Goal: Task Accomplishment & Management: Manage account settings

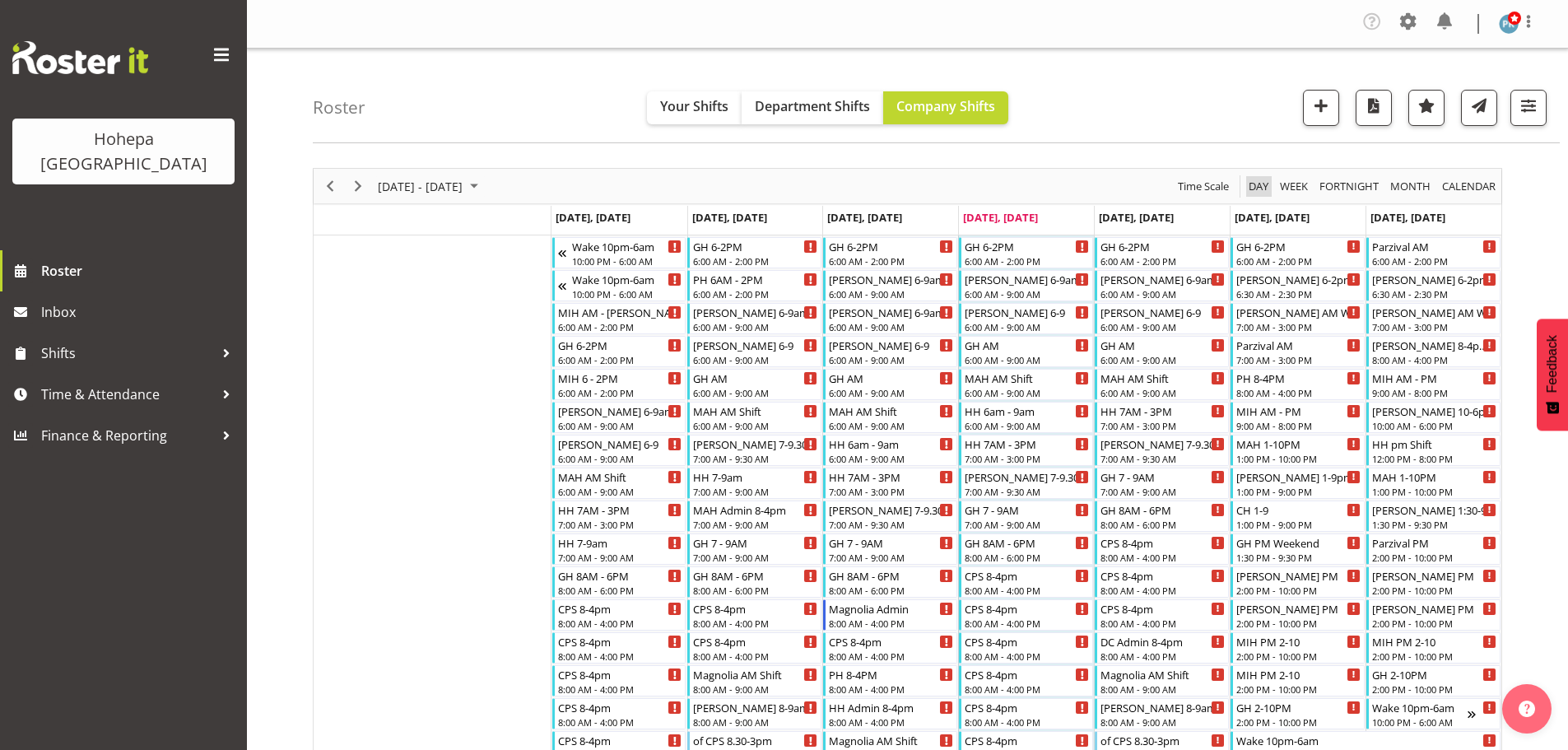
drag, startPoint x: 1254, startPoint y: 185, endPoint x: 1113, endPoint y: 204, distance: 142.3
click at [1254, 185] on span "Day" at bounding box center [1259, 186] width 23 height 20
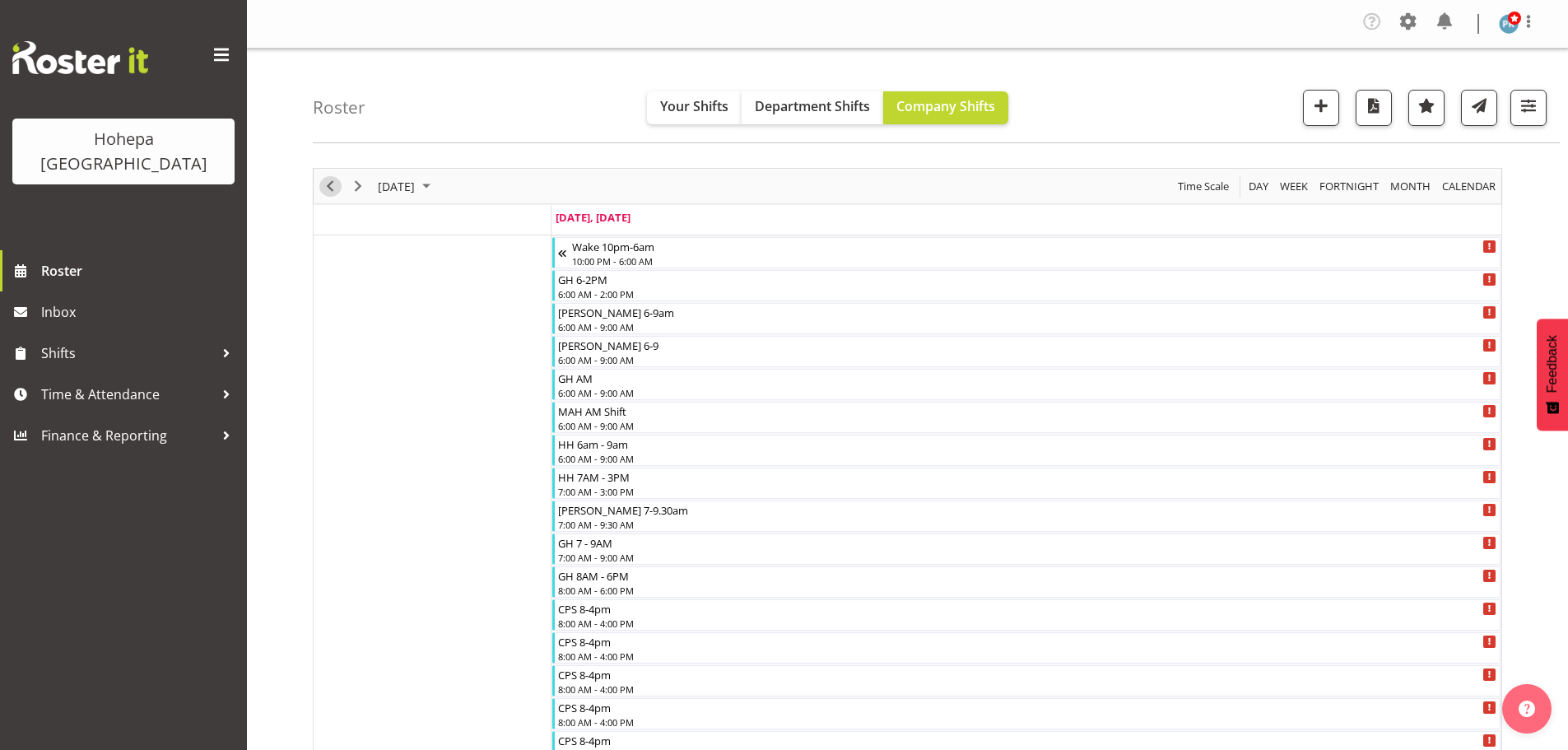
click at [333, 190] on span "Previous" at bounding box center [330, 186] width 19 height 20
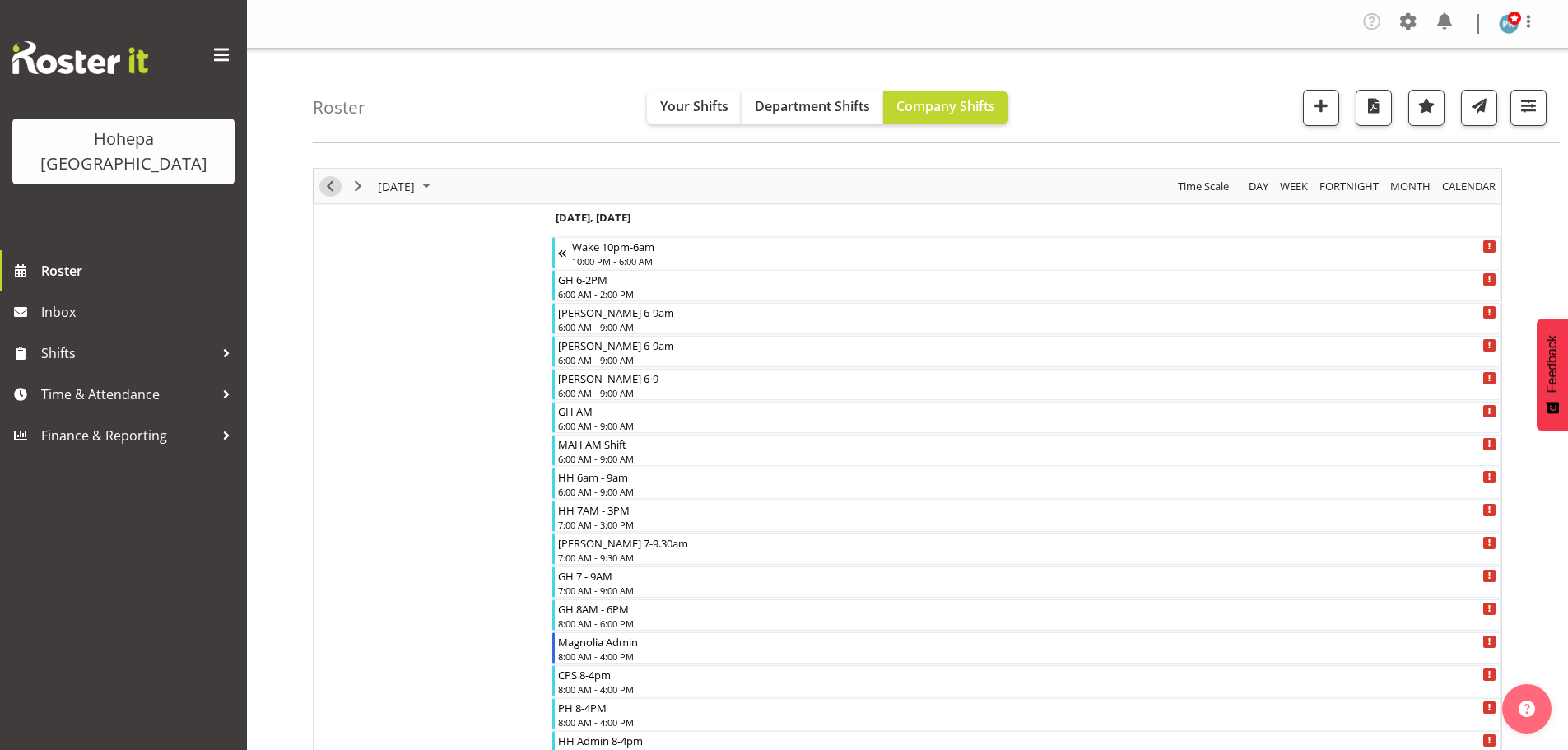
click at [333, 190] on span "Previous" at bounding box center [330, 186] width 19 height 20
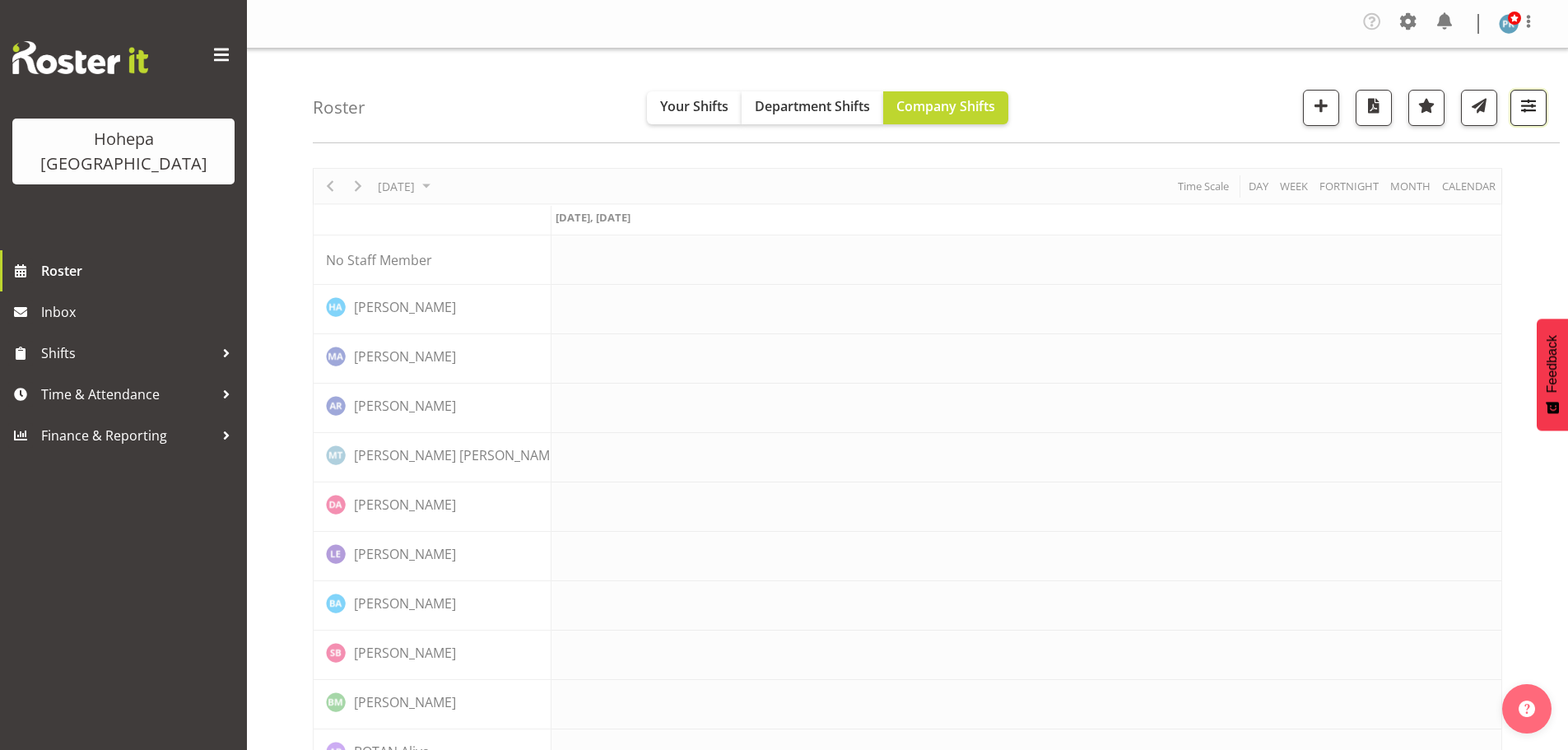
click at [1523, 99] on span "button" at bounding box center [1528, 105] width 21 height 21
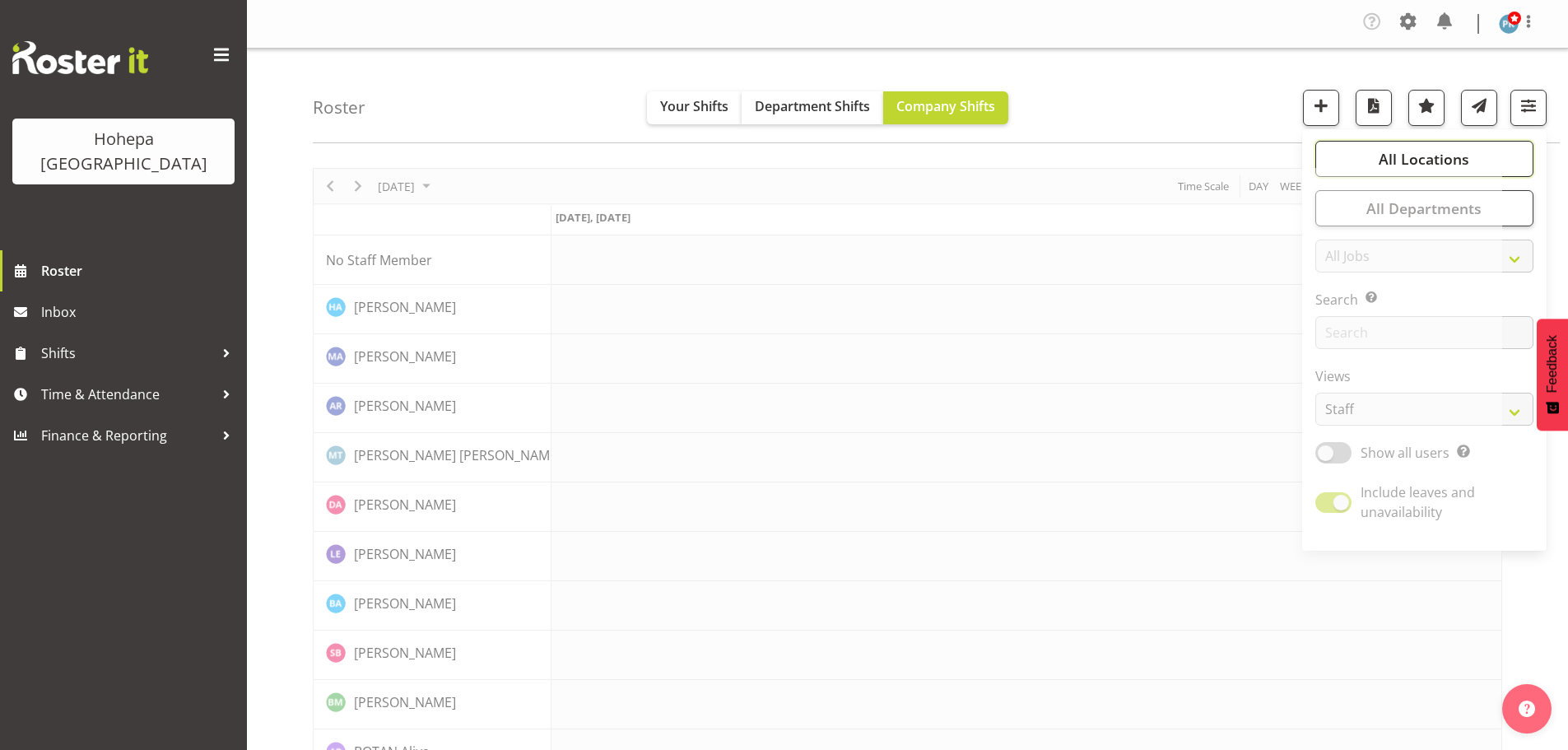
click at [1439, 160] on span "All Locations" at bounding box center [1423, 159] width 91 height 19
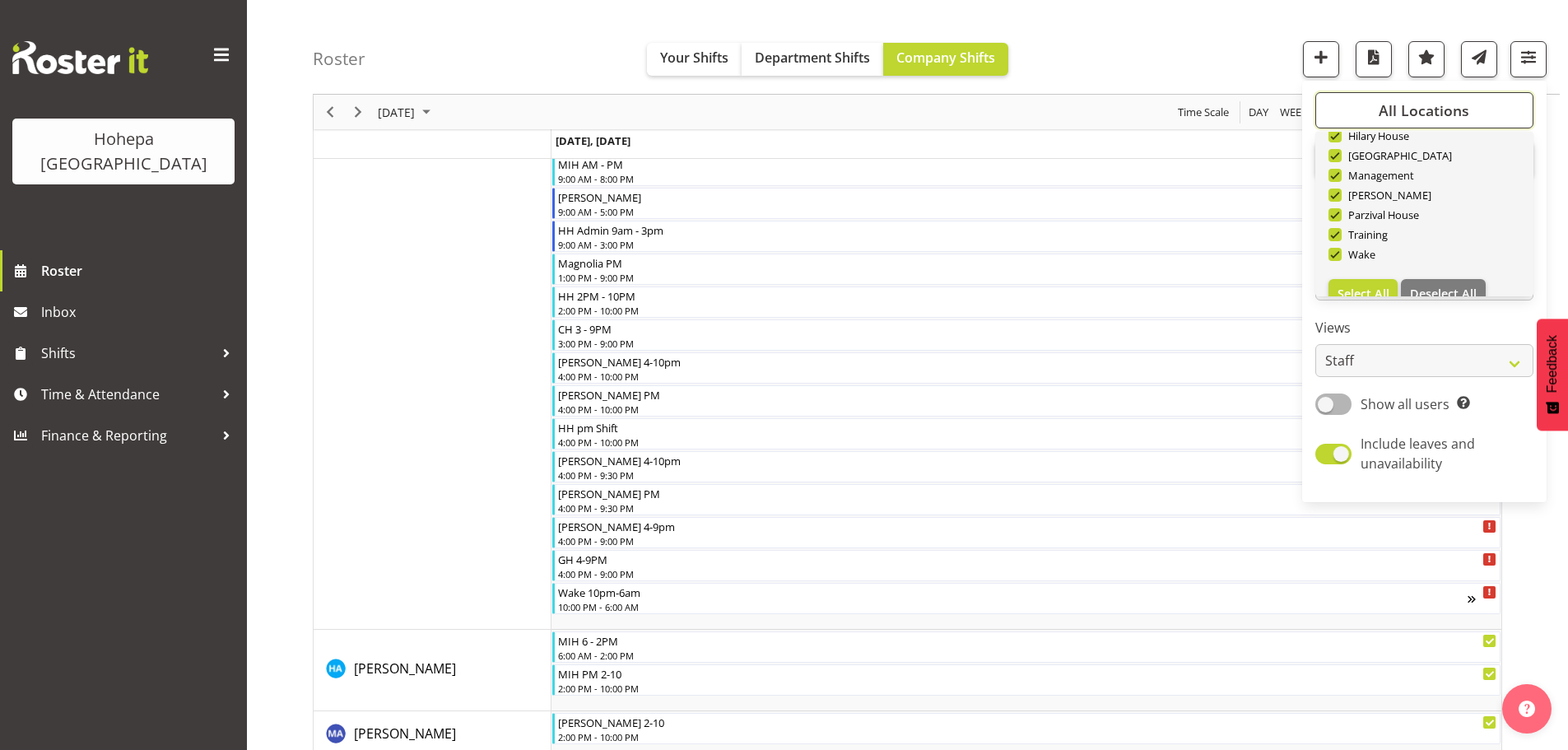
scroll to position [158, 0]
click at [1427, 274] on span "Deselect All" at bounding box center [1444, 270] width 67 height 16
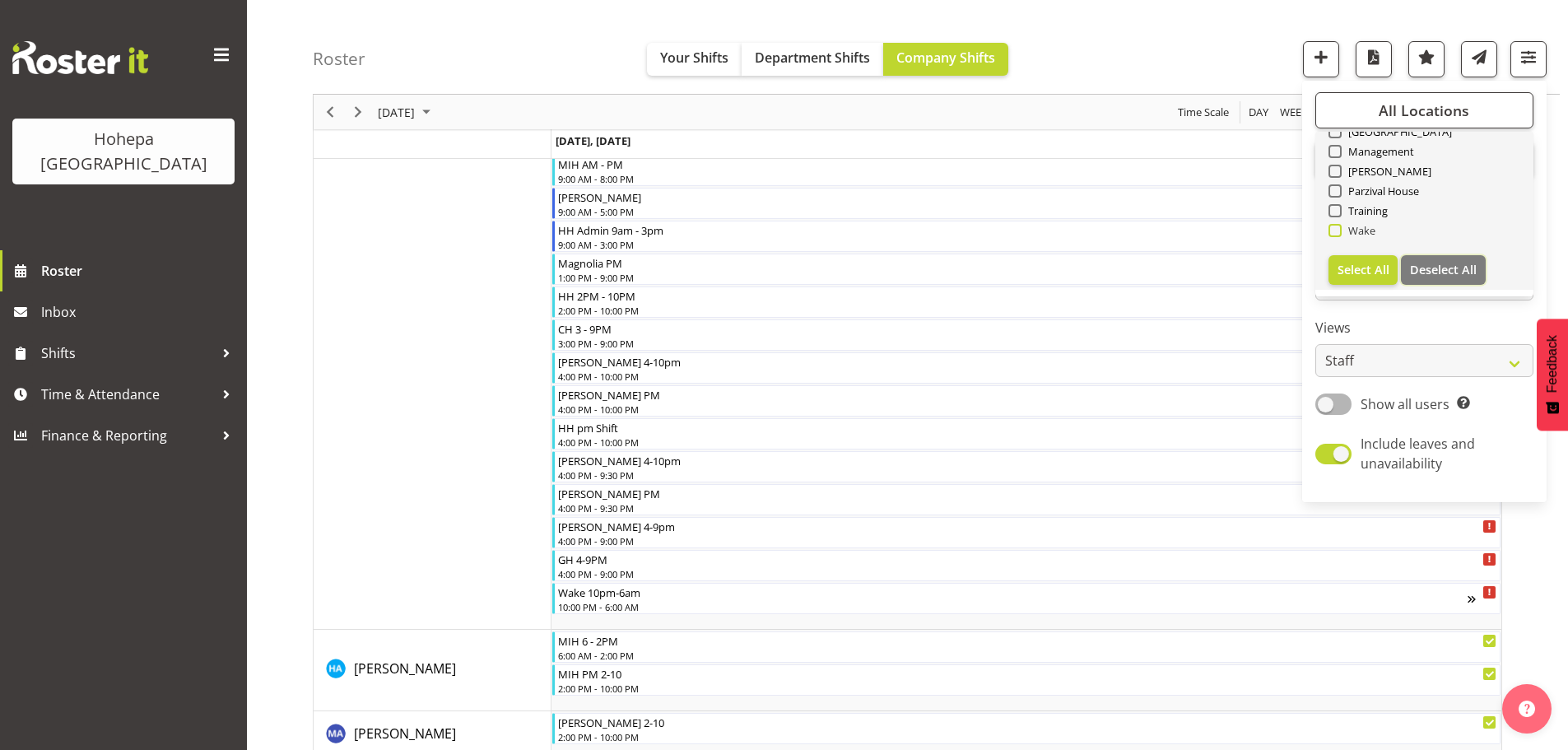
checkbox input "false"
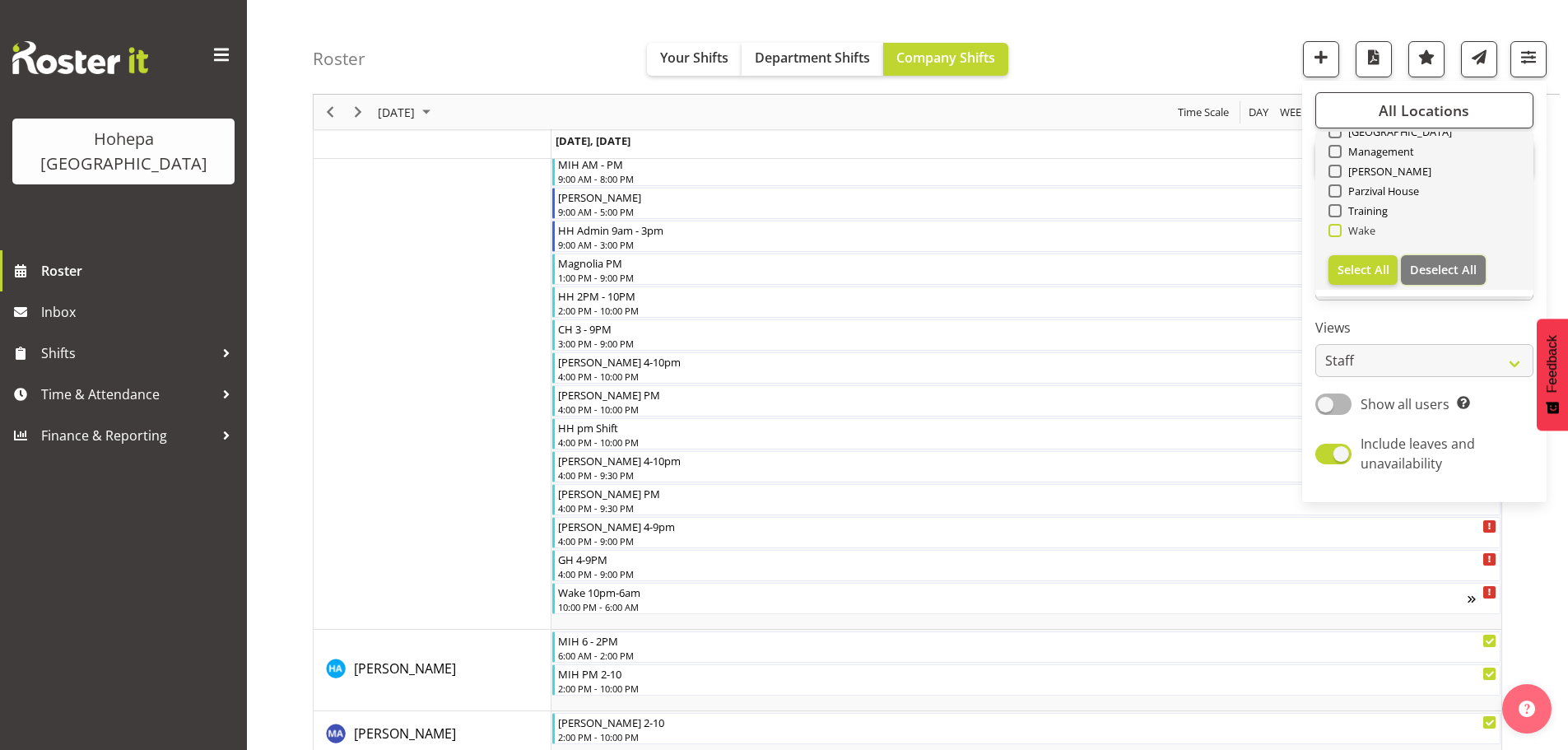
checkbox input "false"
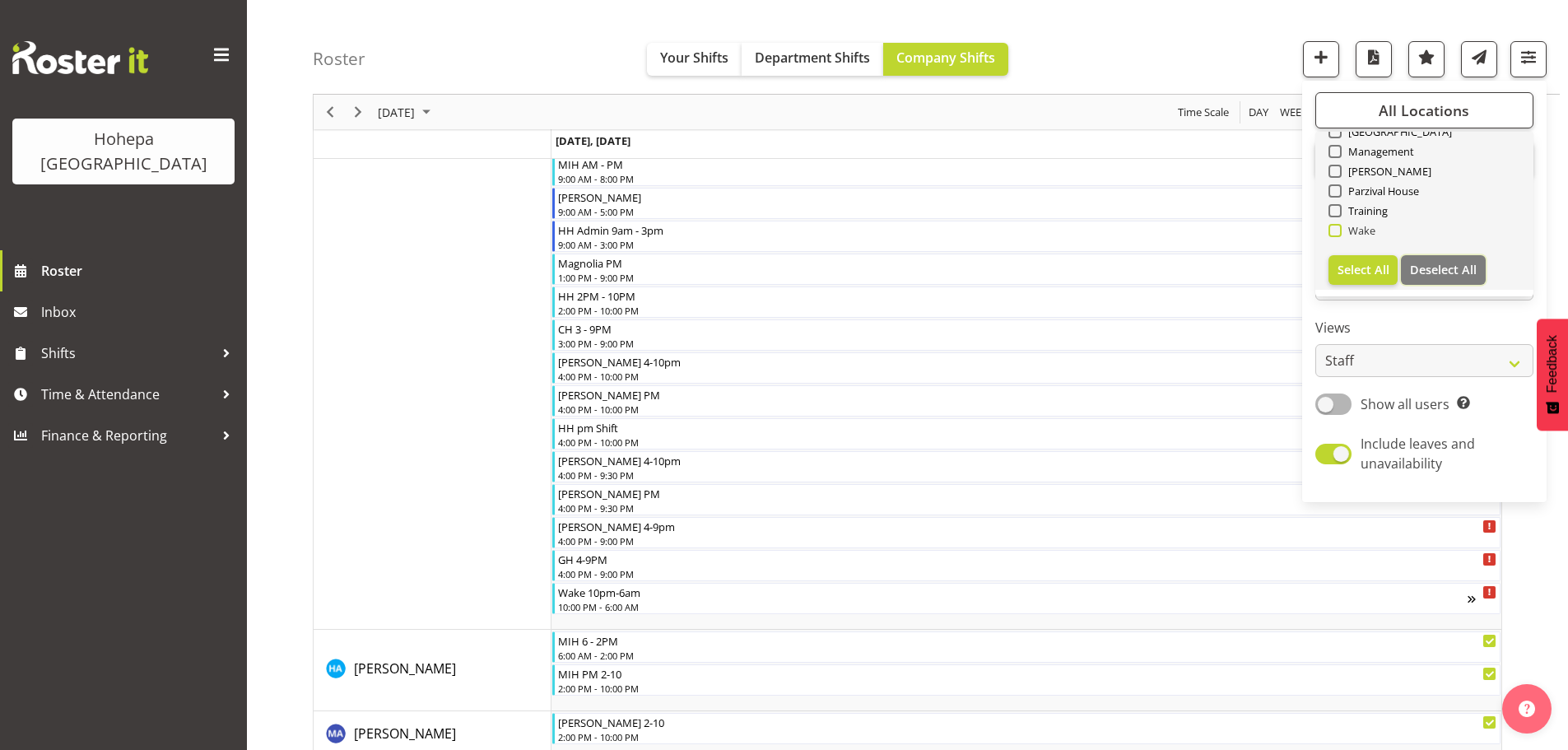
checkbox input "false"
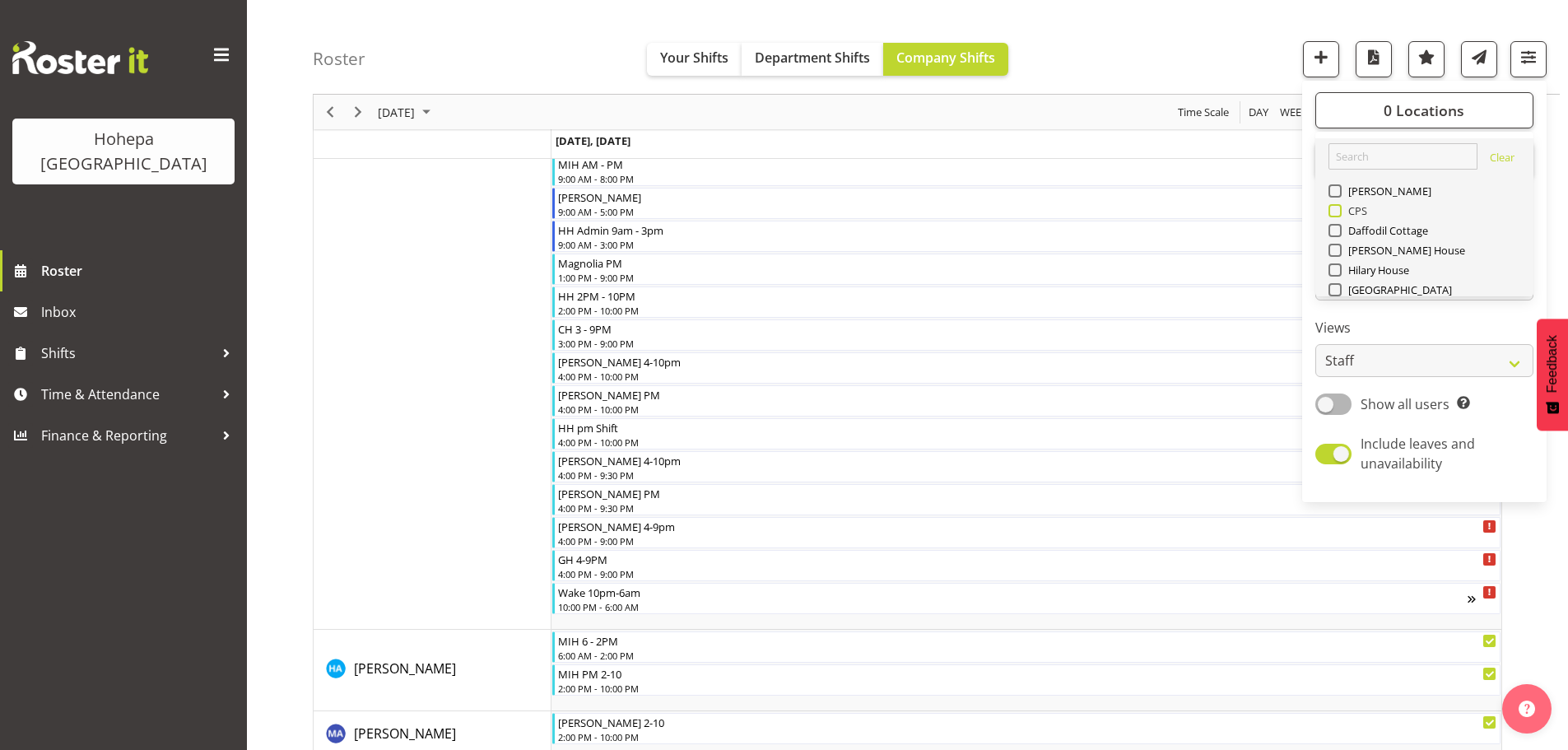
click at [1340, 215] on span at bounding box center [1334, 211] width 13 height 13
click at [1339, 215] on input "CPS" at bounding box center [1334, 211] width 11 height 11
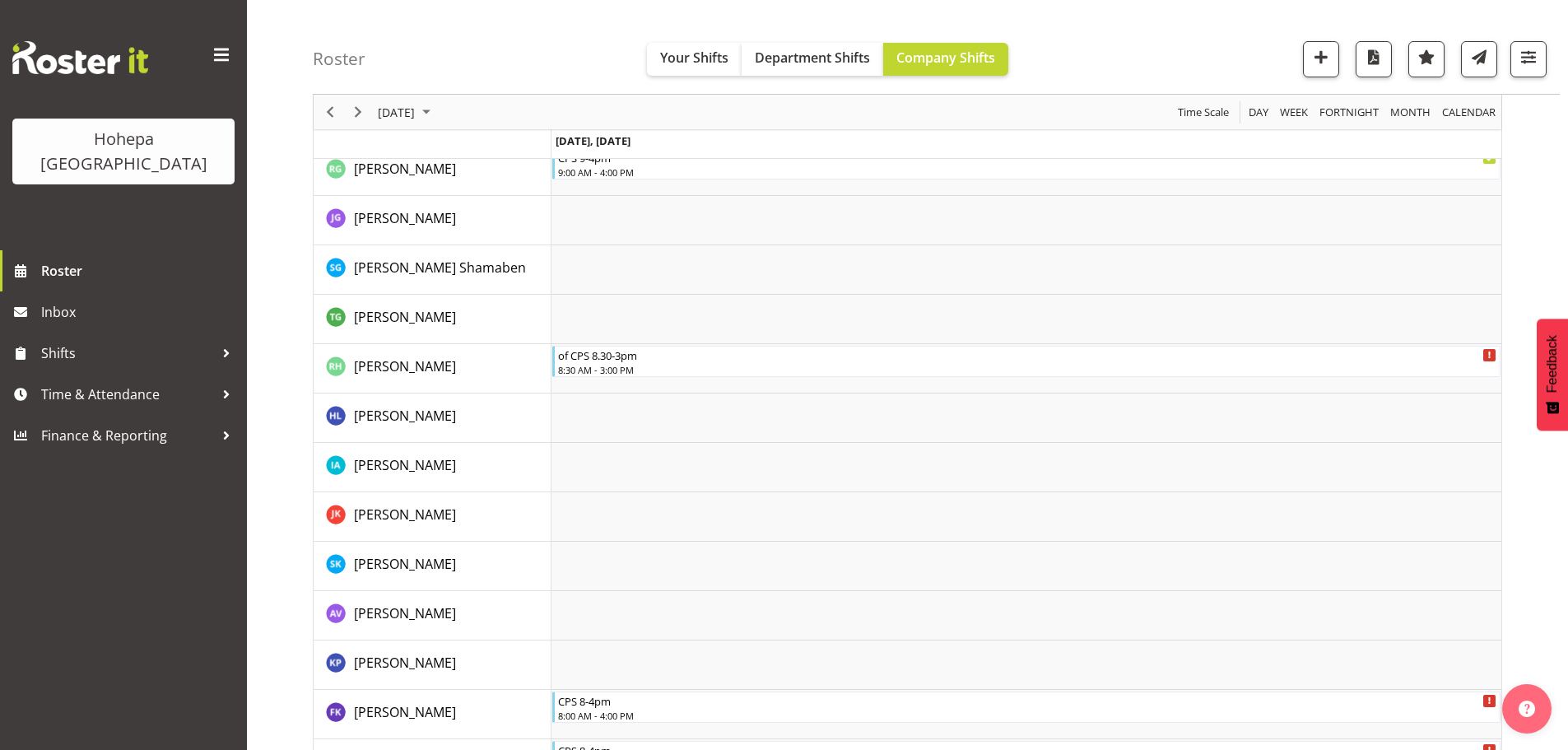
scroll to position [648, 0]
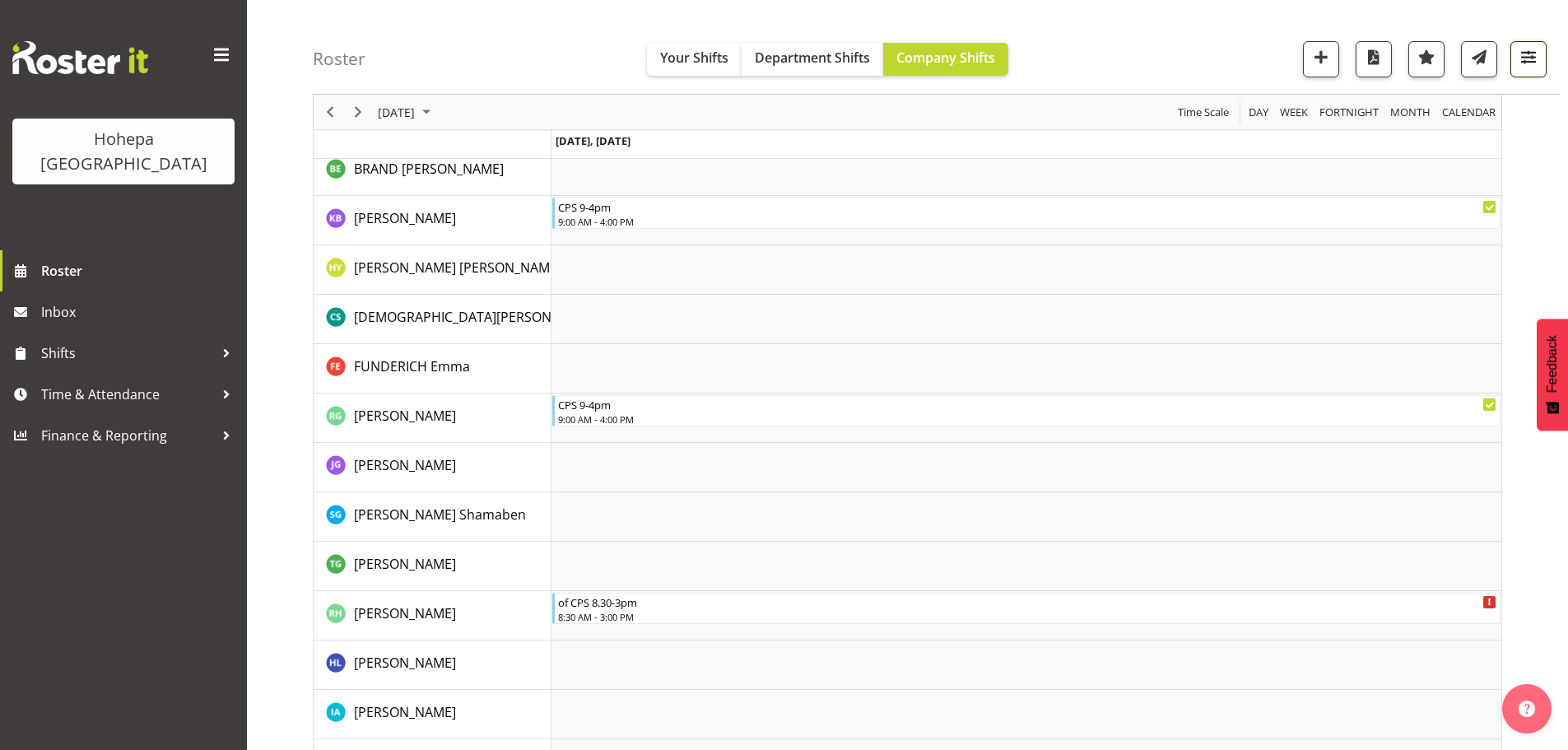
click at [1523, 65] on span "button" at bounding box center [1528, 56] width 21 height 21
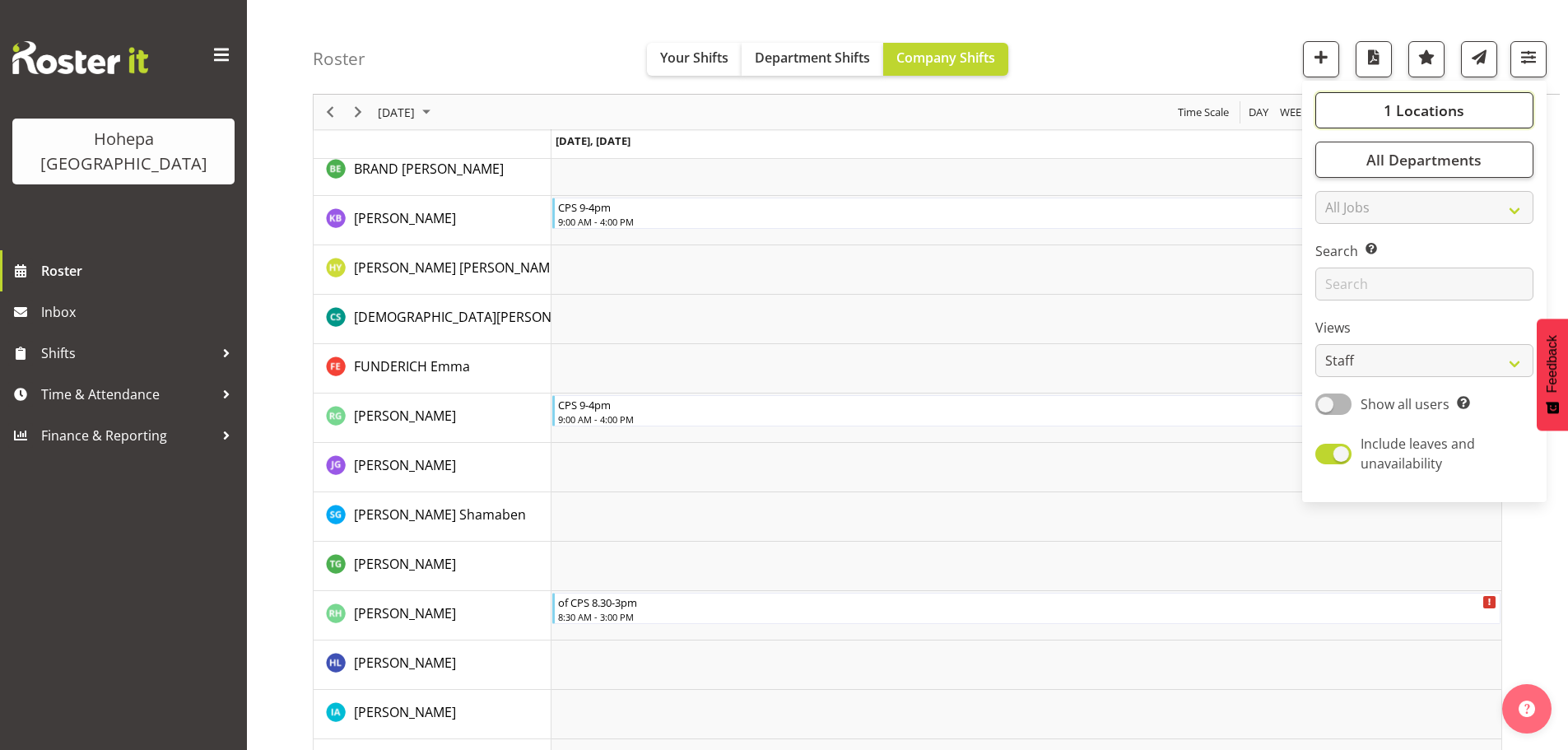
click at [1438, 108] on span "1 Locations" at bounding box center [1424, 110] width 81 height 19
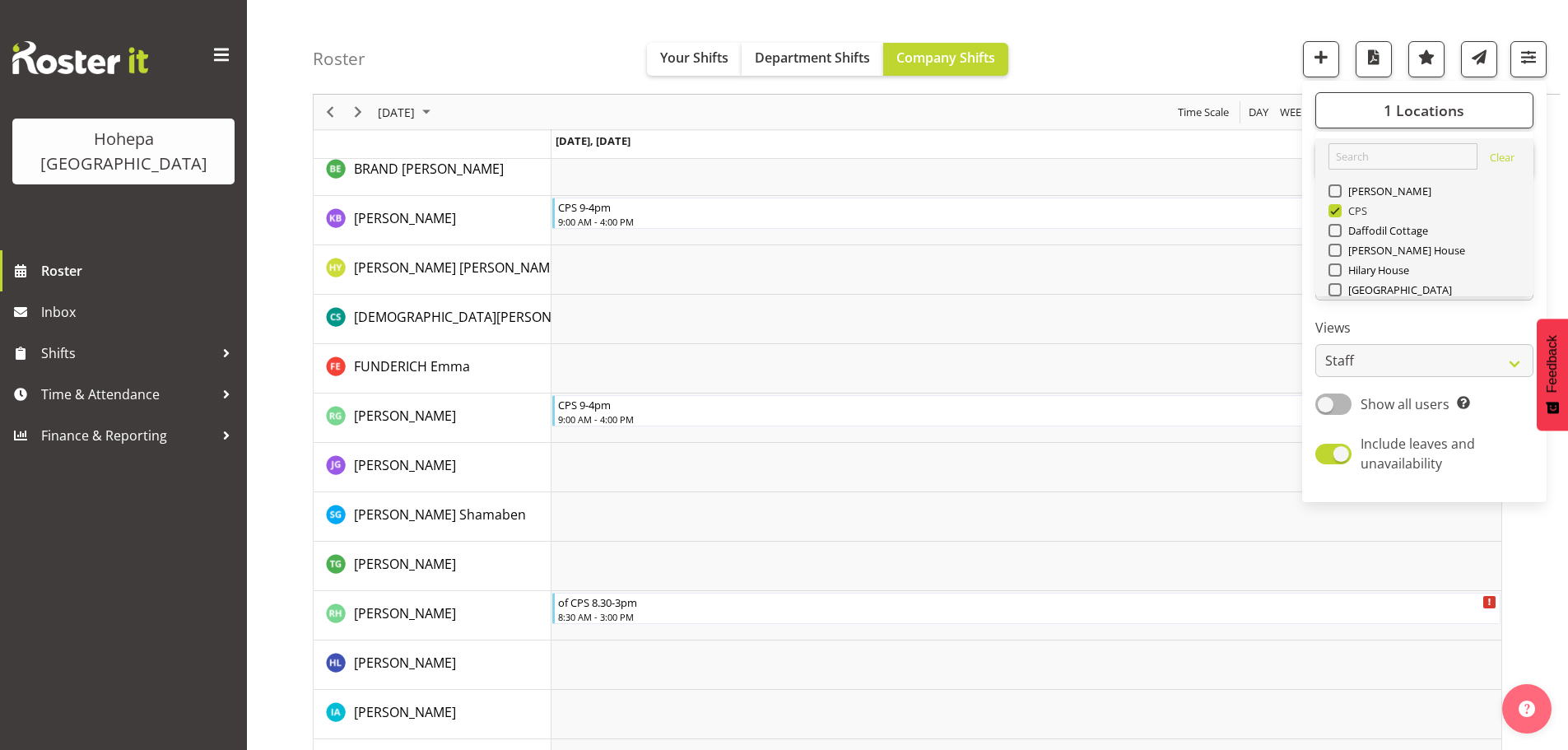
click at [1340, 208] on span at bounding box center [1334, 211] width 13 height 13
click at [1339, 208] on input "CPS" at bounding box center [1334, 211] width 11 height 11
checkbox input "false"
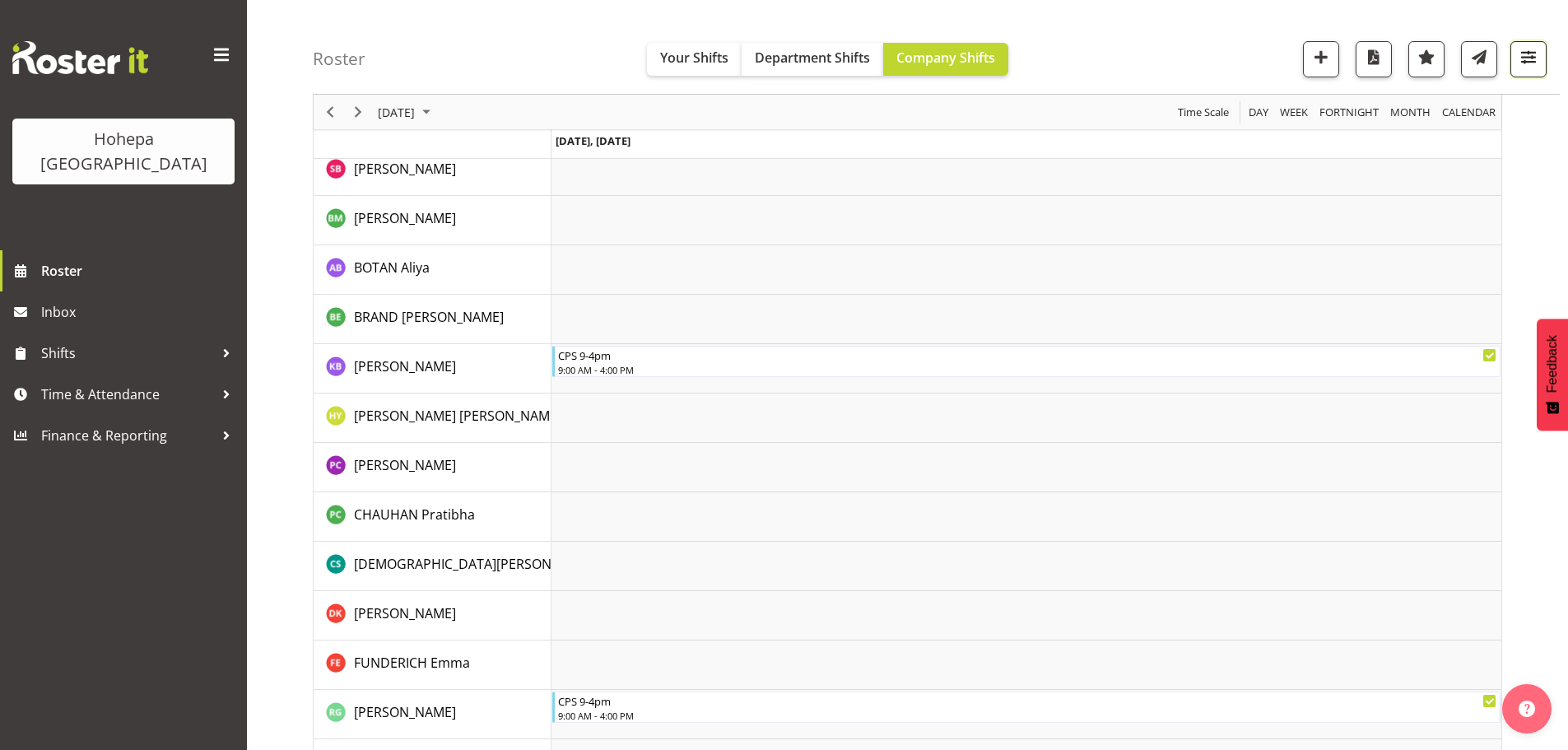
click at [1520, 54] on span "button" at bounding box center [1528, 56] width 21 height 21
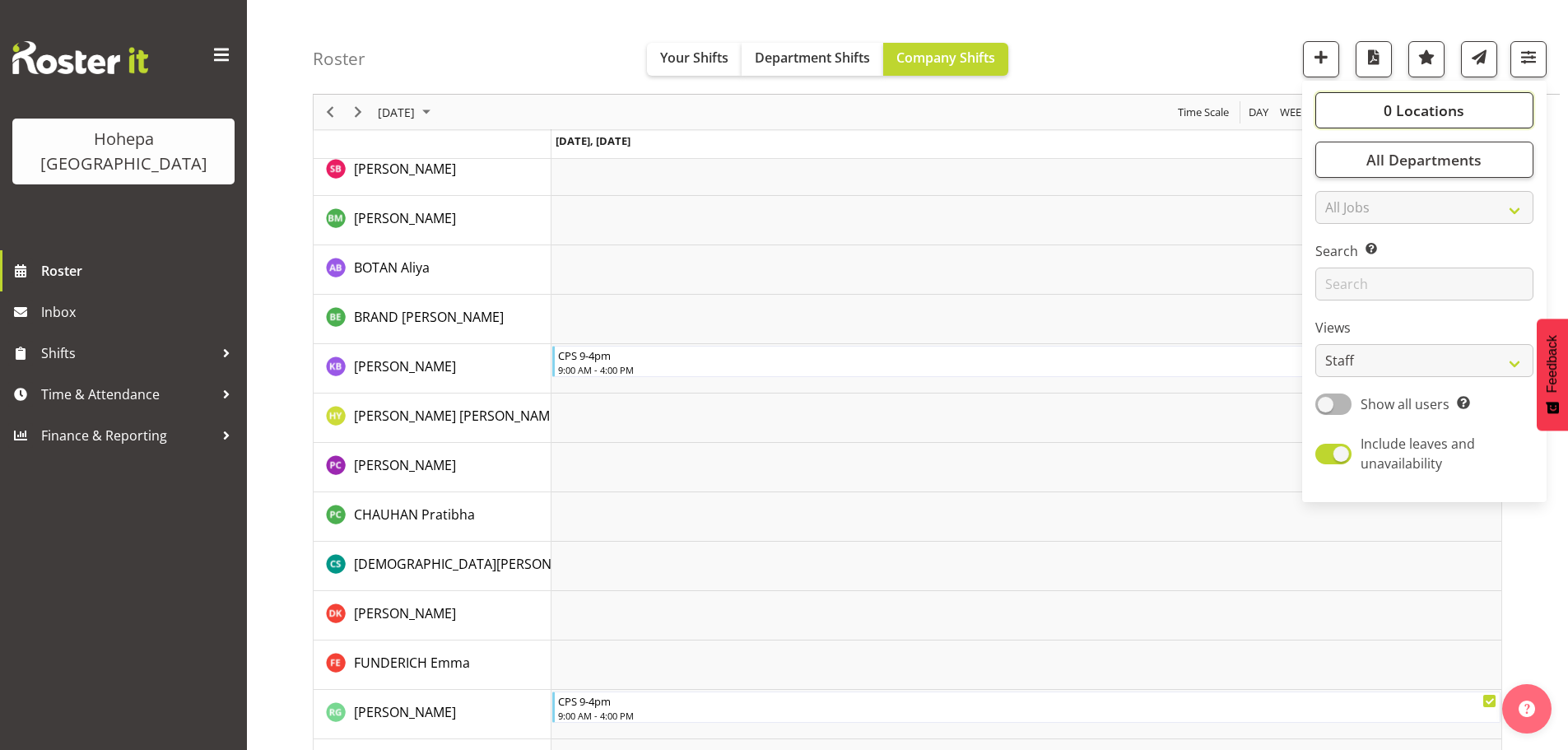
click at [1419, 103] on span "0 Locations" at bounding box center [1424, 110] width 81 height 19
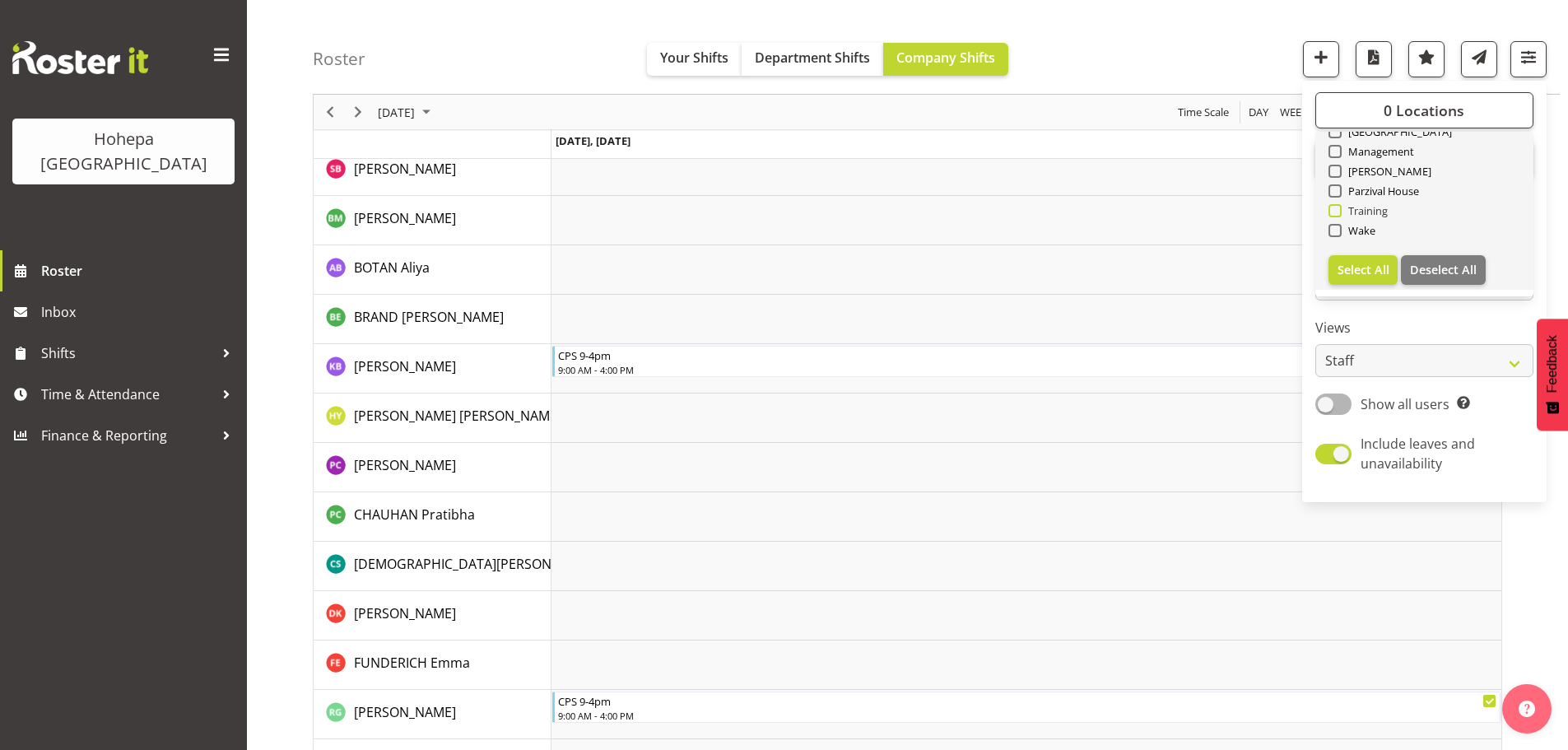
click at [1335, 213] on span at bounding box center [1334, 211] width 13 height 13
click at [1335, 213] on input "Training" at bounding box center [1334, 211] width 11 height 11
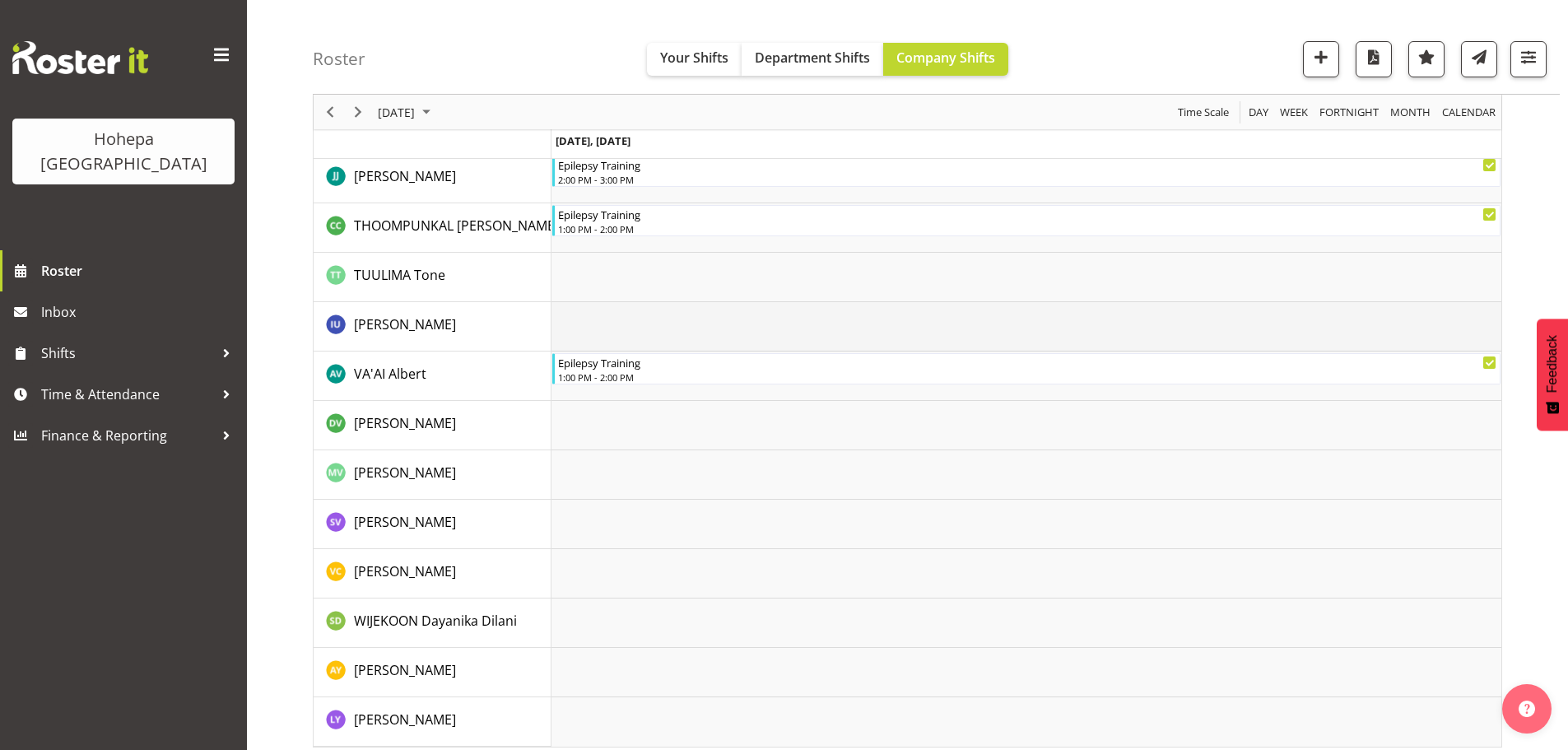
scroll to position [3548, 0]
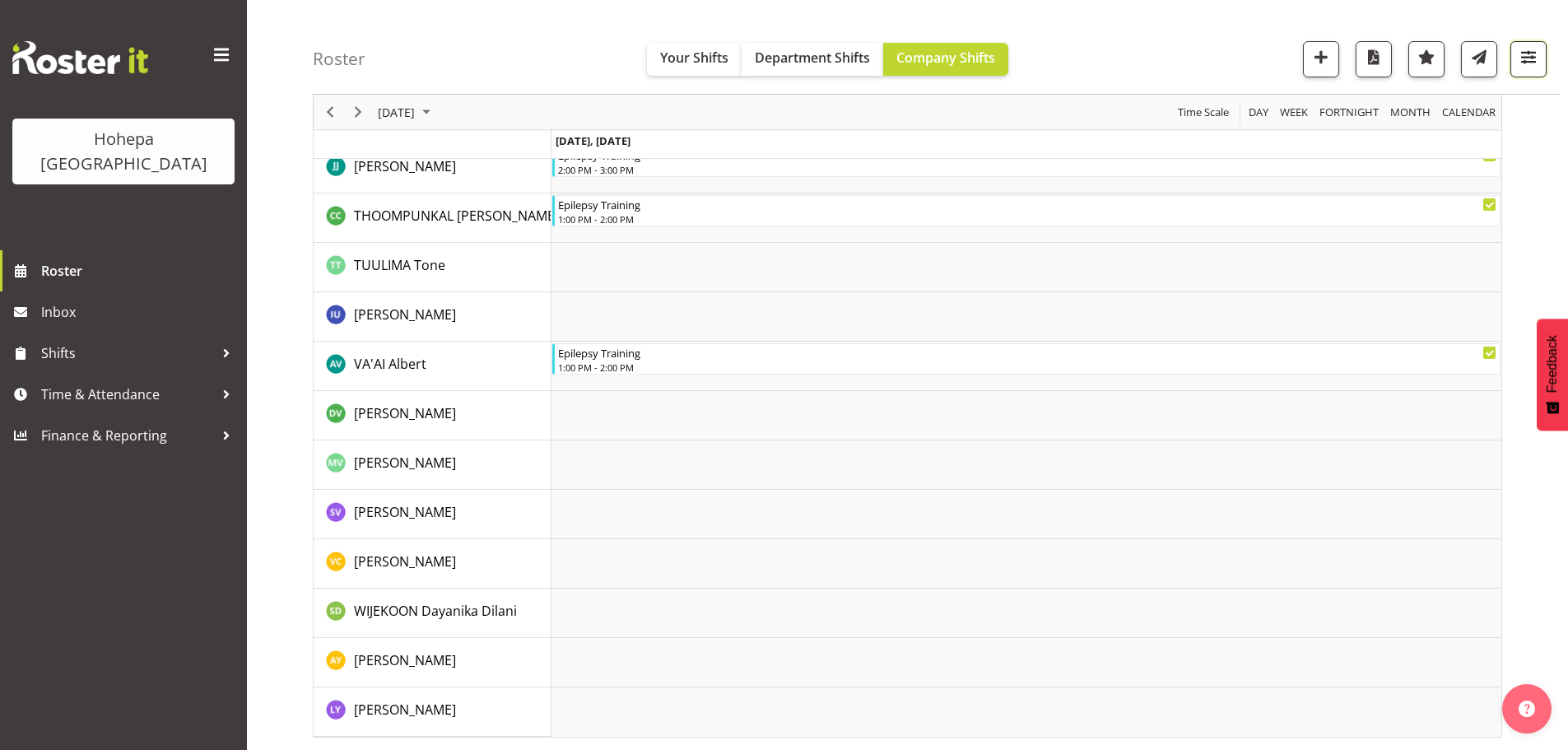
click at [1536, 62] on span "button" at bounding box center [1528, 56] width 21 height 21
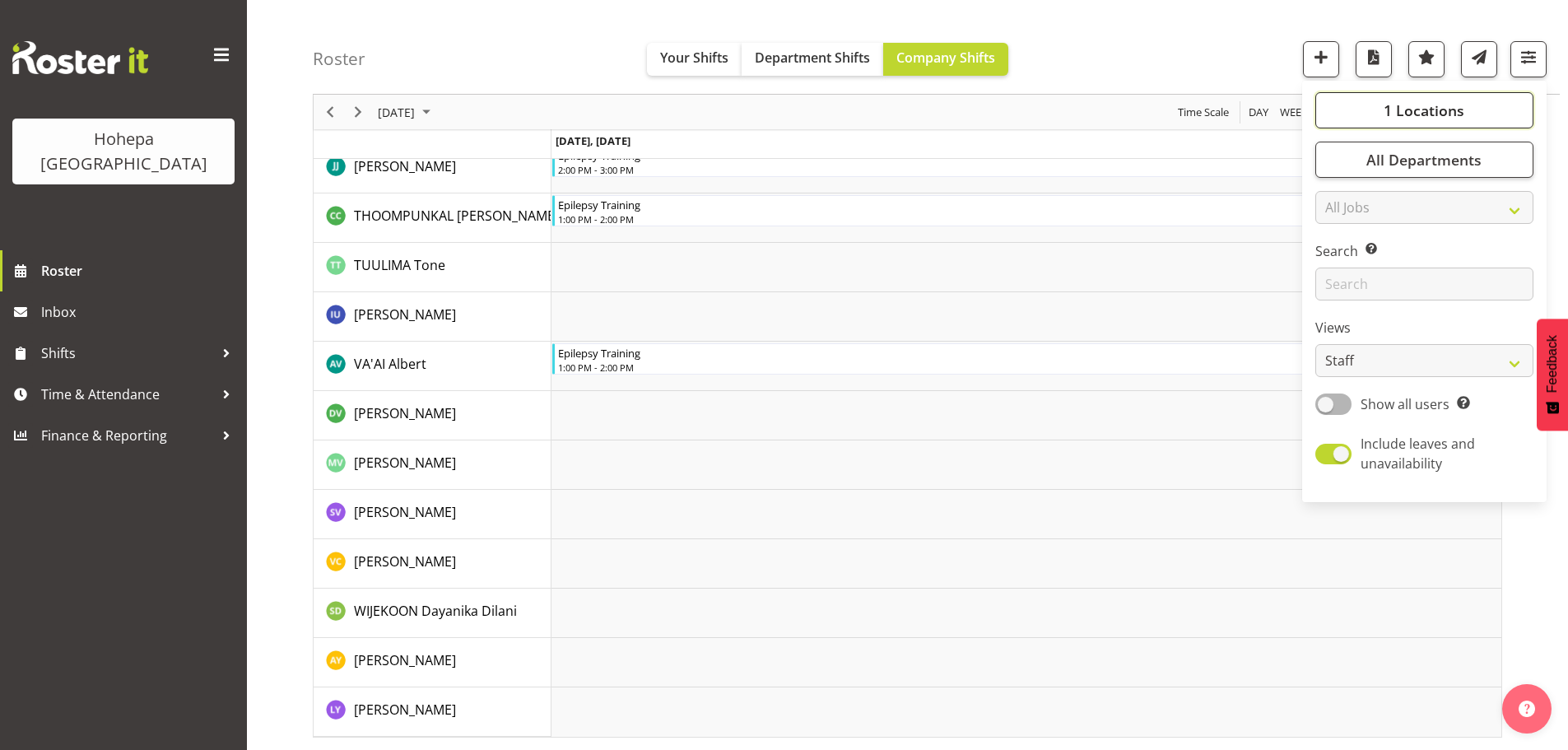
click at [1421, 115] on span "1 Locations" at bounding box center [1424, 110] width 81 height 19
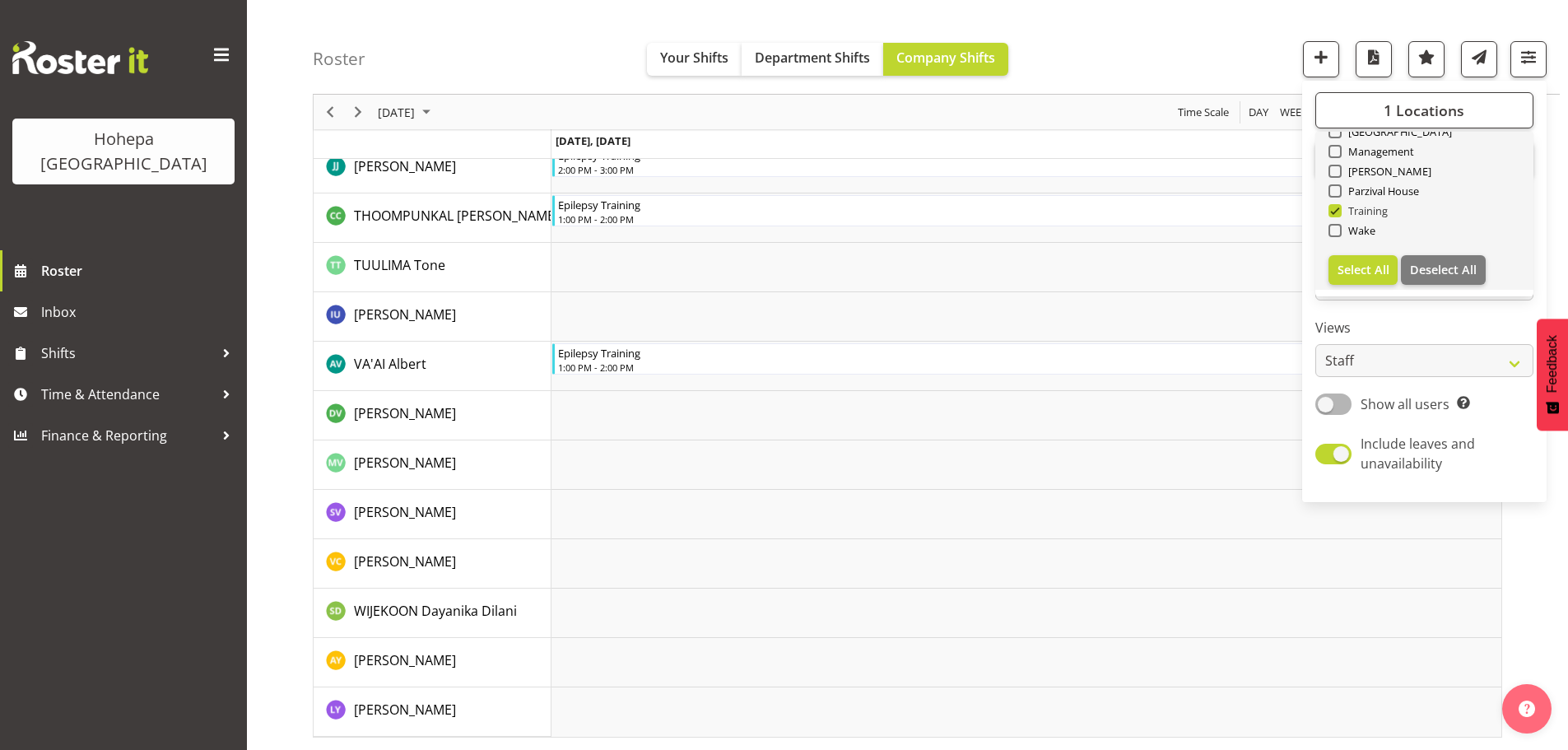
click at [1337, 212] on span at bounding box center [1334, 211] width 13 height 13
click at [1337, 212] on input "Training" at bounding box center [1334, 211] width 11 height 11
checkbox input "false"
click at [1334, 231] on span at bounding box center [1334, 230] width 13 height 13
click at [1334, 231] on input "Wake" at bounding box center [1334, 231] width 11 height 11
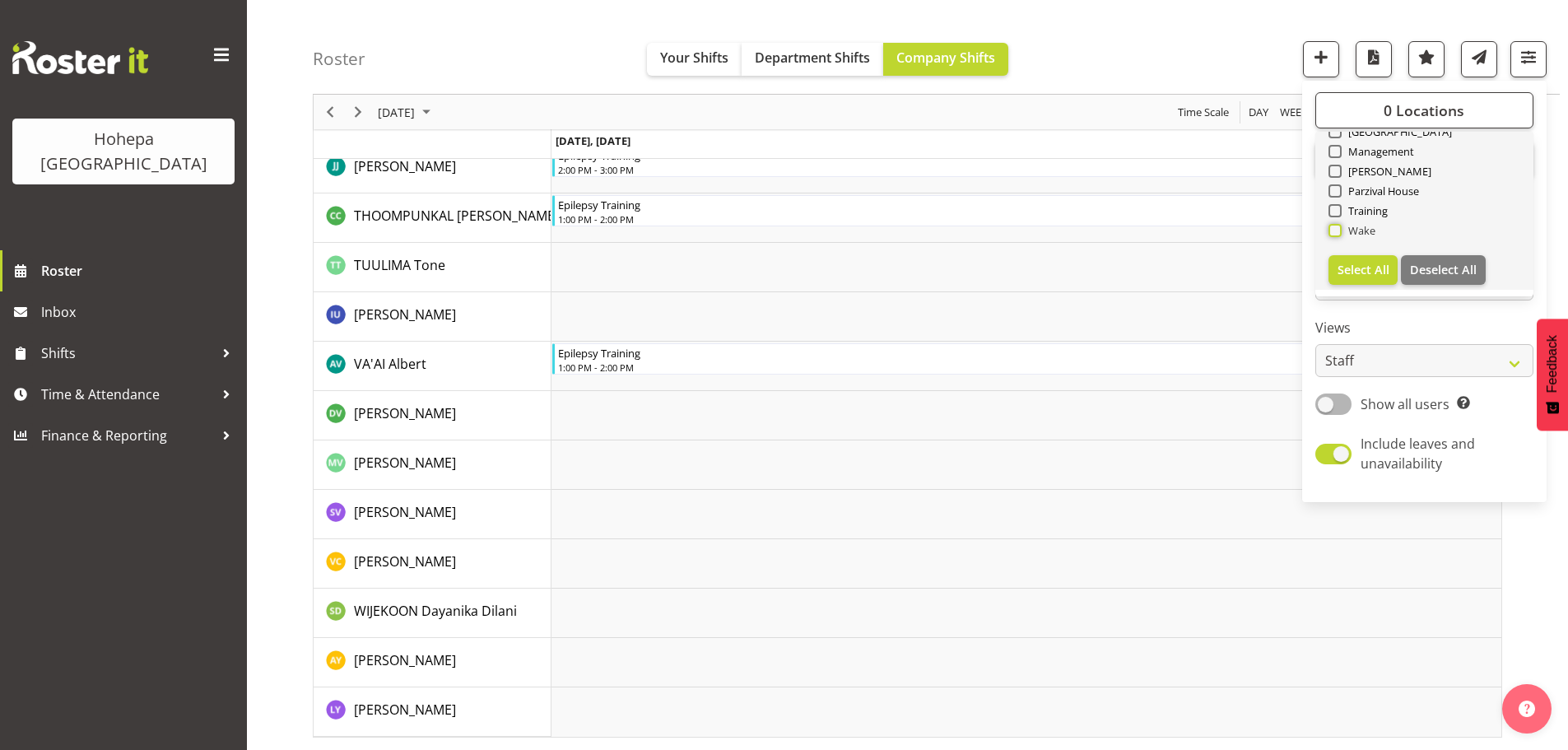
checkbox input "true"
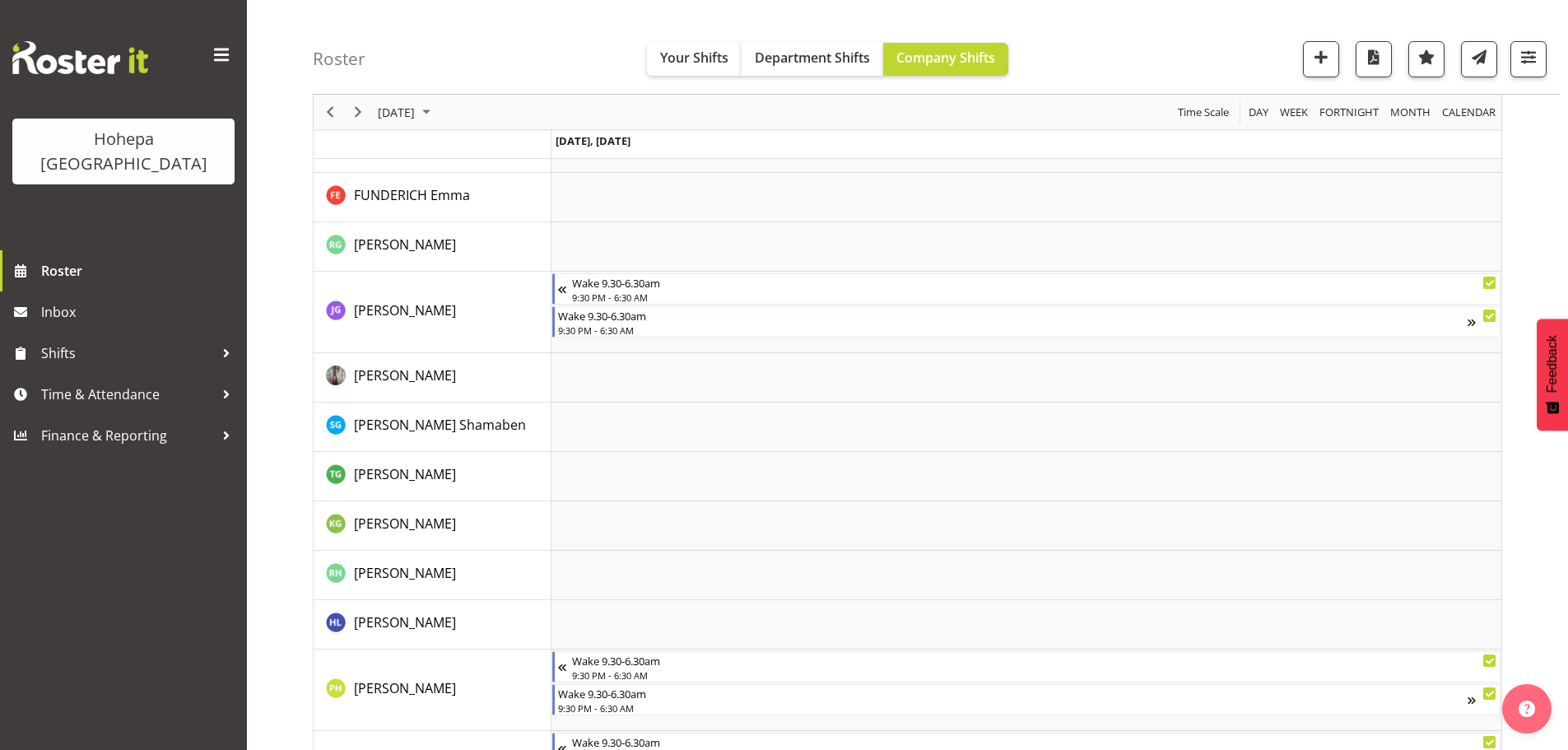
scroll to position [1235, 0]
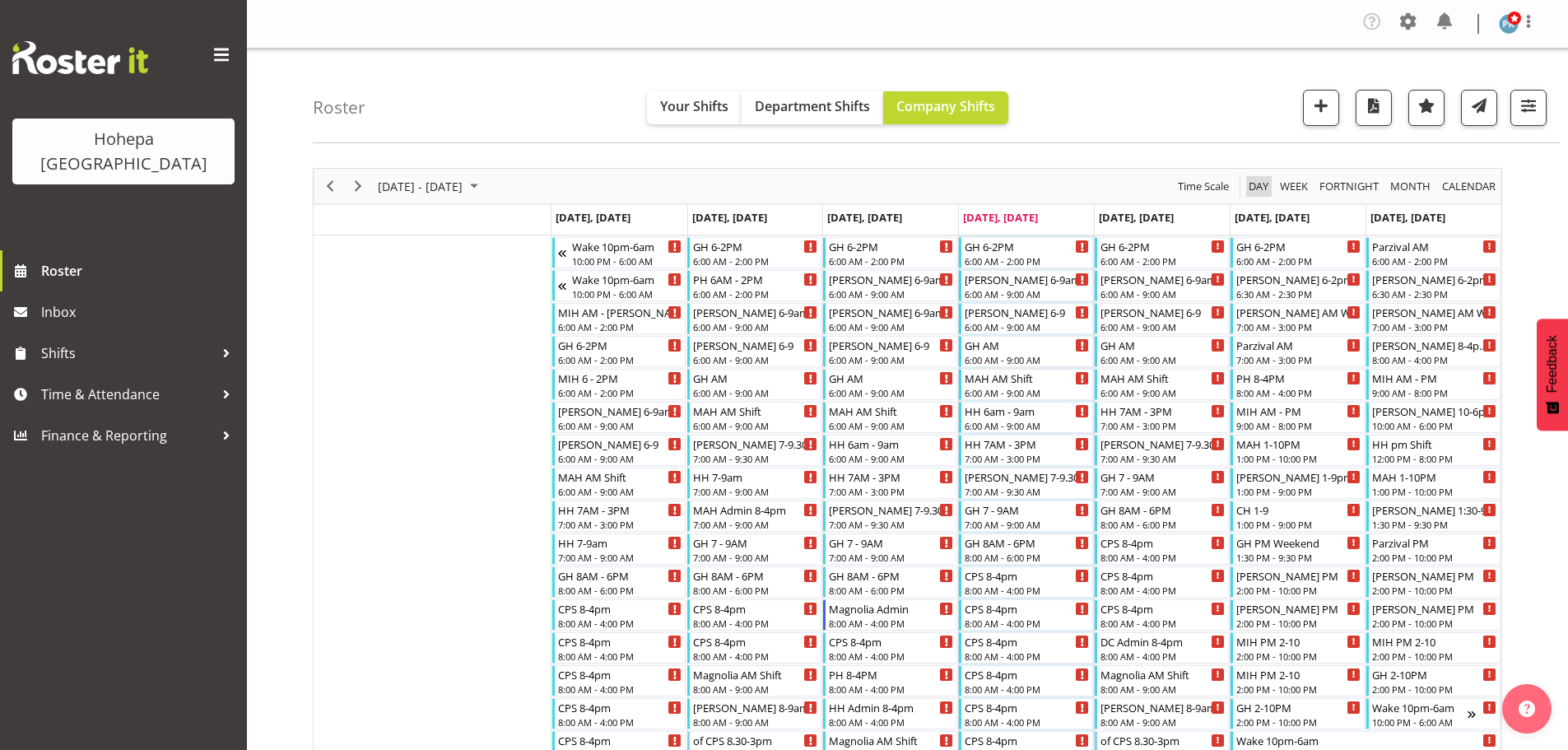
click at [1262, 184] on span "Day" at bounding box center [1259, 186] width 23 height 20
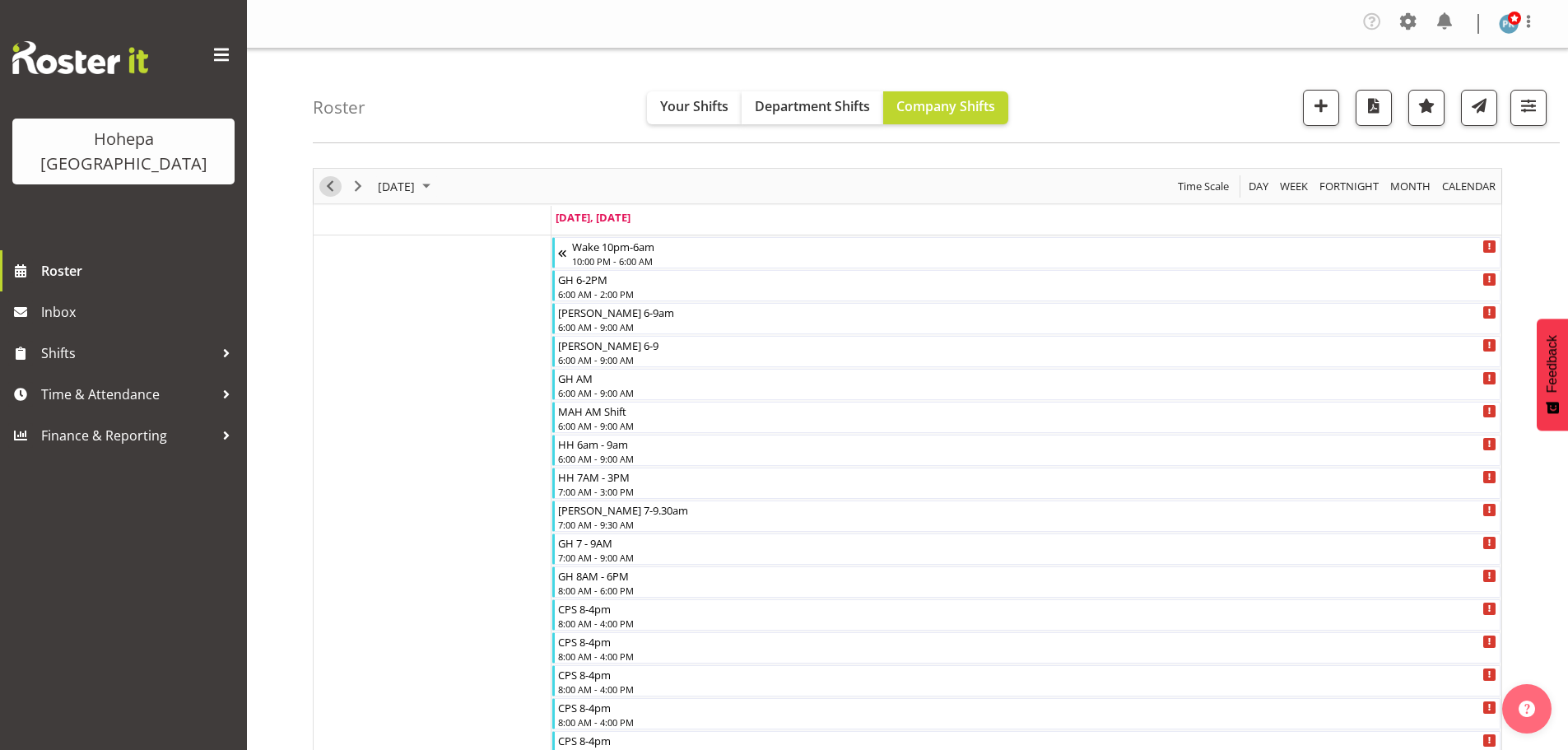
click at [331, 190] on span "Previous" at bounding box center [330, 186] width 19 height 20
click at [1524, 110] on span "button" at bounding box center [1528, 105] width 21 height 21
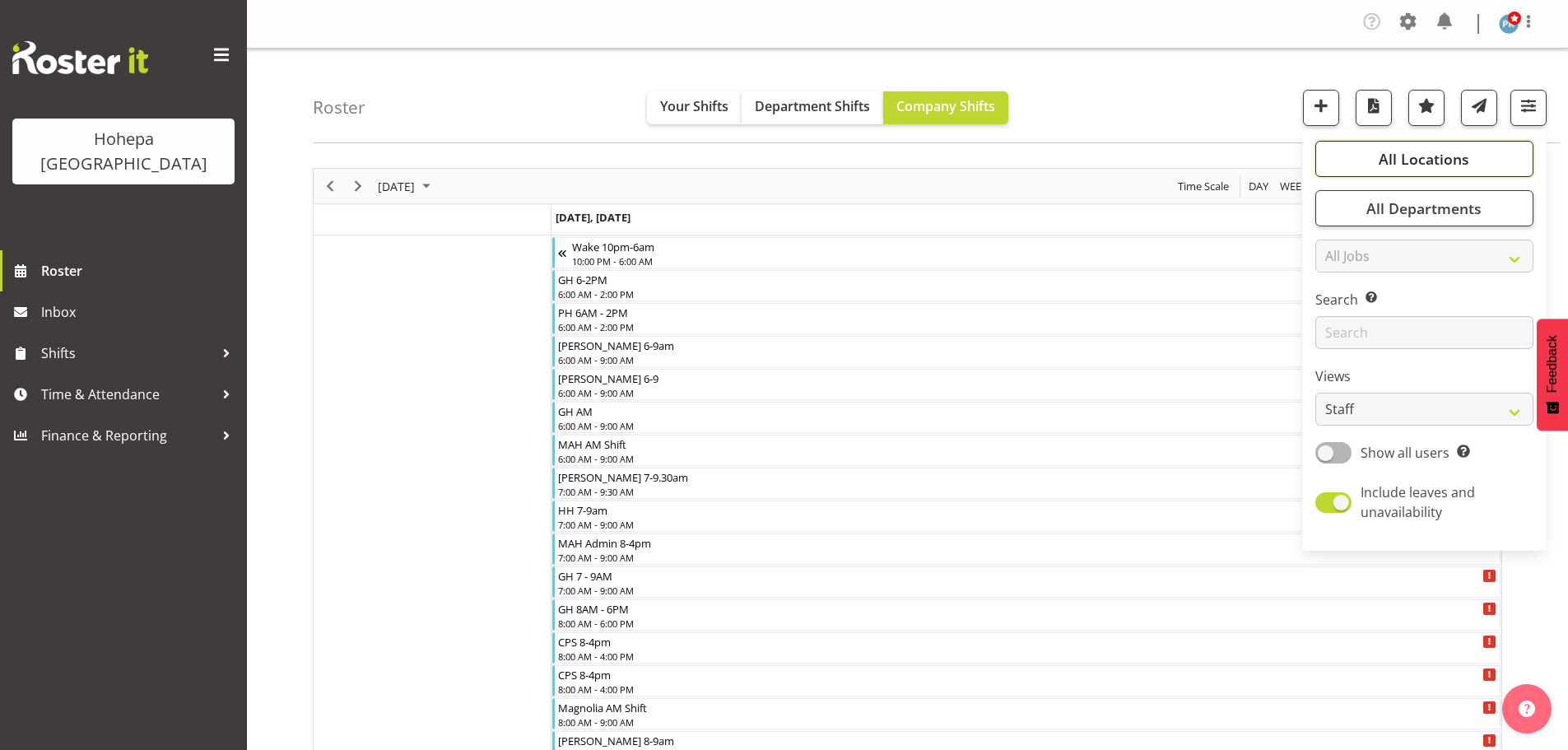
click at [1418, 167] on span "All Locations" at bounding box center [1423, 159] width 91 height 19
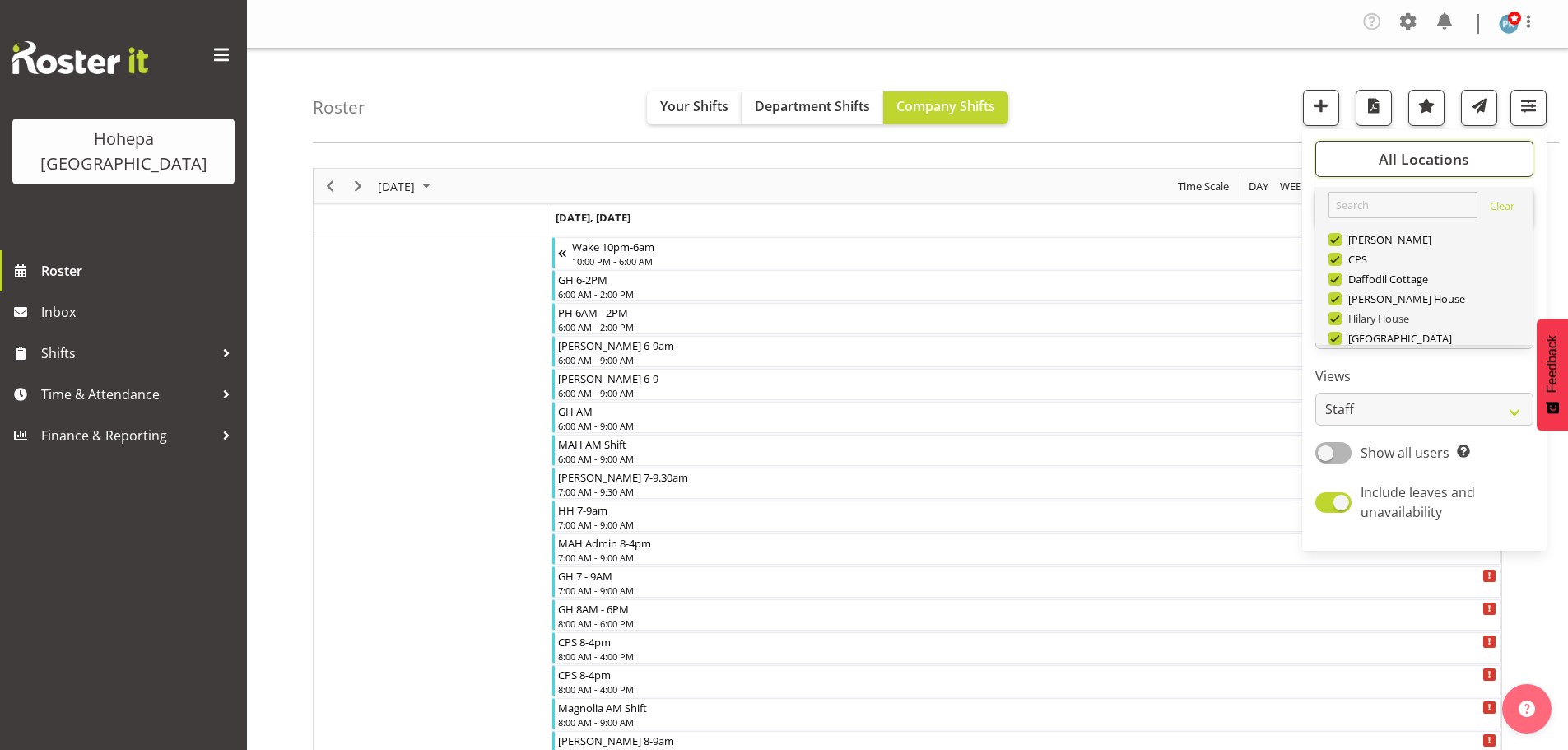
scroll to position [158, 0]
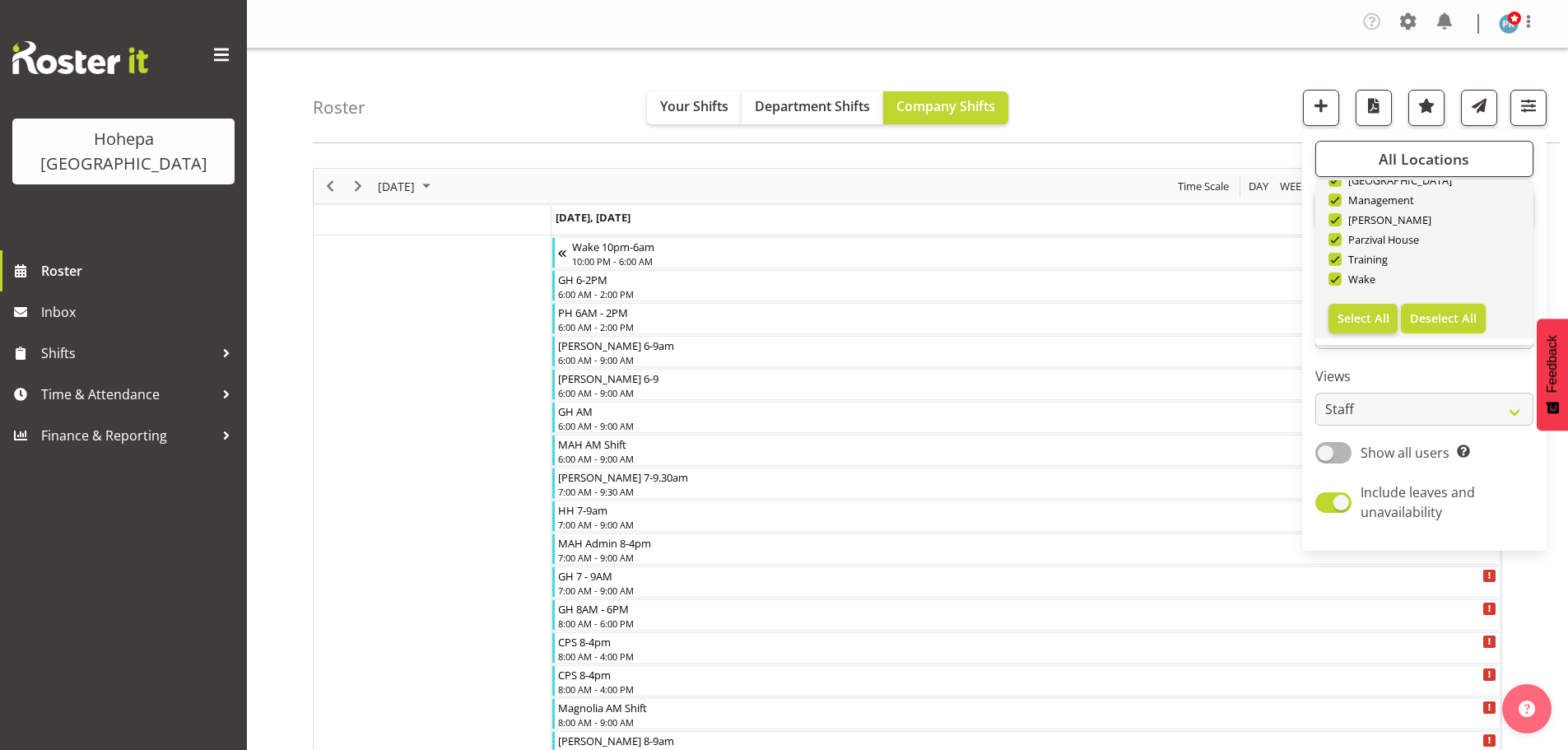
click at [1420, 315] on span "Deselect All" at bounding box center [1444, 318] width 67 height 16
checkbox input "false"
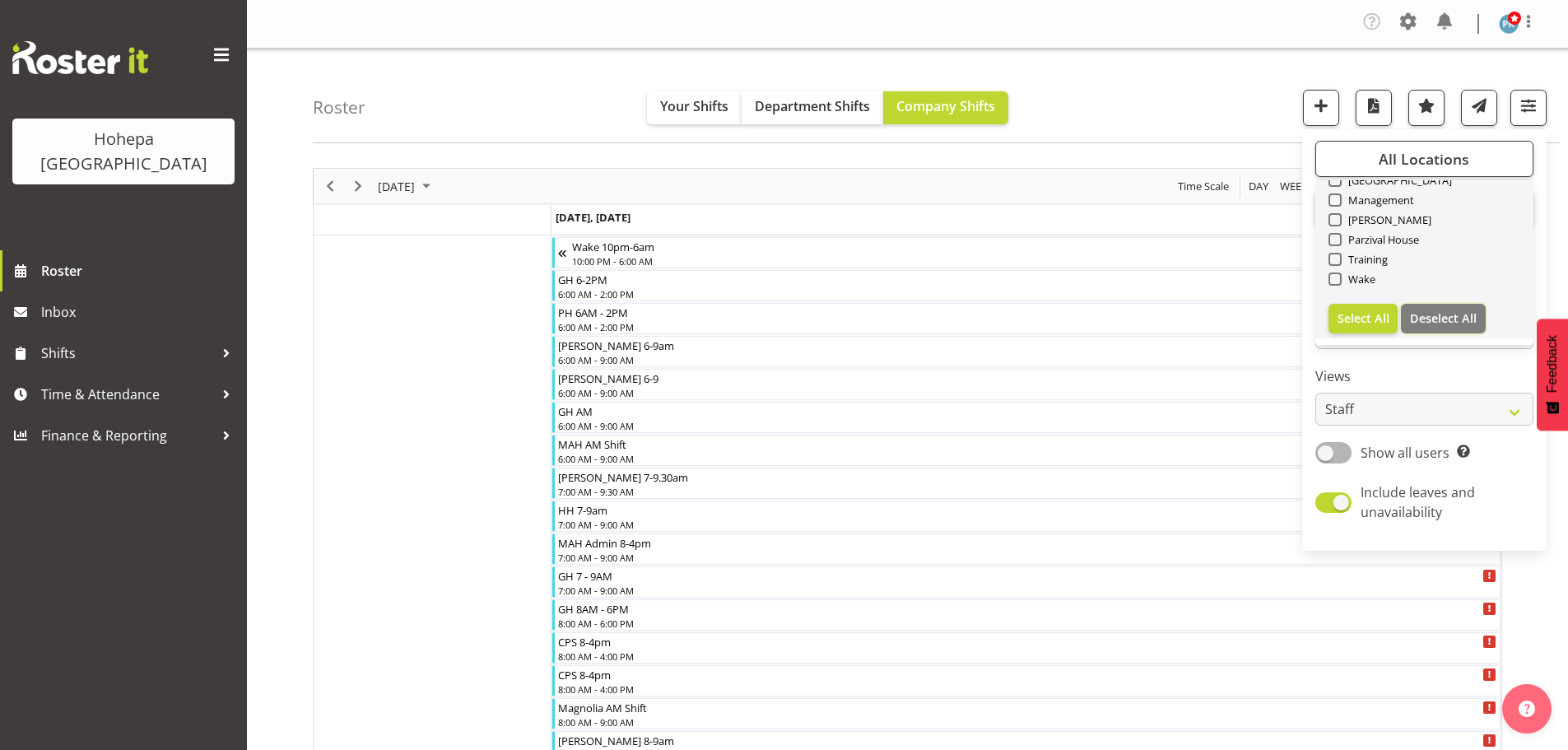
checkbox input "false"
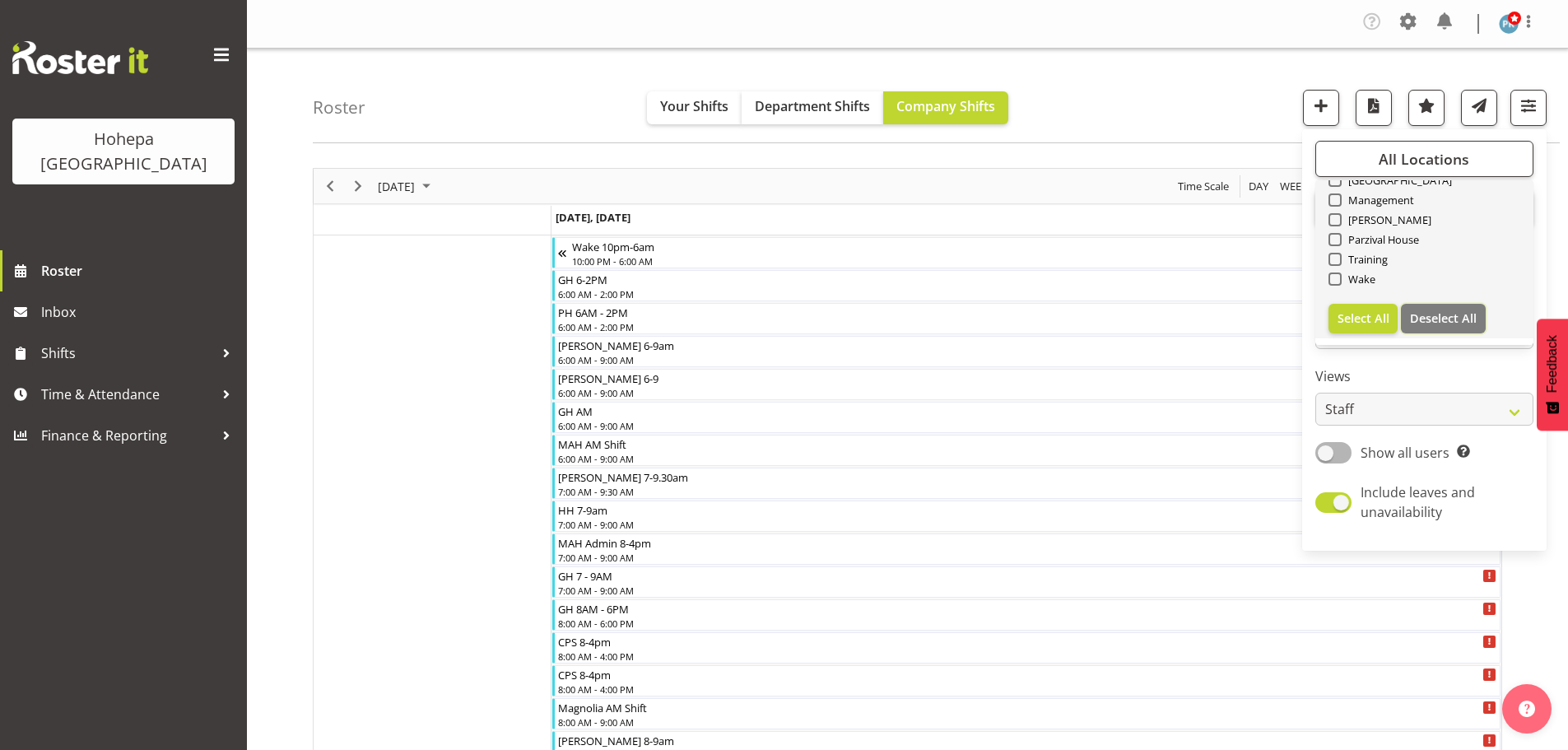
checkbox input "false"
click at [1332, 280] on span at bounding box center [1334, 278] width 13 height 13
click at [1332, 280] on input "Wake" at bounding box center [1334, 279] width 11 height 11
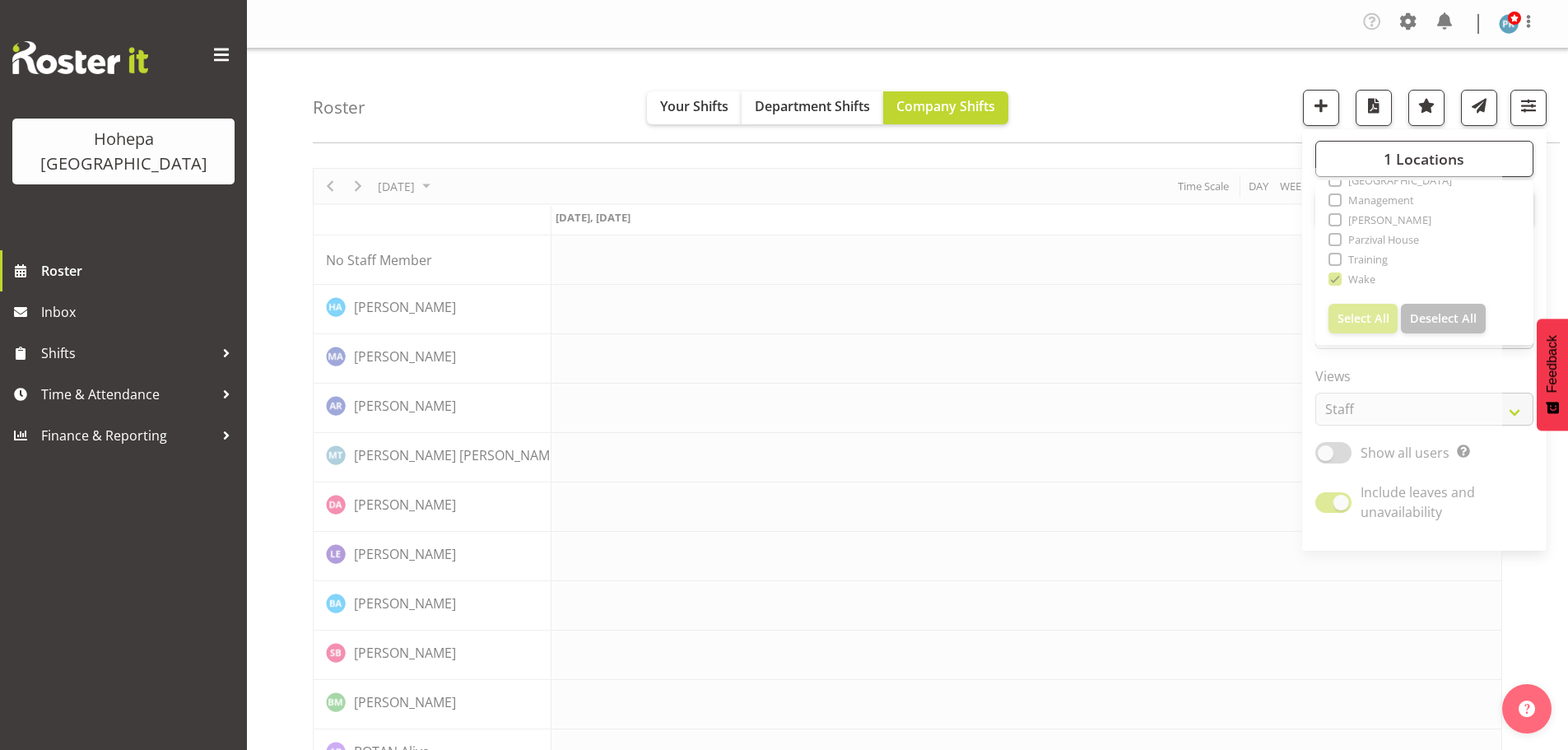
click at [1209, 129] on div "Roster Your Shifts Department Shifts Company Shifts 1 Locations [GEOGRAPHIC_DAT…" at bounding box center [936, 95] width 1247 height 94
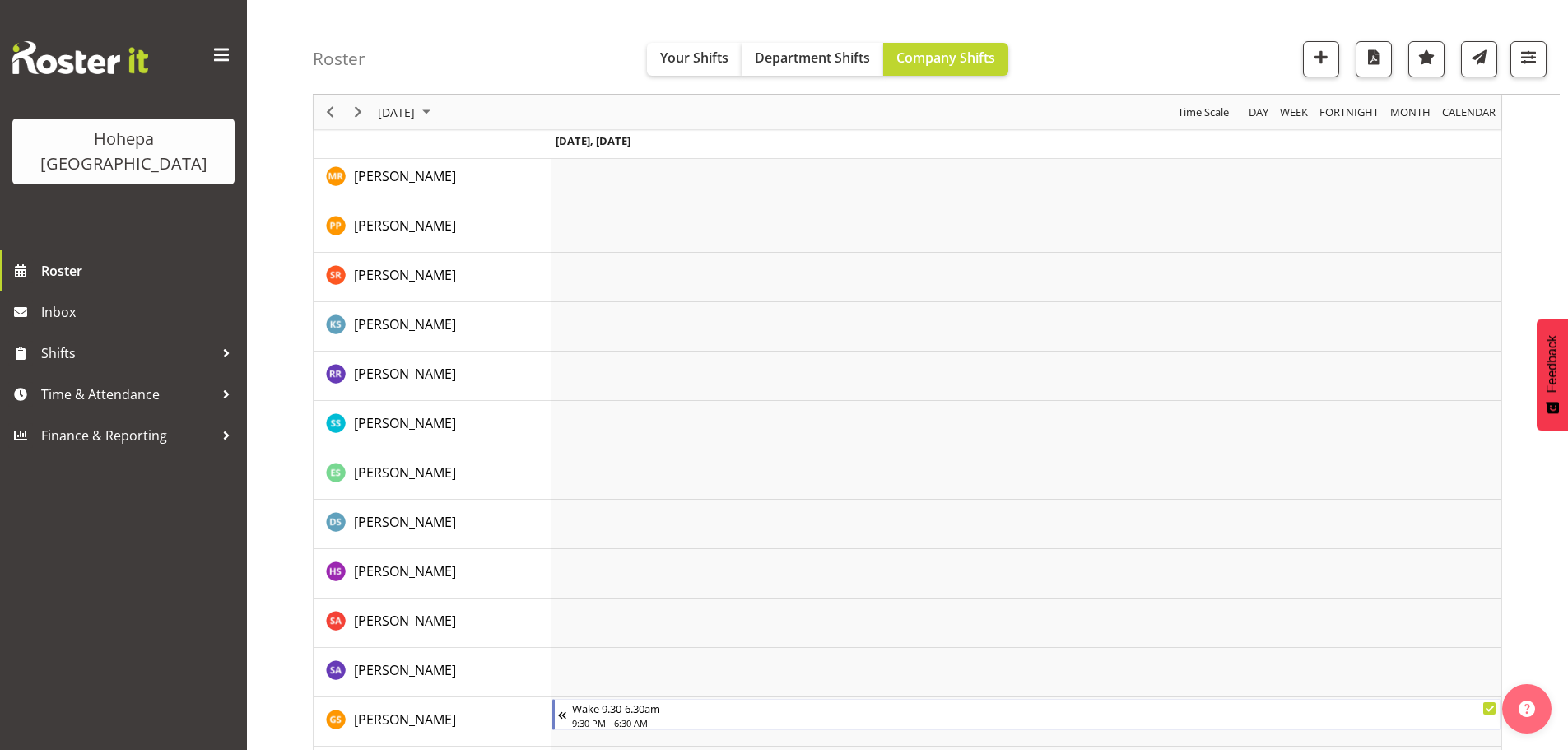
scroll to position [2721, 0]
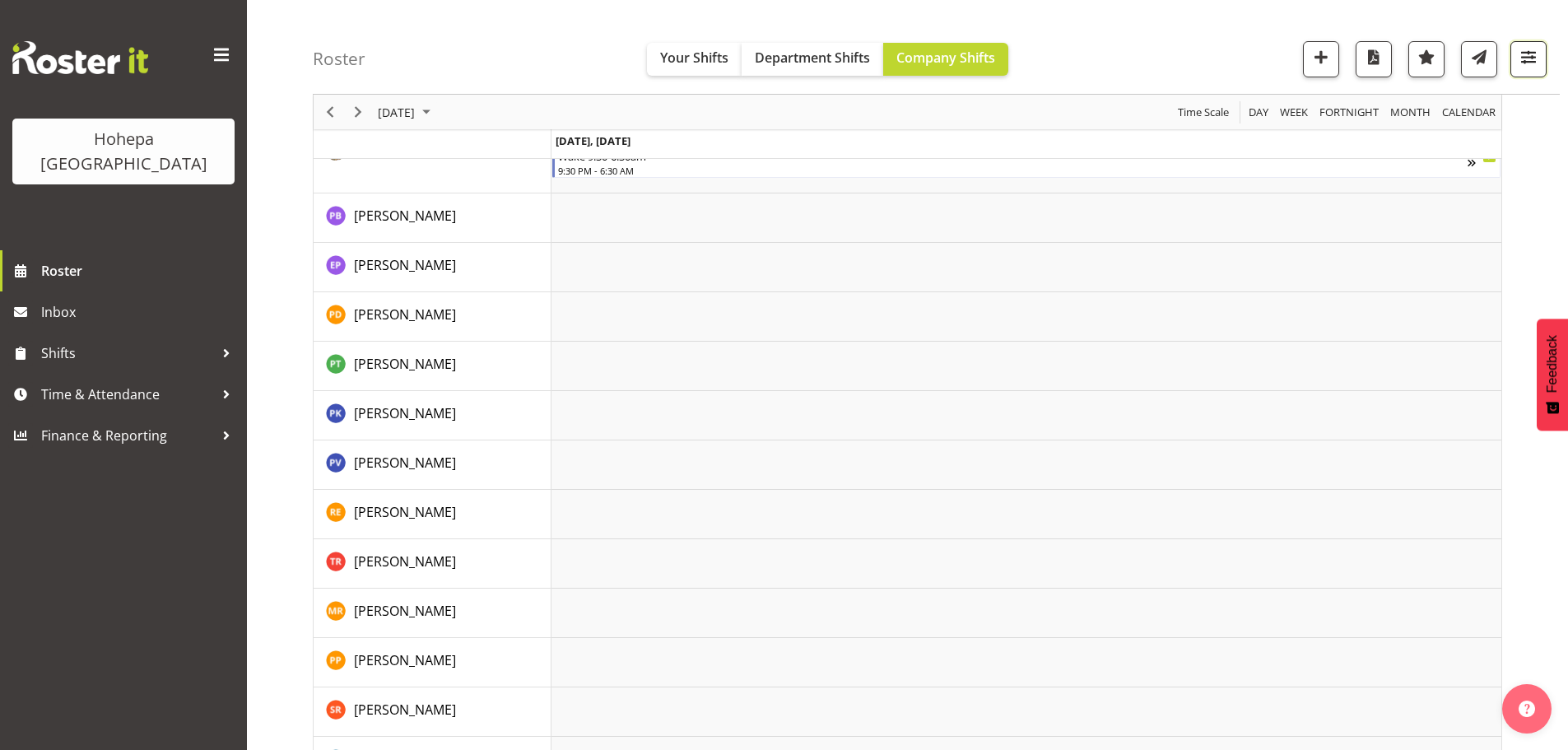
click at [1522, 66] on span "button" at bounding box center [1528, 56] width 21 height 21
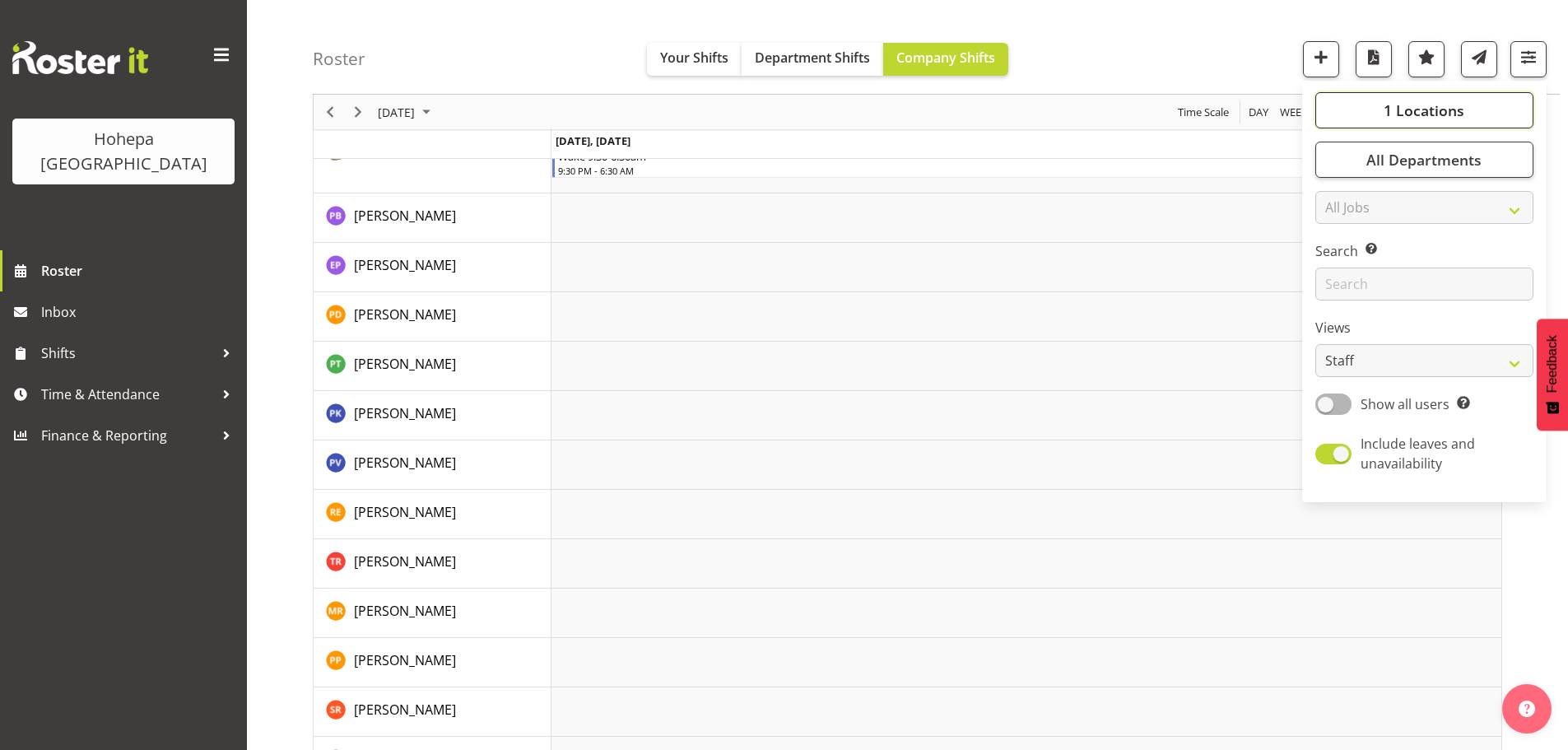
click at [1437, 107] on span "1 Locations" at bounding box center [1424, 110] width 81 height 19
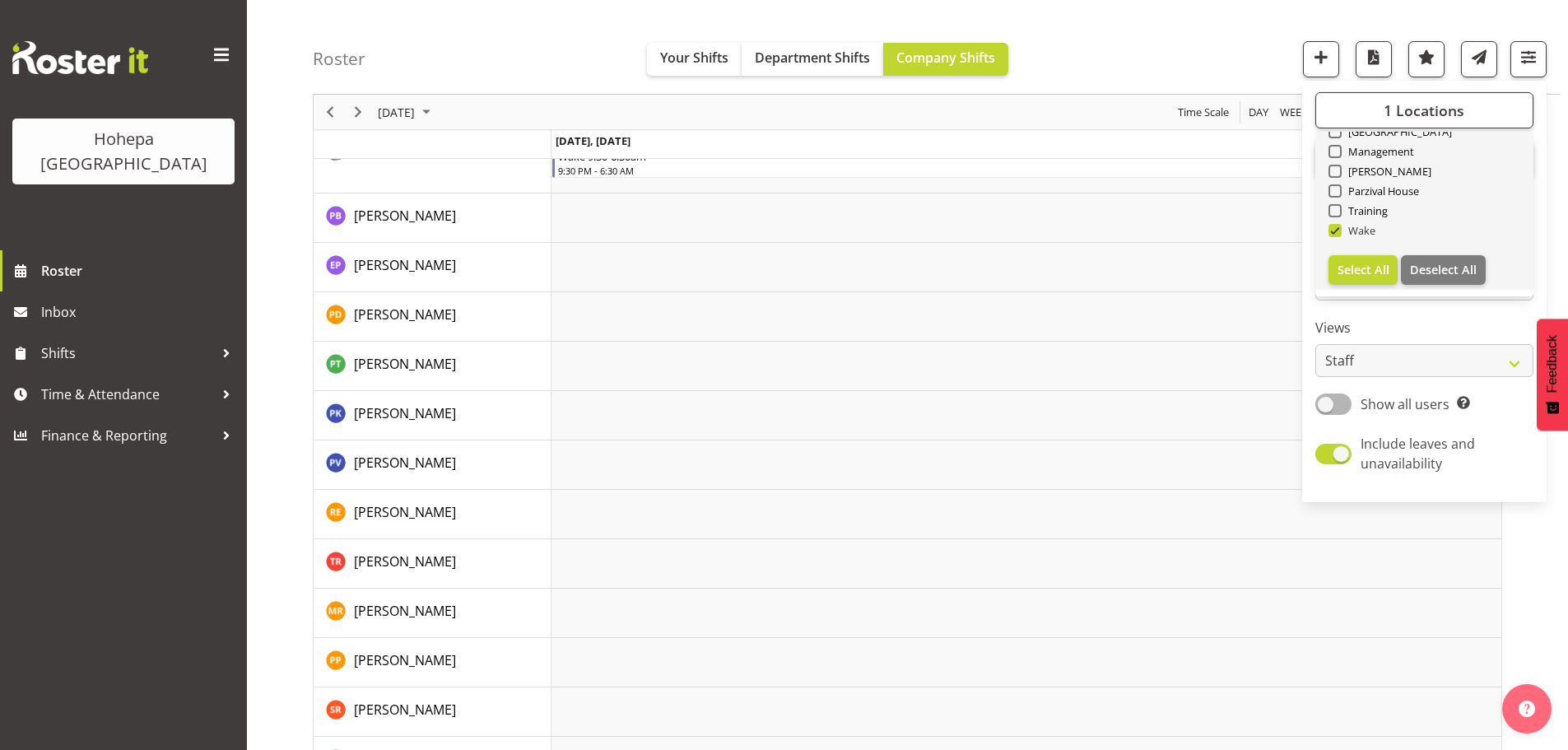
click at [1335, 228] on span at bounding box center [1334, 230] width 13 height 13
click at [1335, 228] on input "Wake" at bounding box center [1334, 231] width 11 height 11
checkbox input "false"
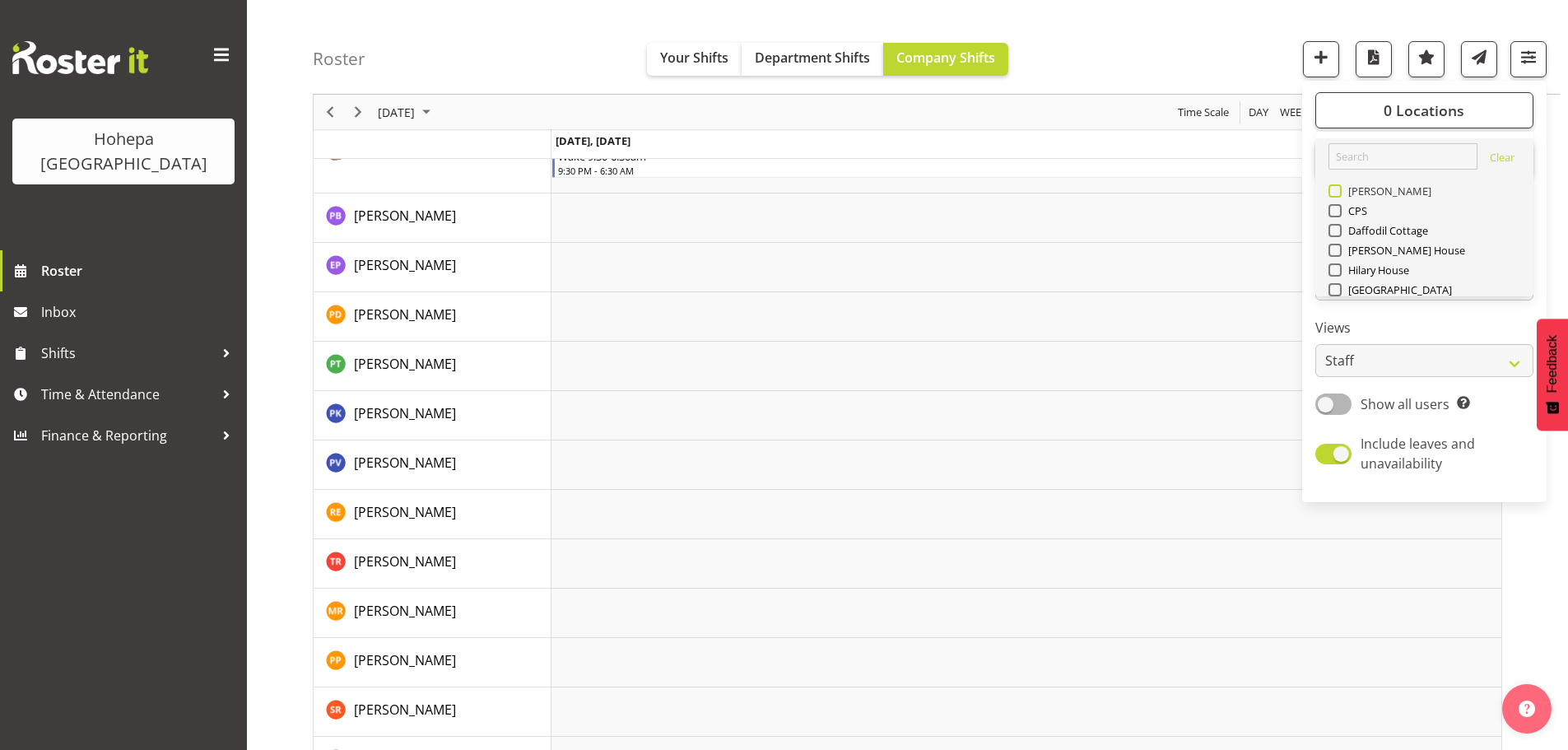
click at [1339, 195] on span at bounding box center [1334, 190] width 13 height 13
click at [1339, 195] on input "[PERSON_NAME]" at bounding box center [1334, 191] width 11 height 11
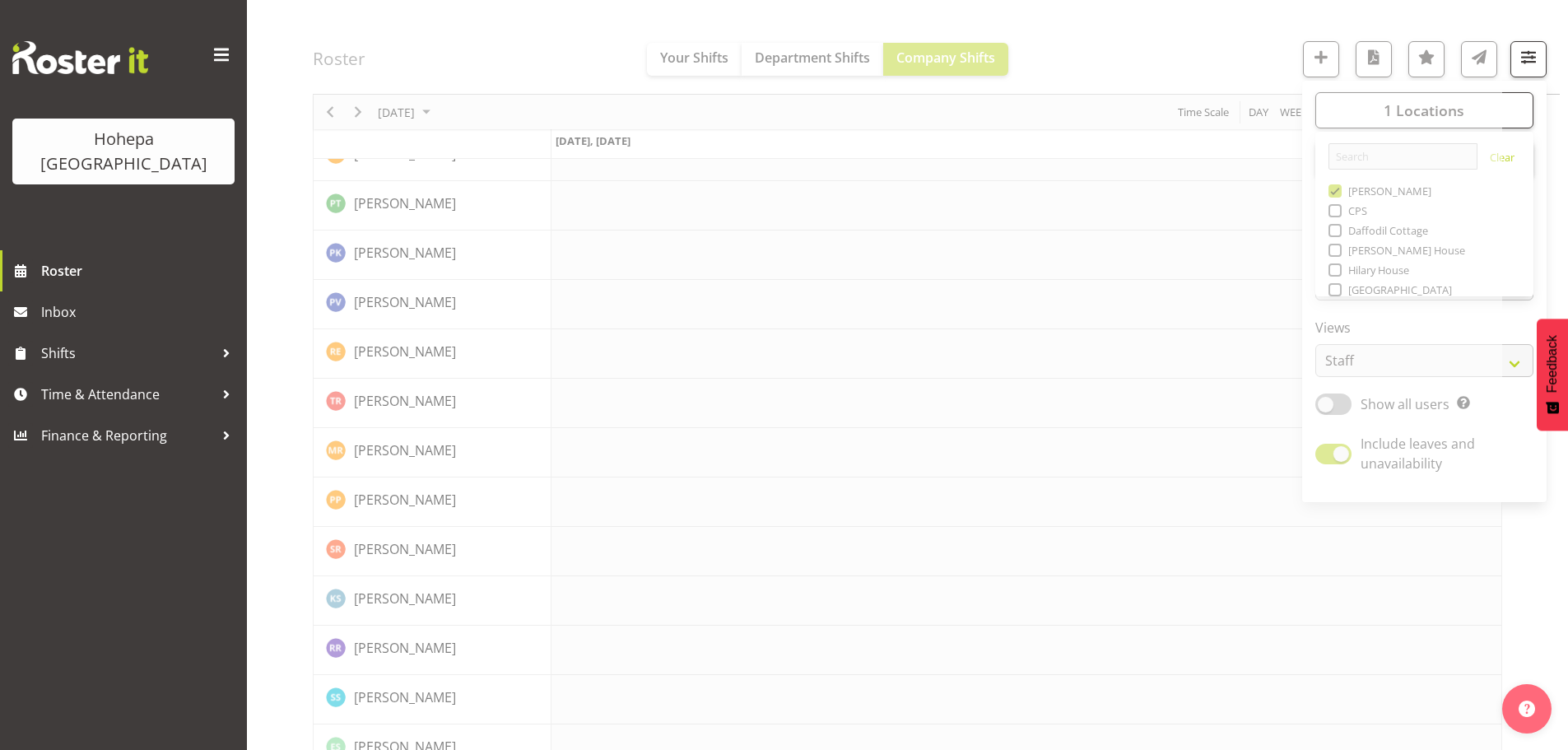
drag, startPoint x: 1194, startPoint y: 45, endPoint x: 1096, endPoint y: 130, distance: 129.7
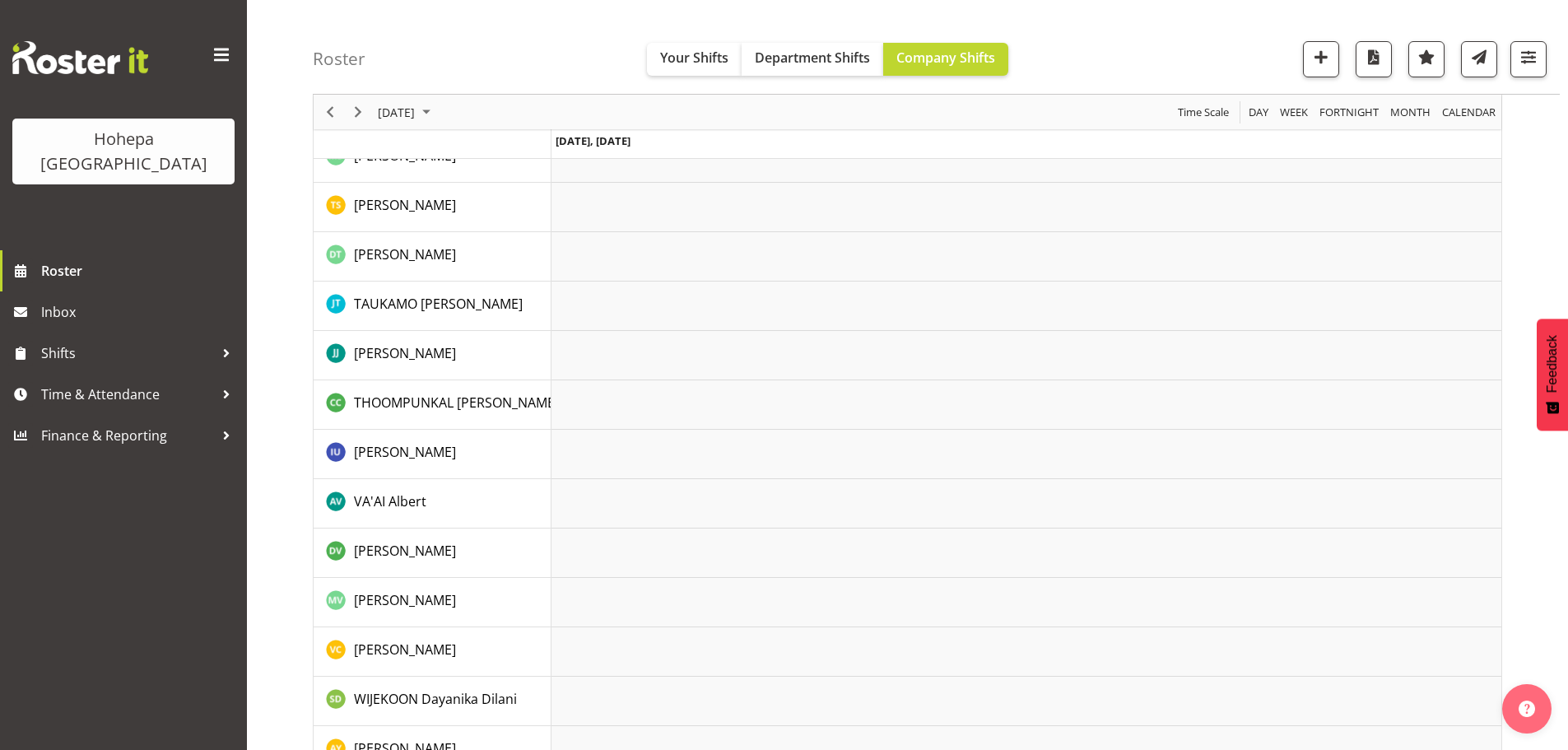
scroll to position [3284, 0]
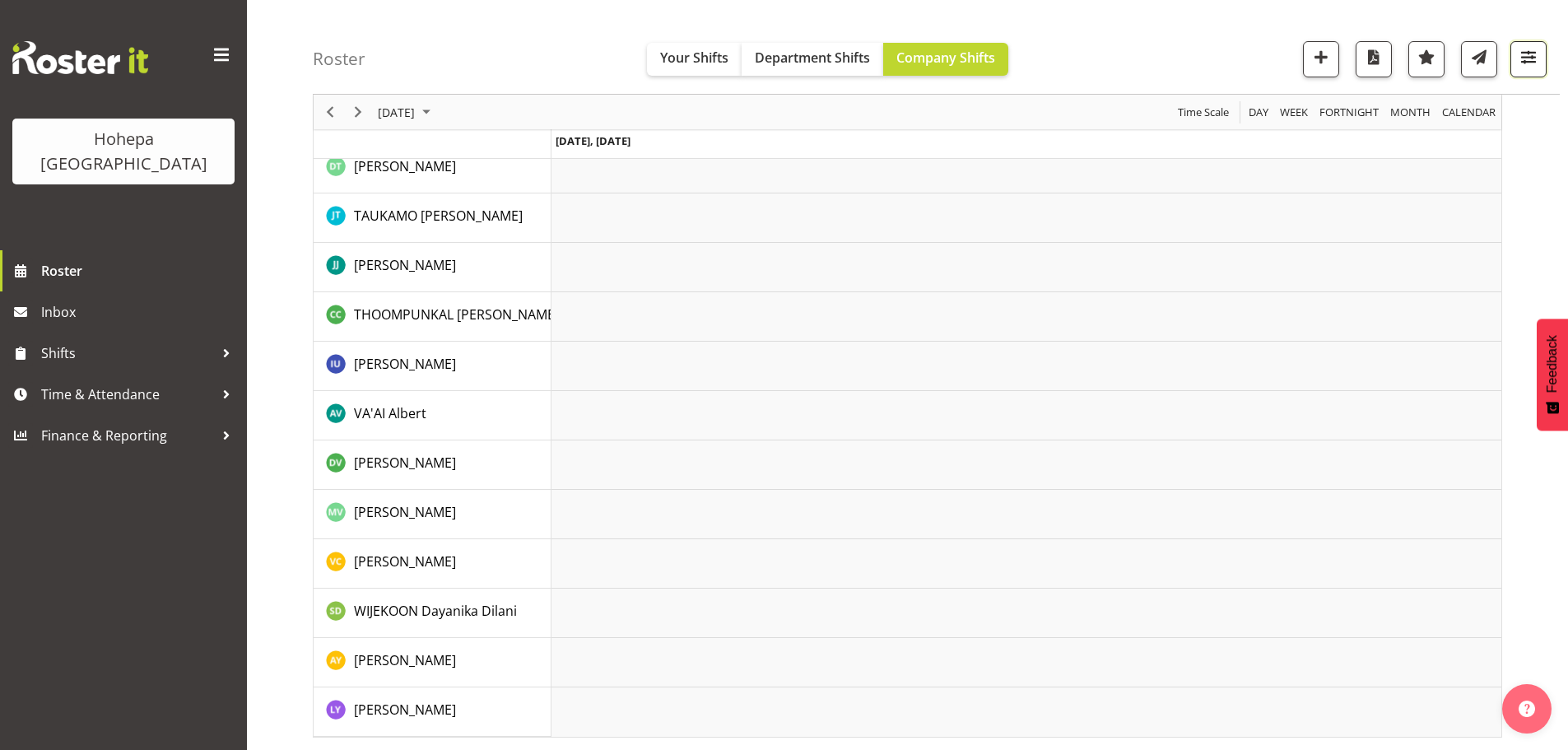
click at [1527, 56] on span "button" at bounding box center [1528, 56] width 21 height 21
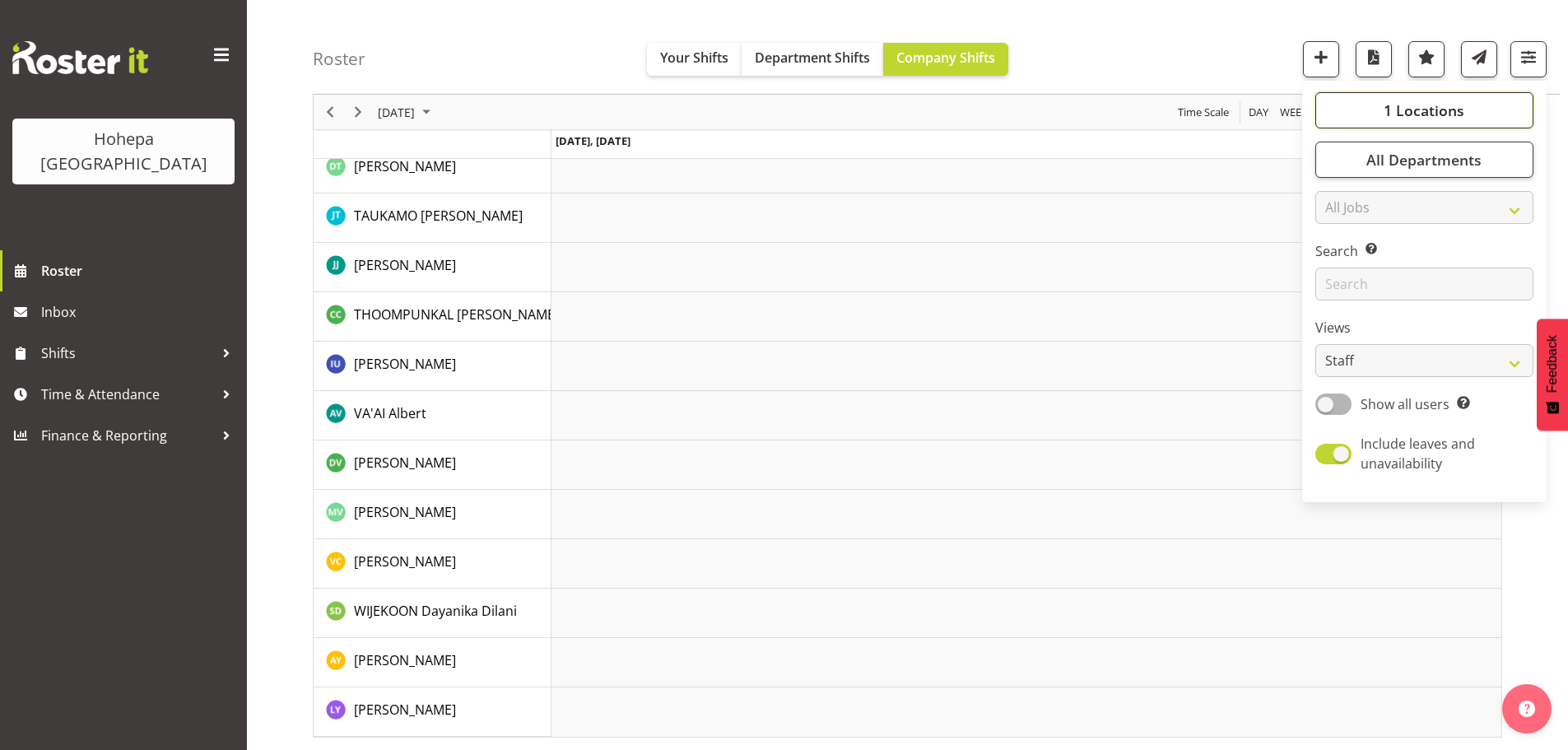
click at [1389, 112] on span "1 Locations" at bounding box center [1424, 110] width 81 height 19
drag, startPoint x: 1339, startPoint y: 194, endPoint x: 1341, endPoint y: 208, distance: 14.1
click at [1338, 194] on span at bounding box center [1334, 190] width 13 height 13
click at [1338, 194] on input "[PERSON_NAME]" at bounding box center [1334, 191] width 11 height 11
checkbox input "false"
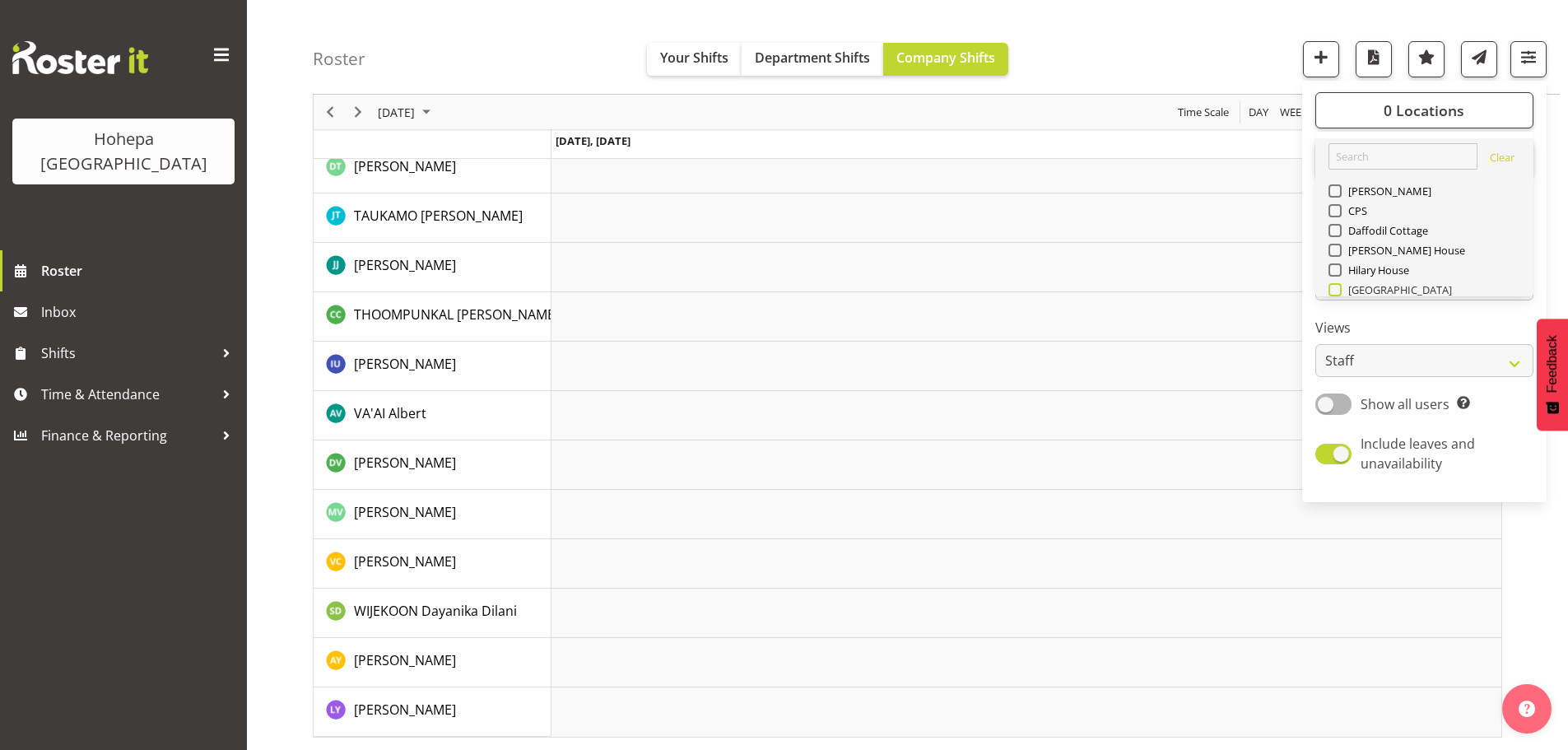
click at [1340, 290] on span at bounding box center [1334, 289] width 13 height 13
click at [1339, 290] on input "[GEOGRAPHIC_DATA]" at bounding box center [1334, 290] width 11 height 11
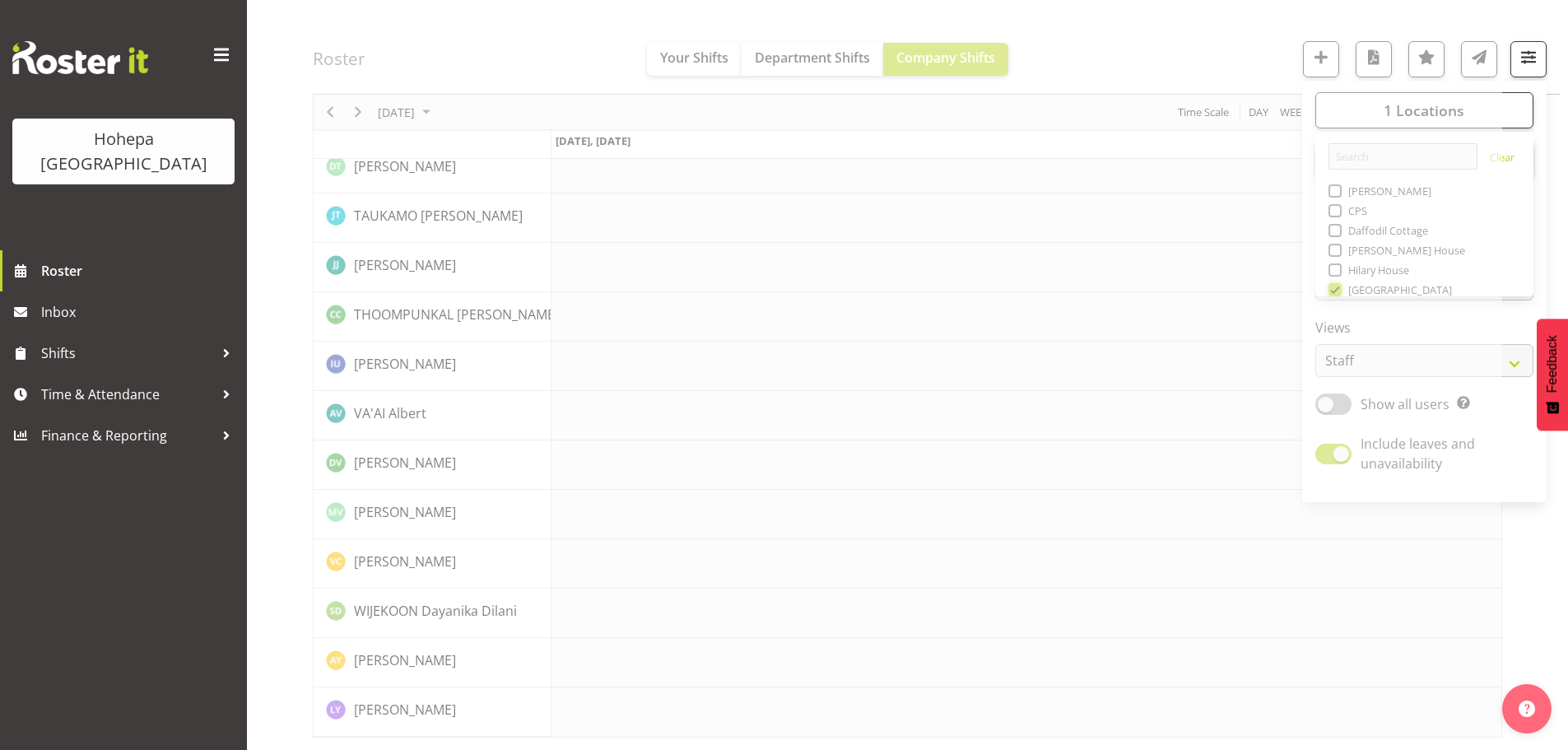
scroll to position [3252, 0]
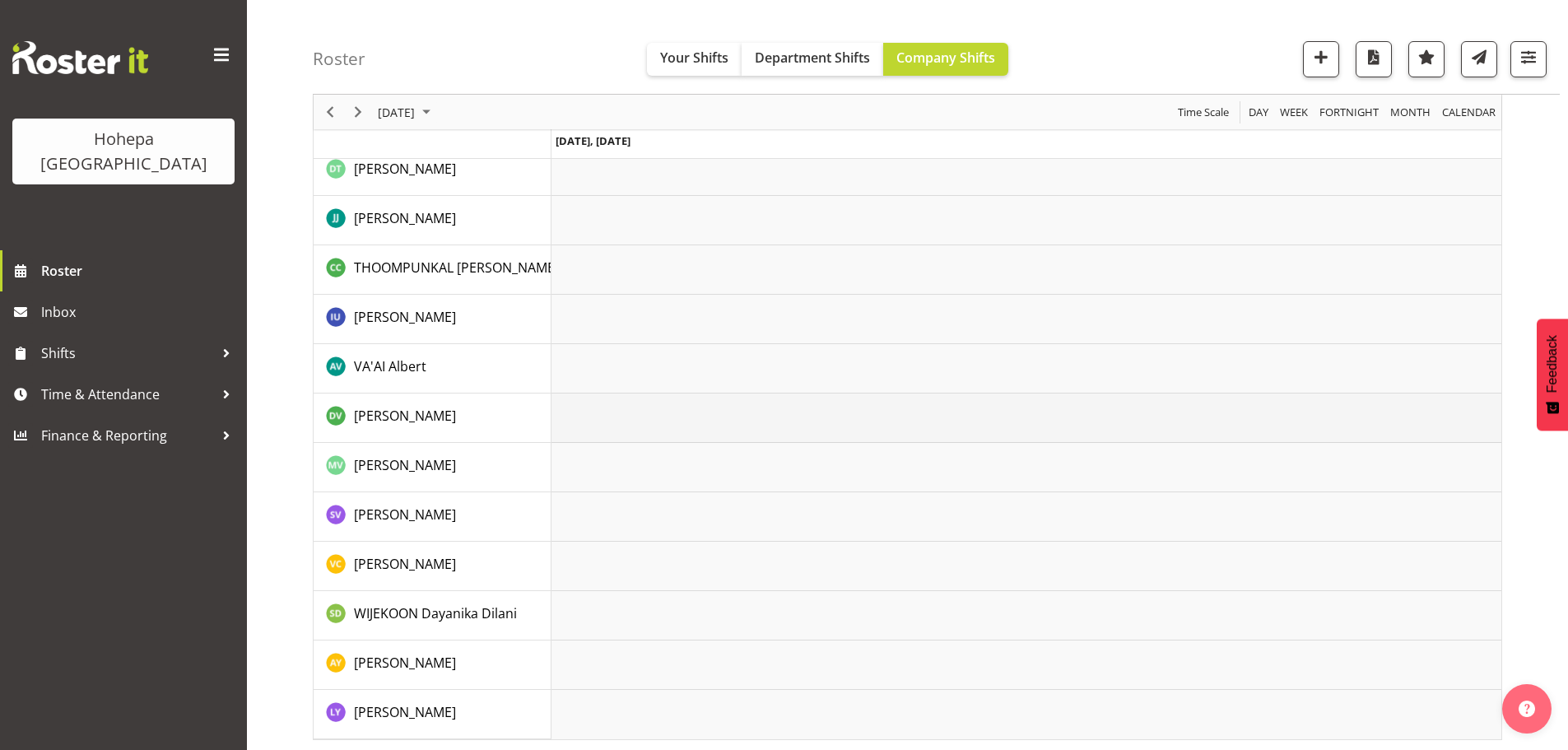
scroll to position [3332, 0]
click at [1527, 59] on span "button" at bounding box center [1528, 56] width 21 height 21
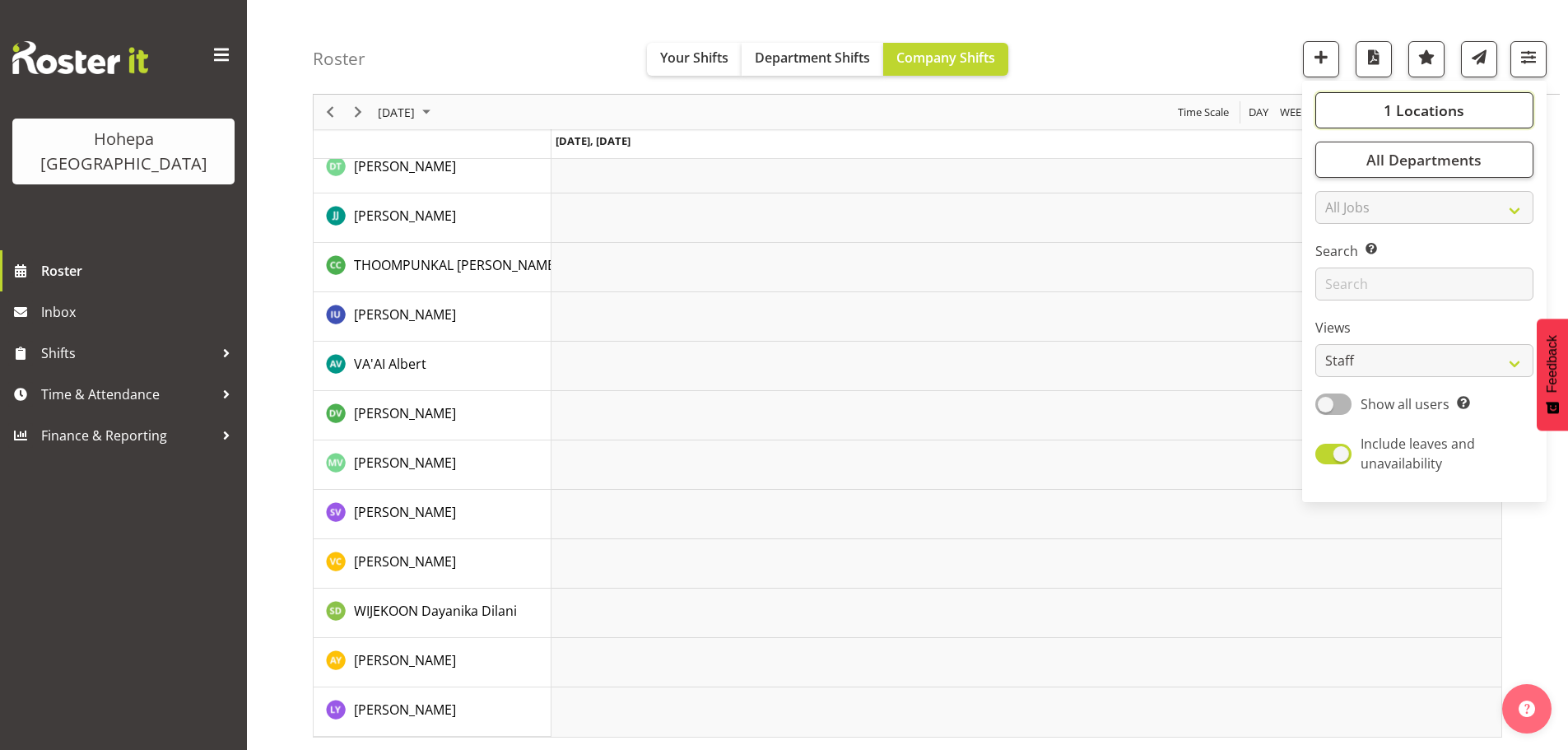
click at [1432, 116] on span "1 Locations" at bounding box center [1424, 110] width 81 height 19
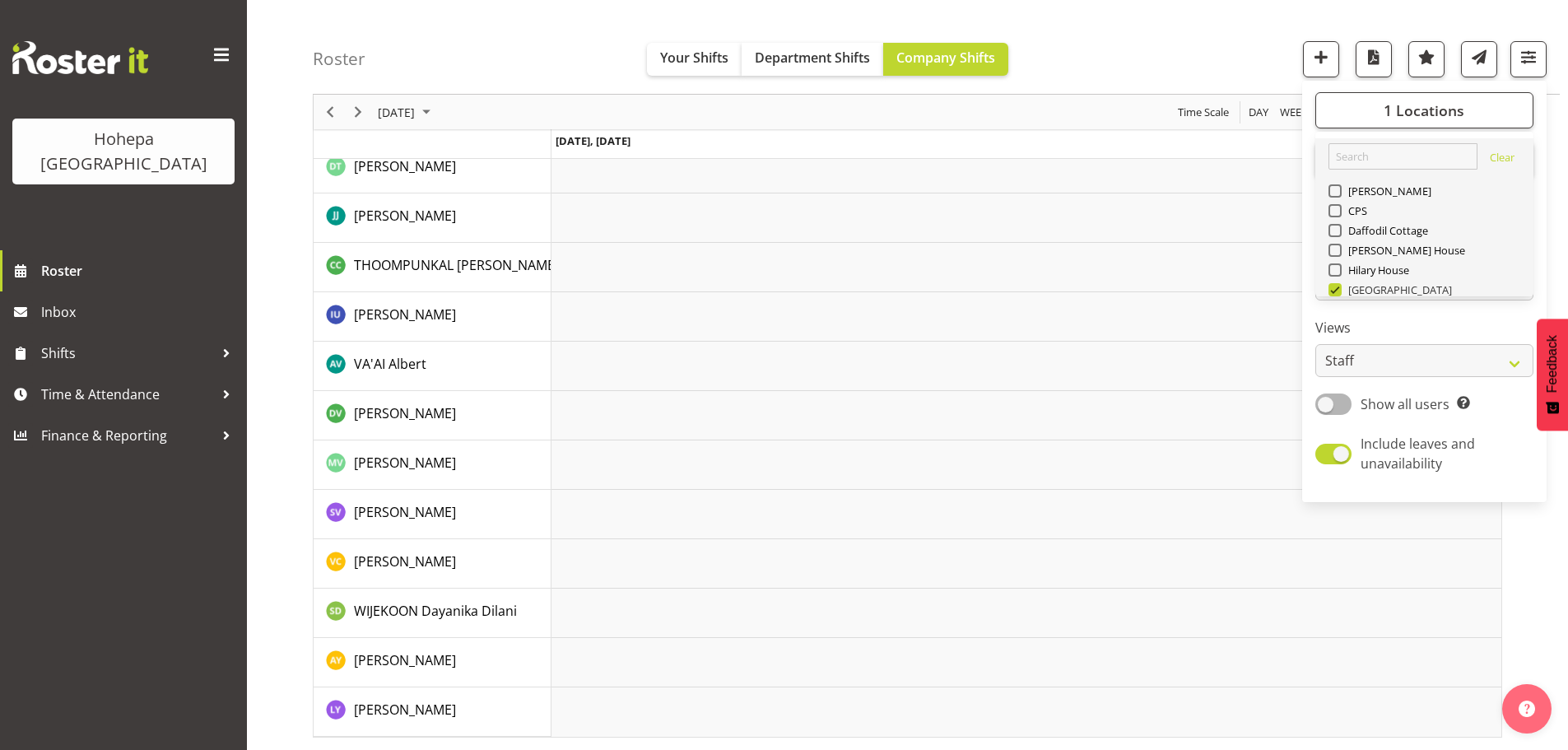
click at [1337, 290] on span at bounding box center [1334, 289] width 13 height 13
click at [1337, 290] on input "[GEOGRAPHIC_DATA]" at bounding box center [1334, 290] width 11 height 11
checkbox input "false"
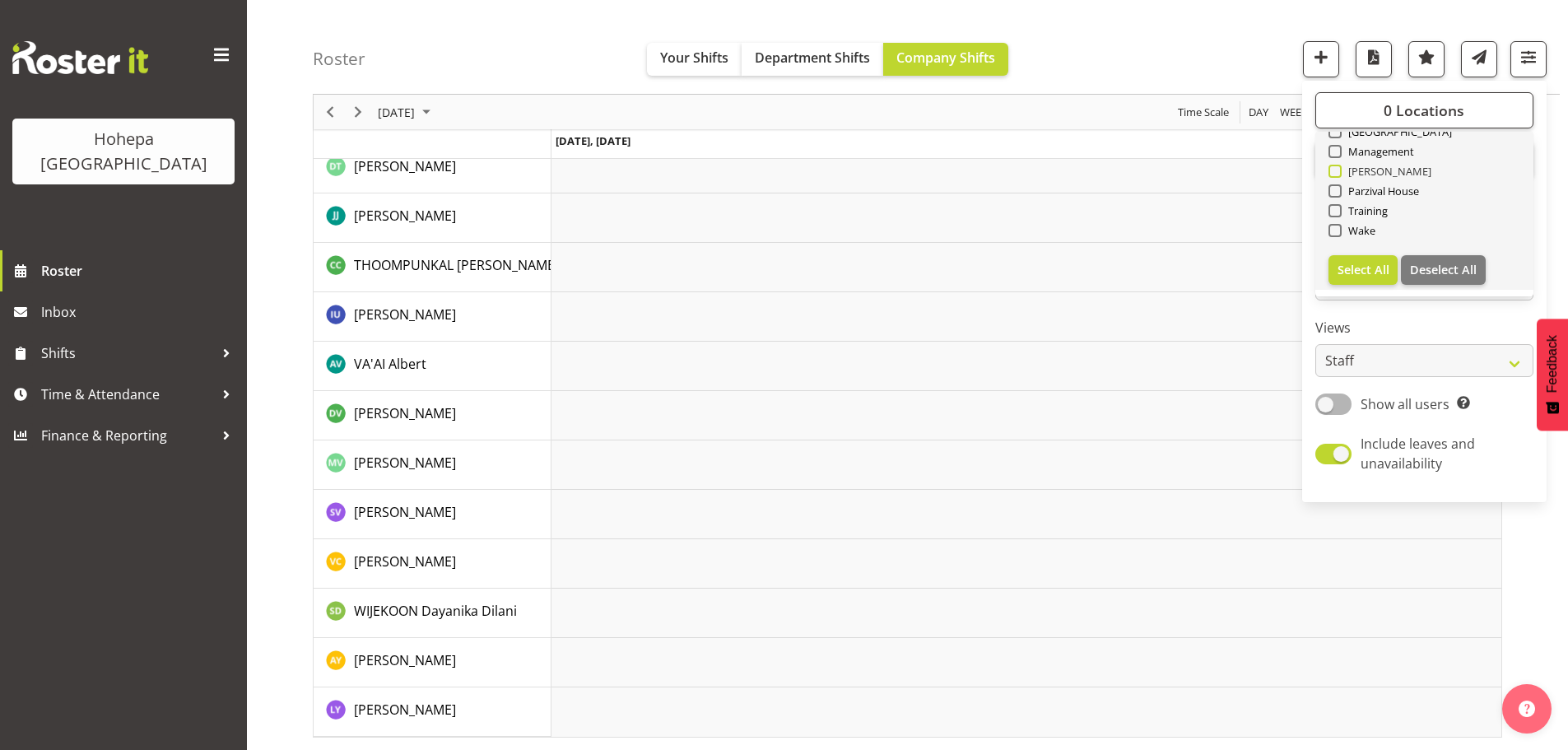
click at [1335, 173] on span at bounding box center [1334, 171] width 13 height 13
click at [1335, 173] on input "[PERSON_NAME]" at bounding box center [1334, 172] width 11 height 11
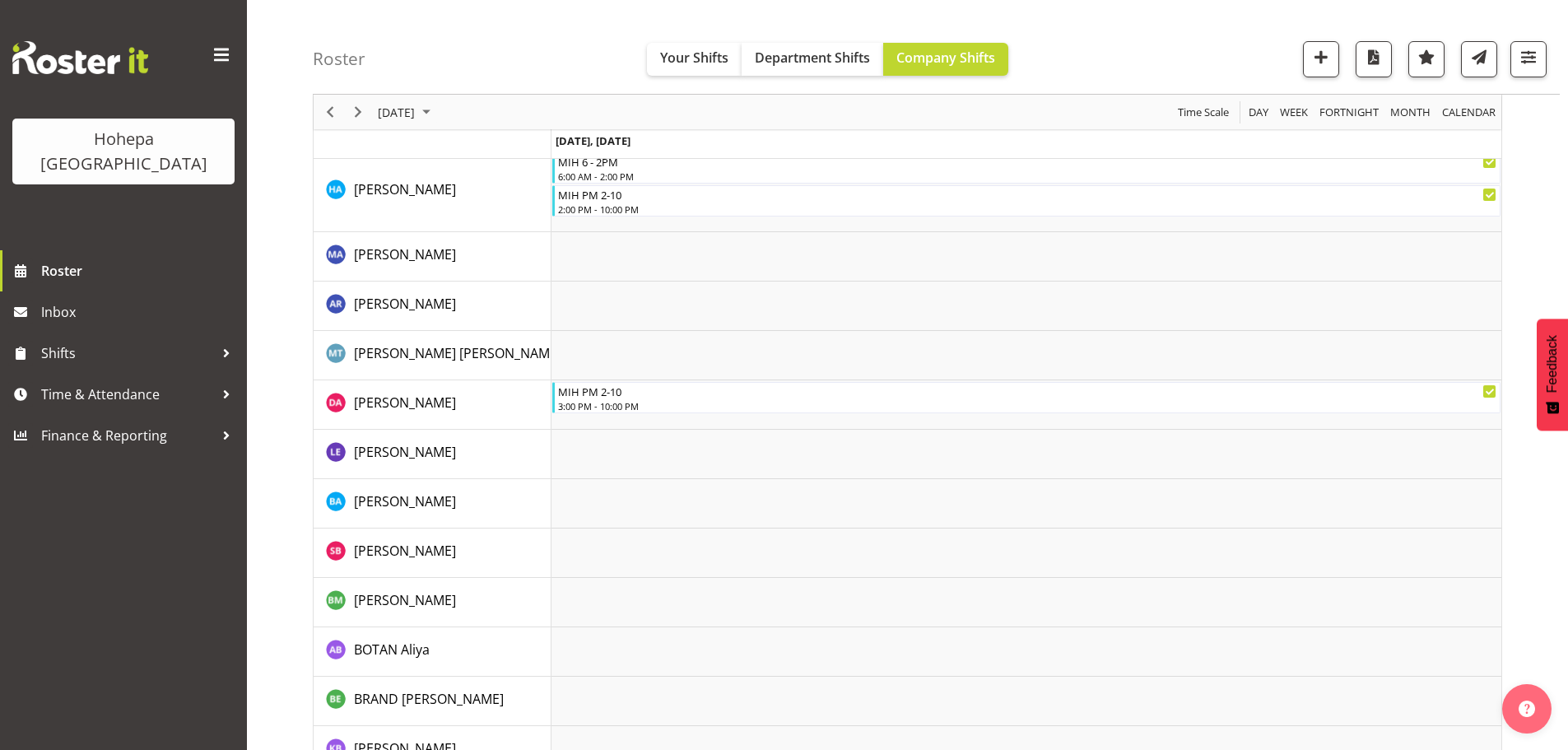
scroll to position [247, 0]
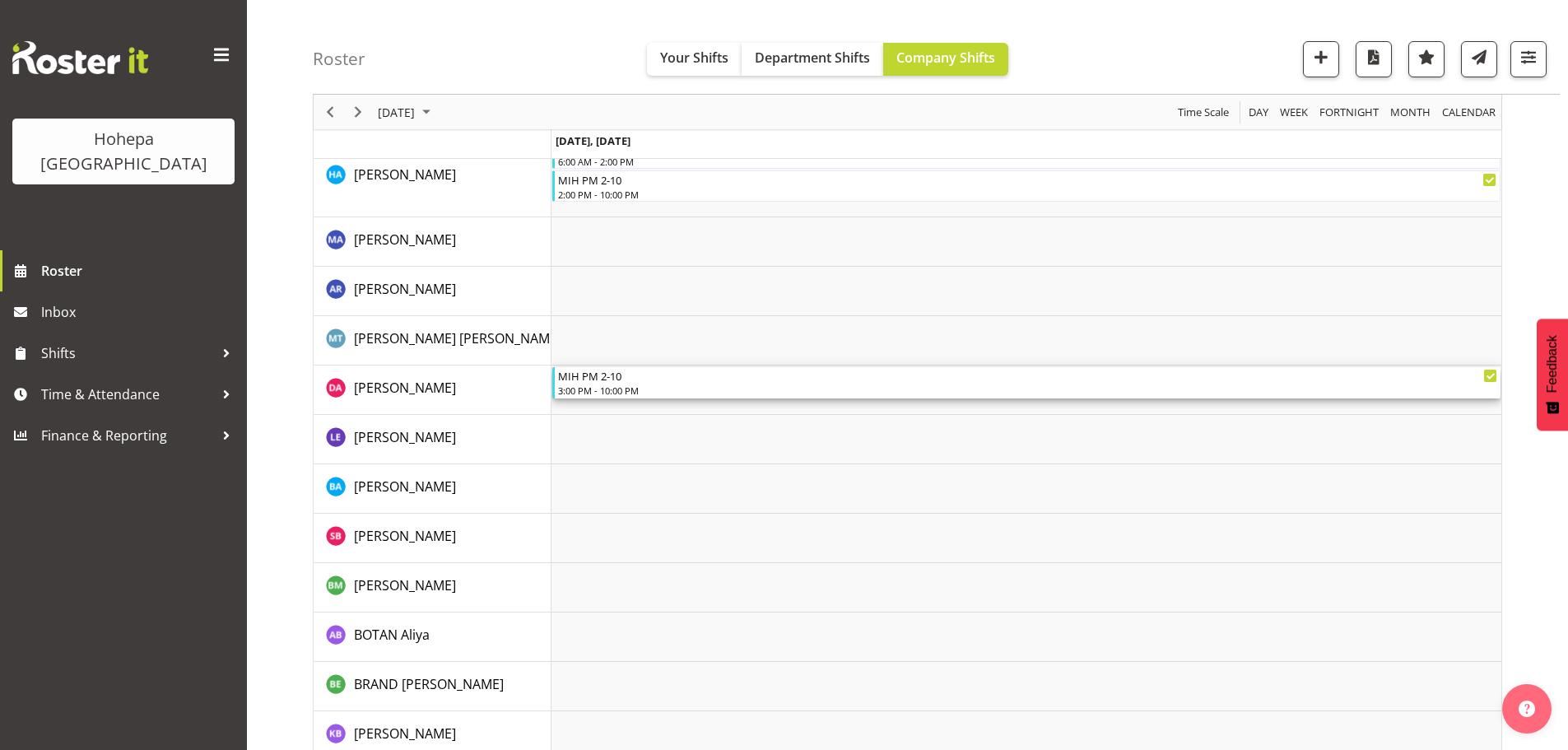
click at [792, 372] on div "MIH PM 2-10" at bounding box center [1028, 375] width 940 height 17
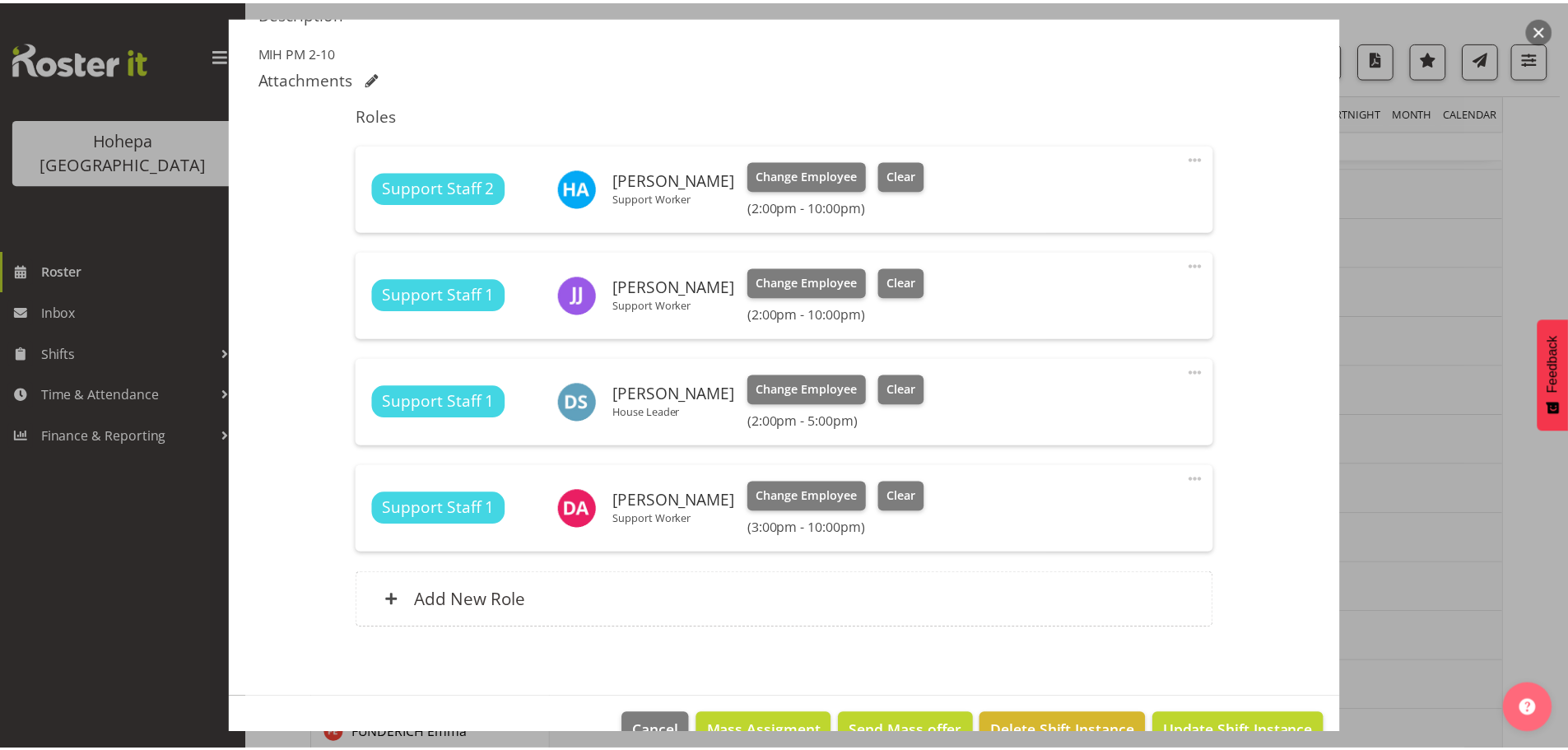
scroll to position [498, 0]
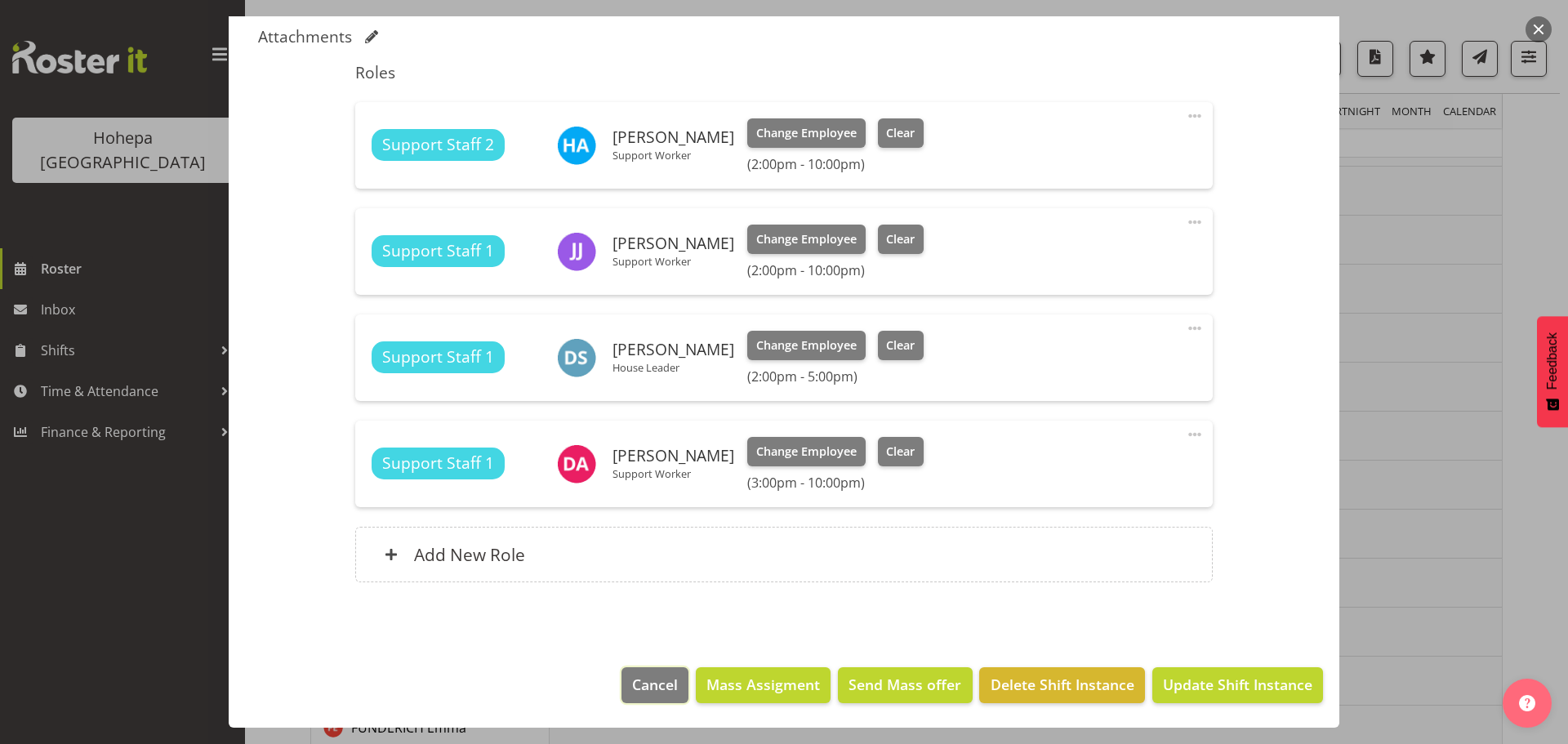
drag, startPoint x: 660, startPoint y: 691, endPoint x: 669, endPoint y: 671, distance: 21.9
click at [660, 689] on span "Cancel" at bounding box center [655, 684] width 45 height 21
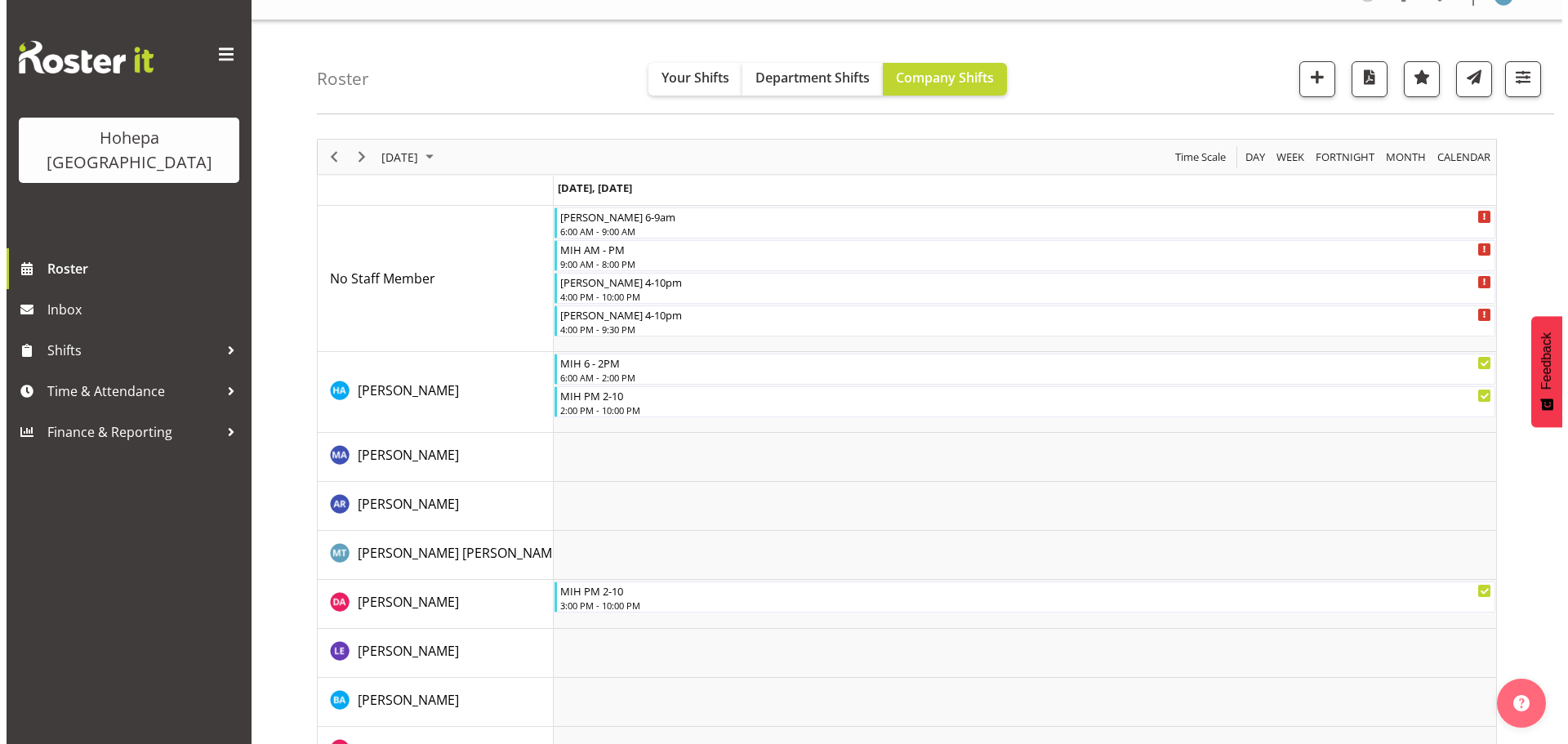
scroll to position [0, 0]
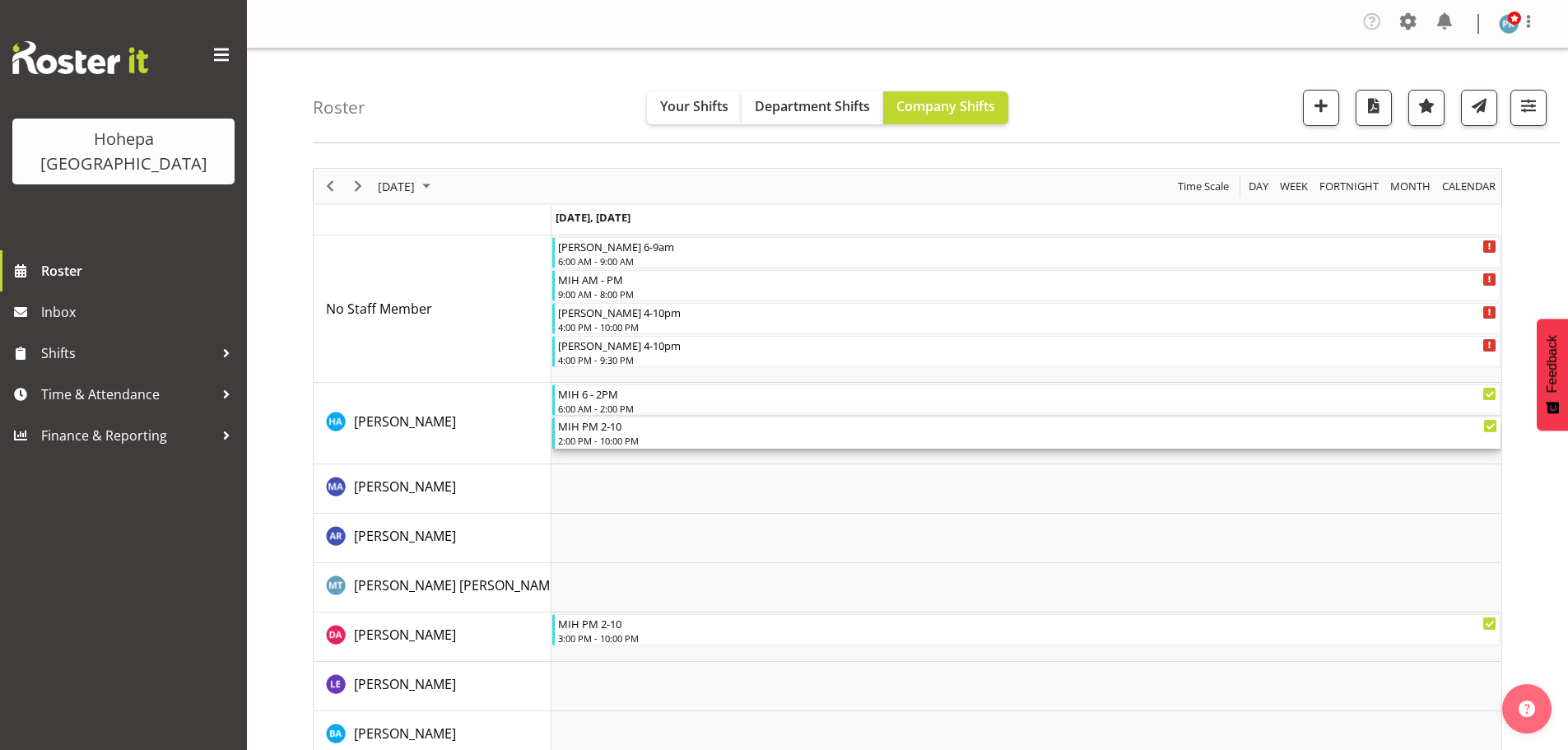
click at [591, 442] on div "2:00 PM - 10:00 PM" at bounding box center [1028, 440] width 940 height 13
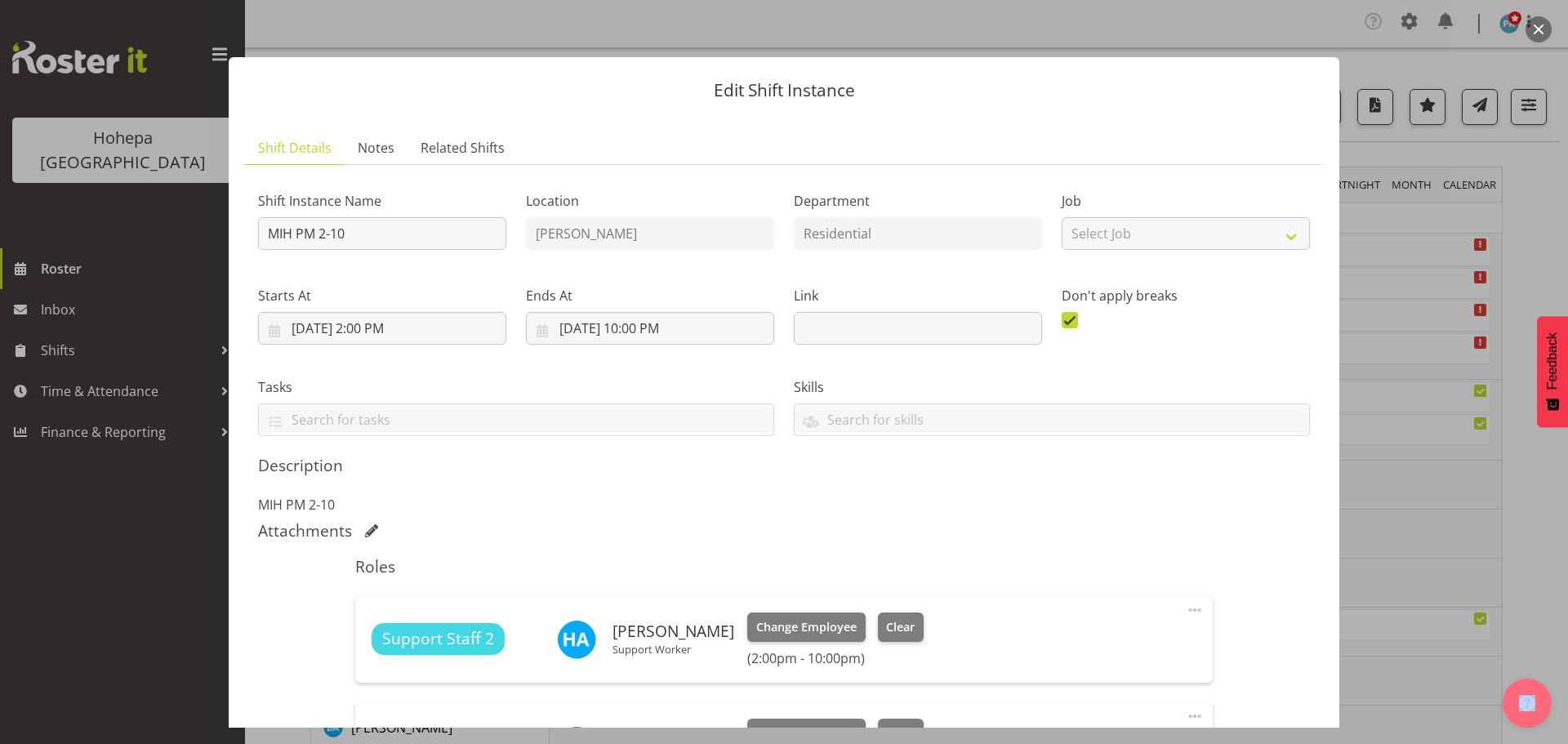
scroll to position [245, 0]
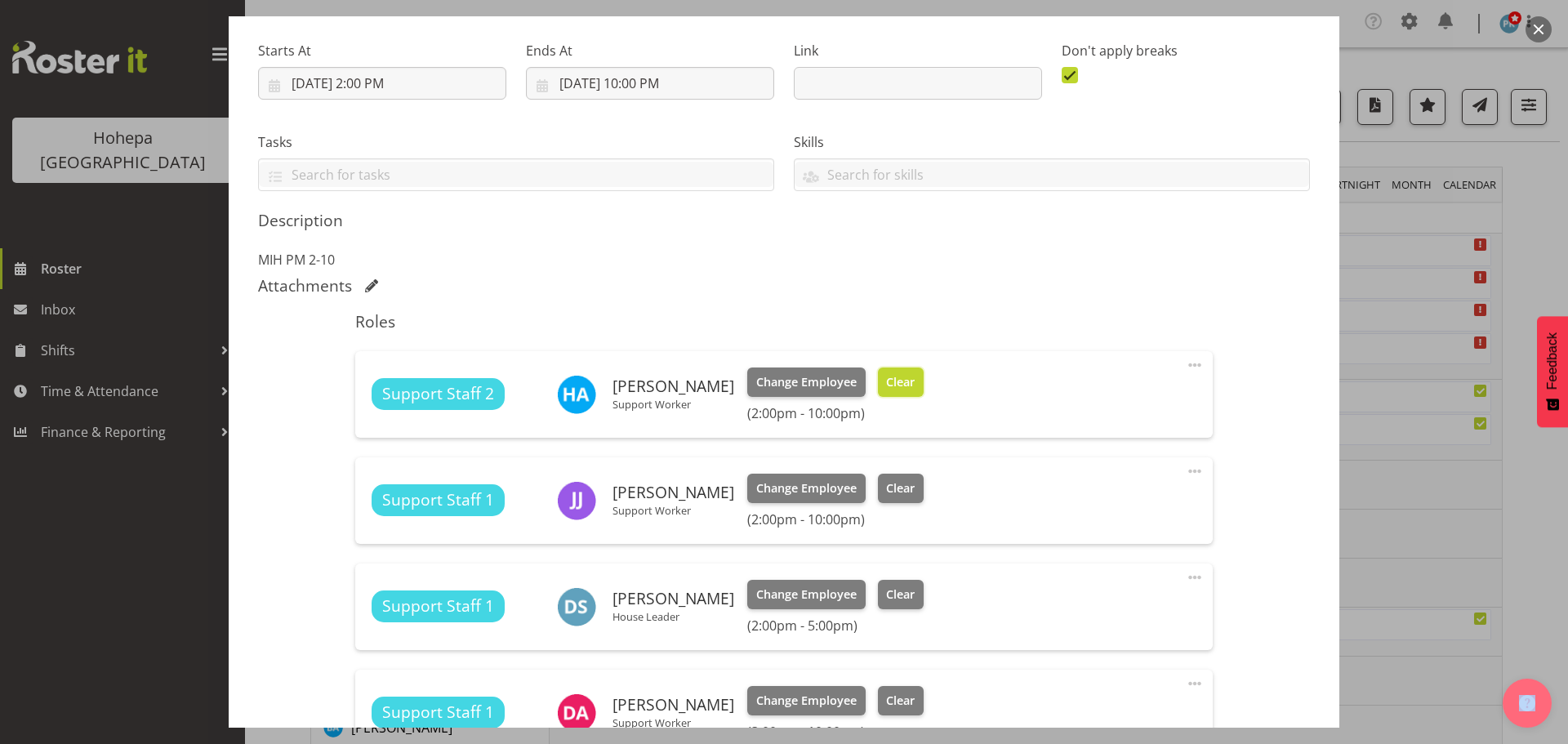
click at [889, 386] on span "Clear" at bounding box center [900, 382] width 29 height 18
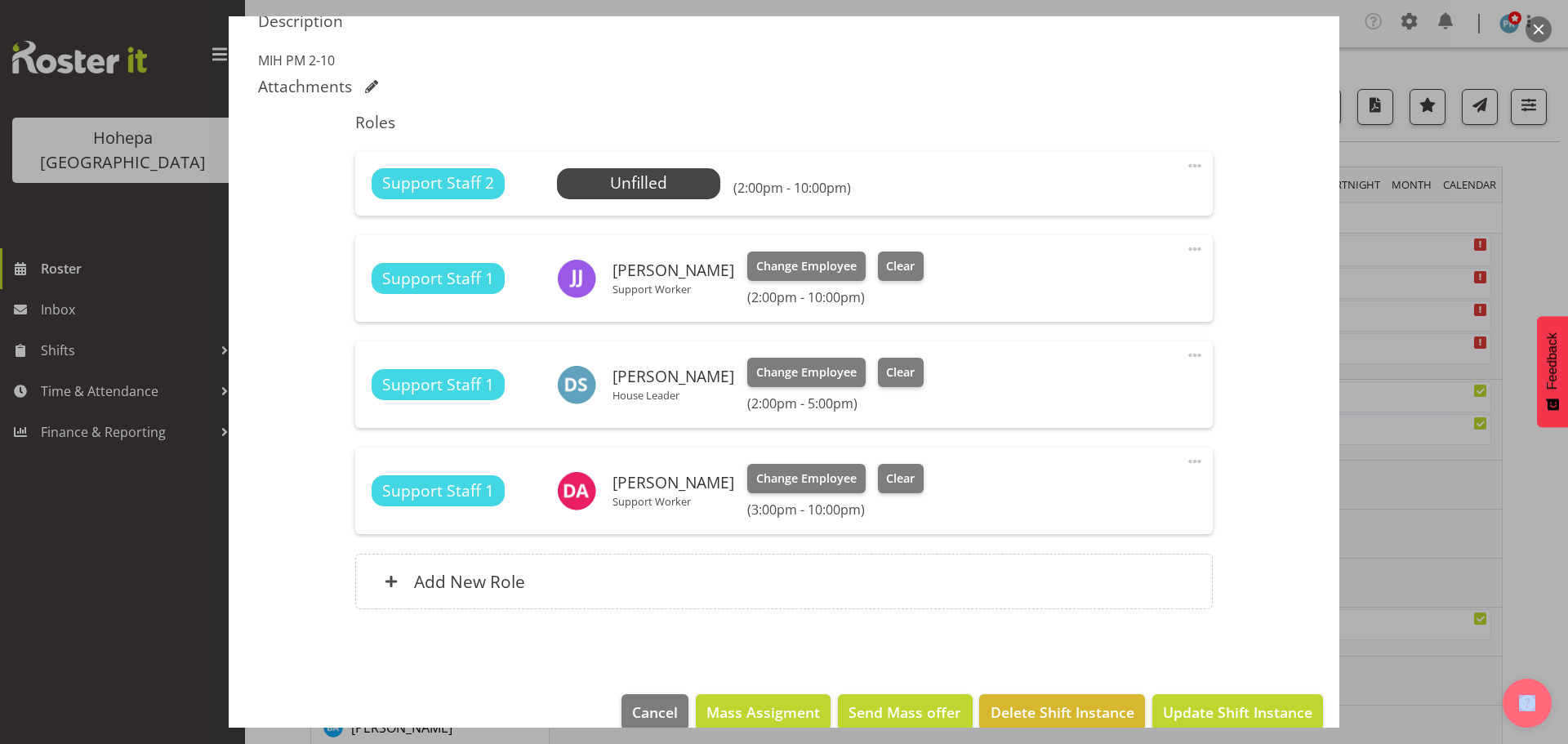
scroll to position [471, 0]
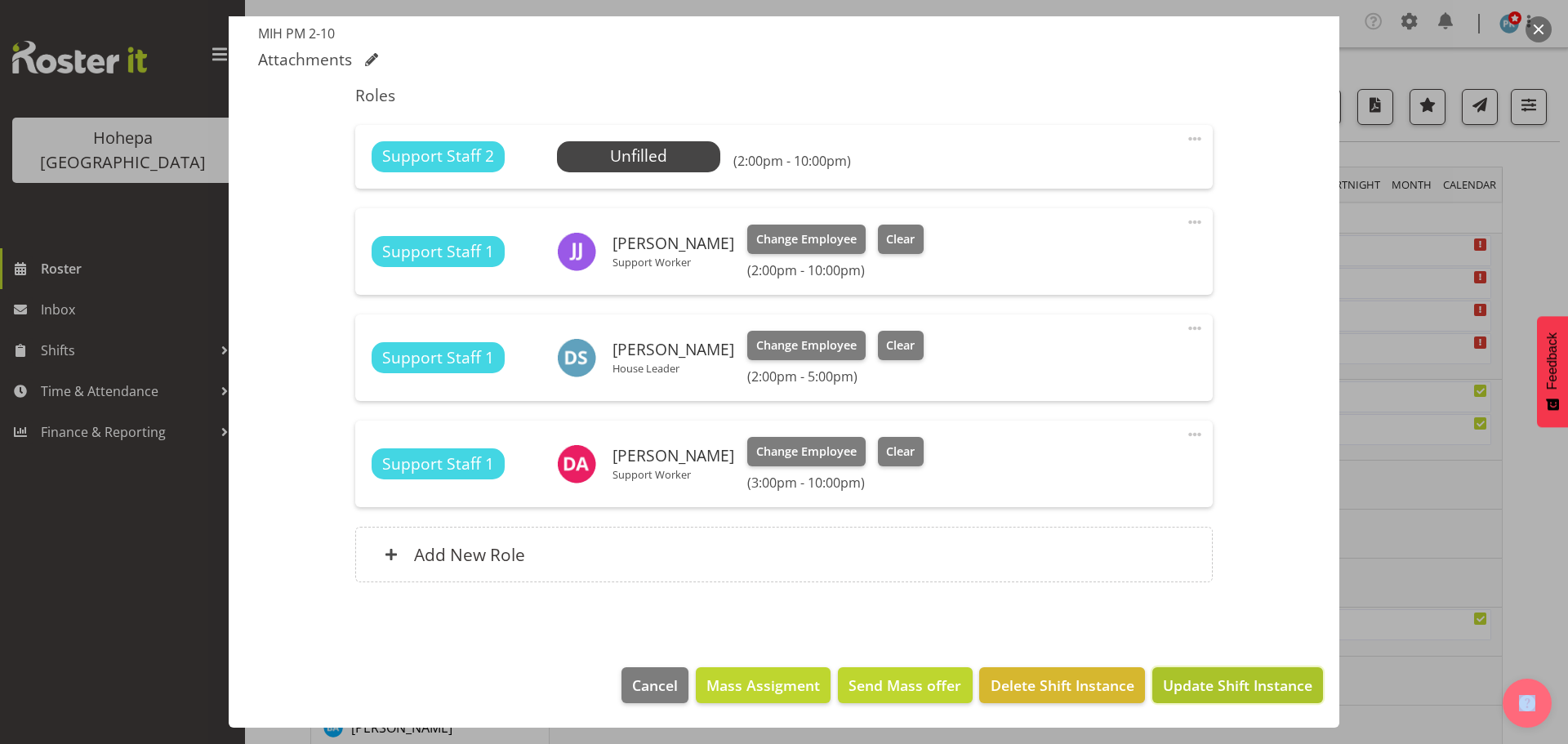
click at [1227, 671] on button "Update Shift Instance" at bounding box center [1237, 685] width 171 height 36
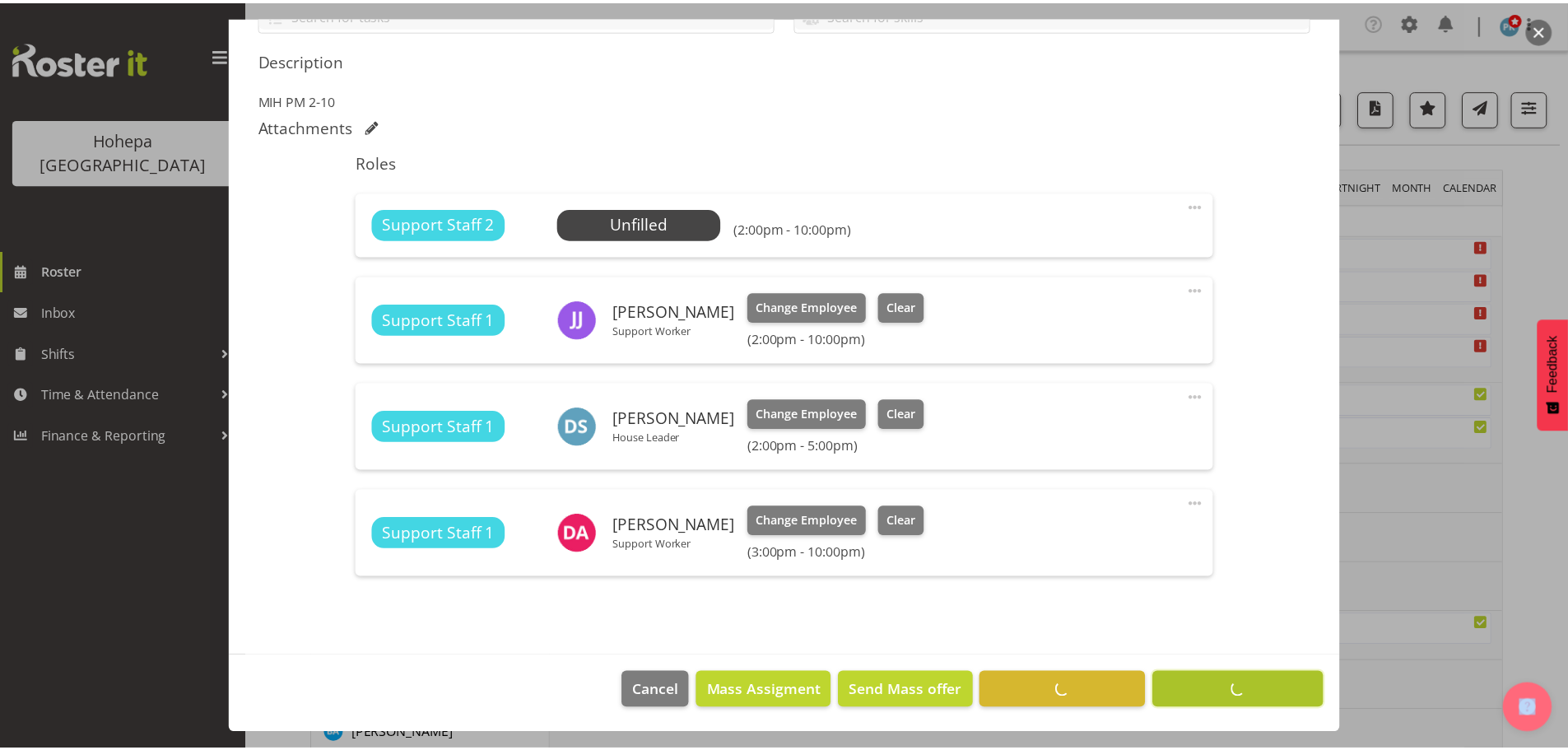
scroll to position [409, 0]
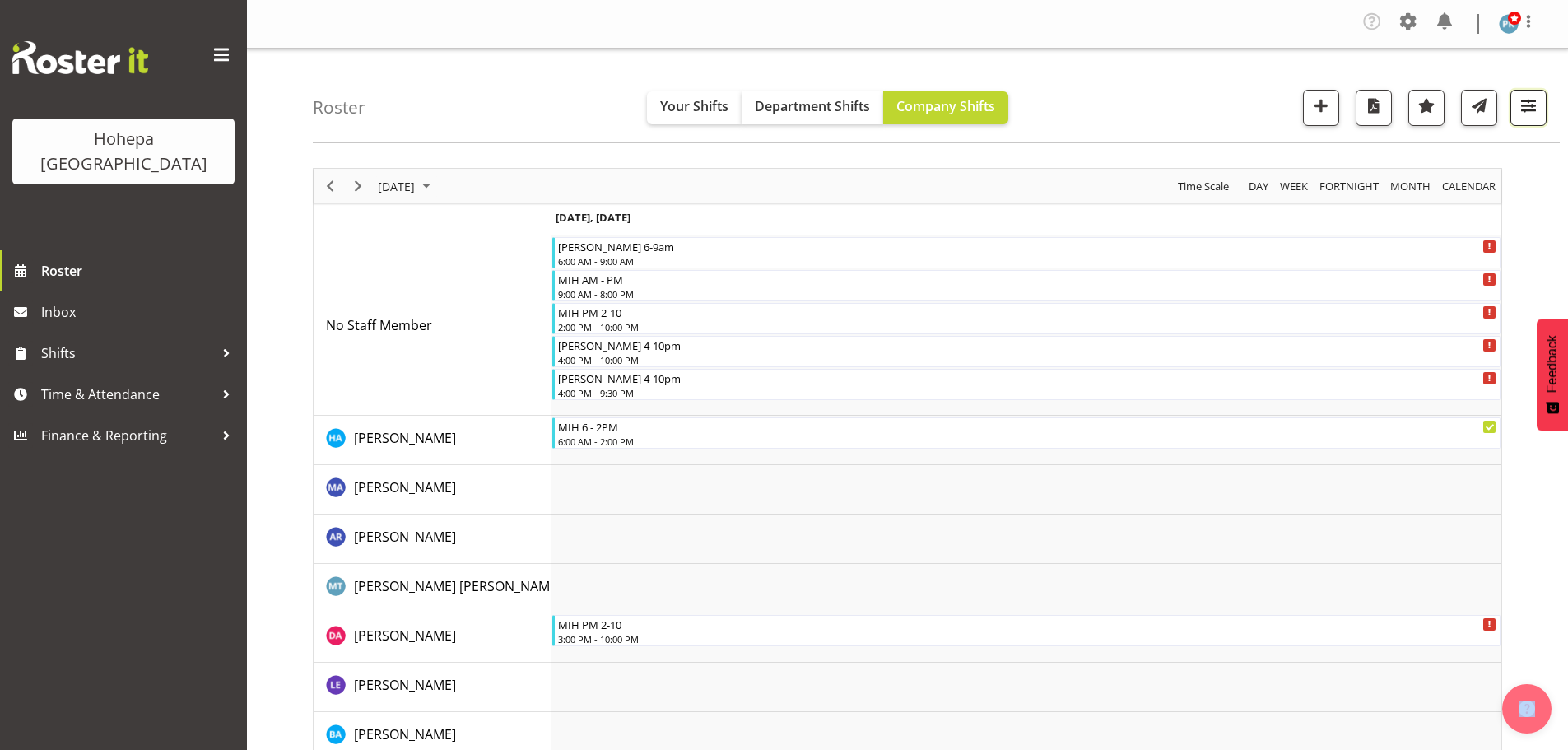
click at [1527, 108] on span "button" at bounding box center [1528, 105] width 21 height 21
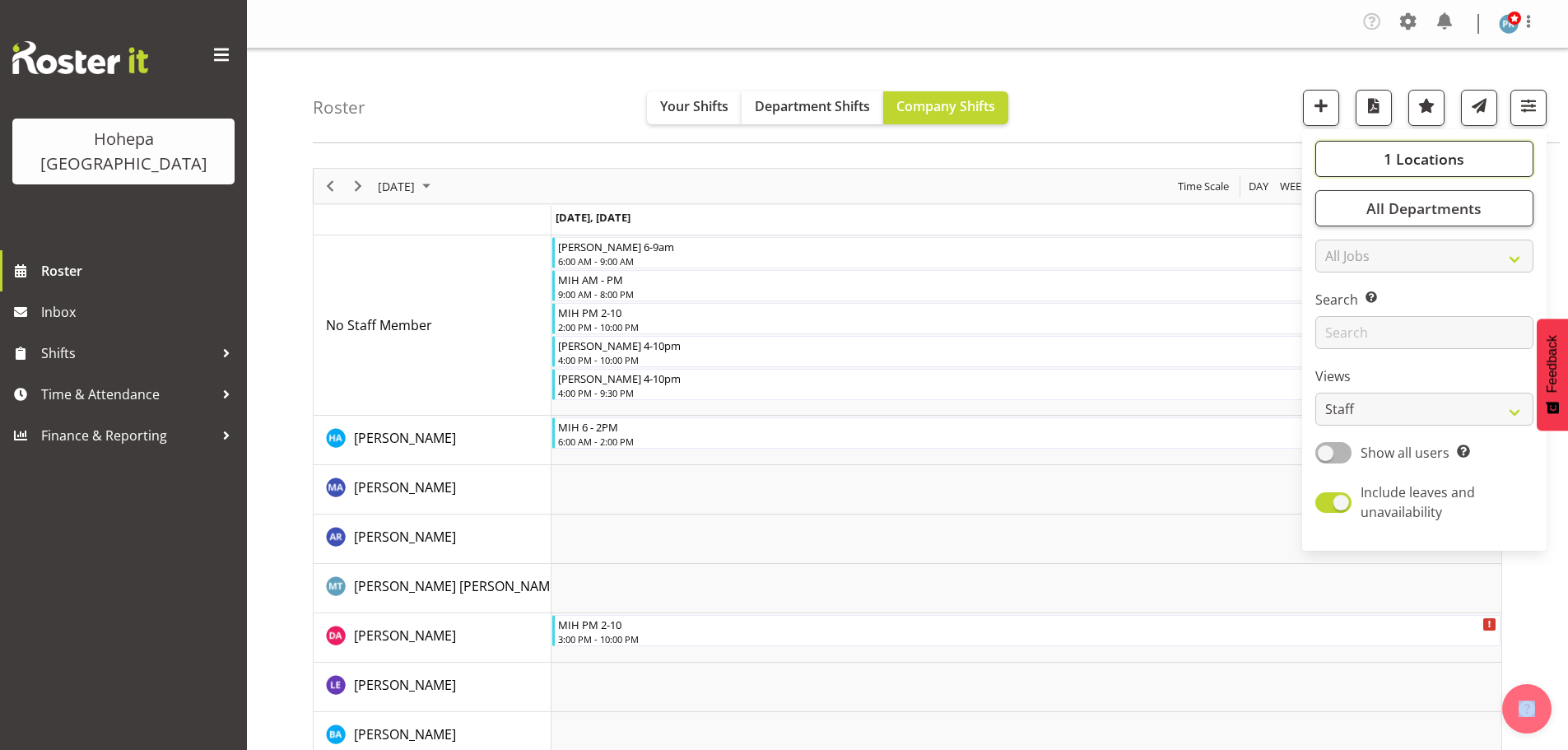
drag, startPoint x: 1426, startPoint y: 160, endPoint x: 1417, endPoint y: 165, distance: 10.3
click at [1425, 160] on span "1 Locations" at bounding box center [1424, 159] width 81 height 19
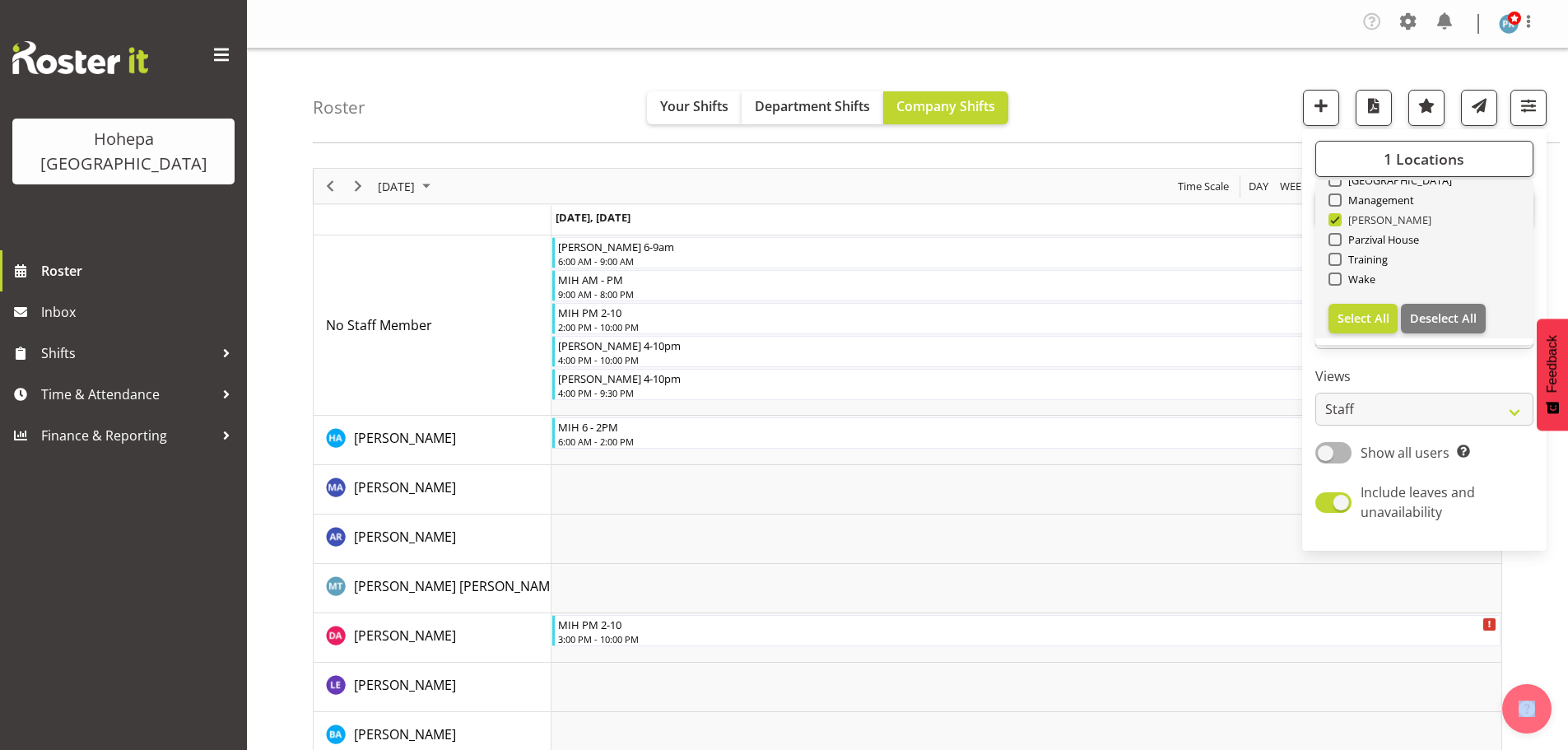
click at [1333, 220] on span at bounding box center [1334, 219] width 13 height 13
click at [1333, 220] on input "[PERSON_NAME]" at bounding box center [1334, 220] width 11 height 11
checkbox input "false"
click at [1335, 236] on span at bounding box center [1334, 239] width 13 height 13
click at [1335, 236] on input "Parzival House" at bounding box center [1334, 240] width 11 height 11
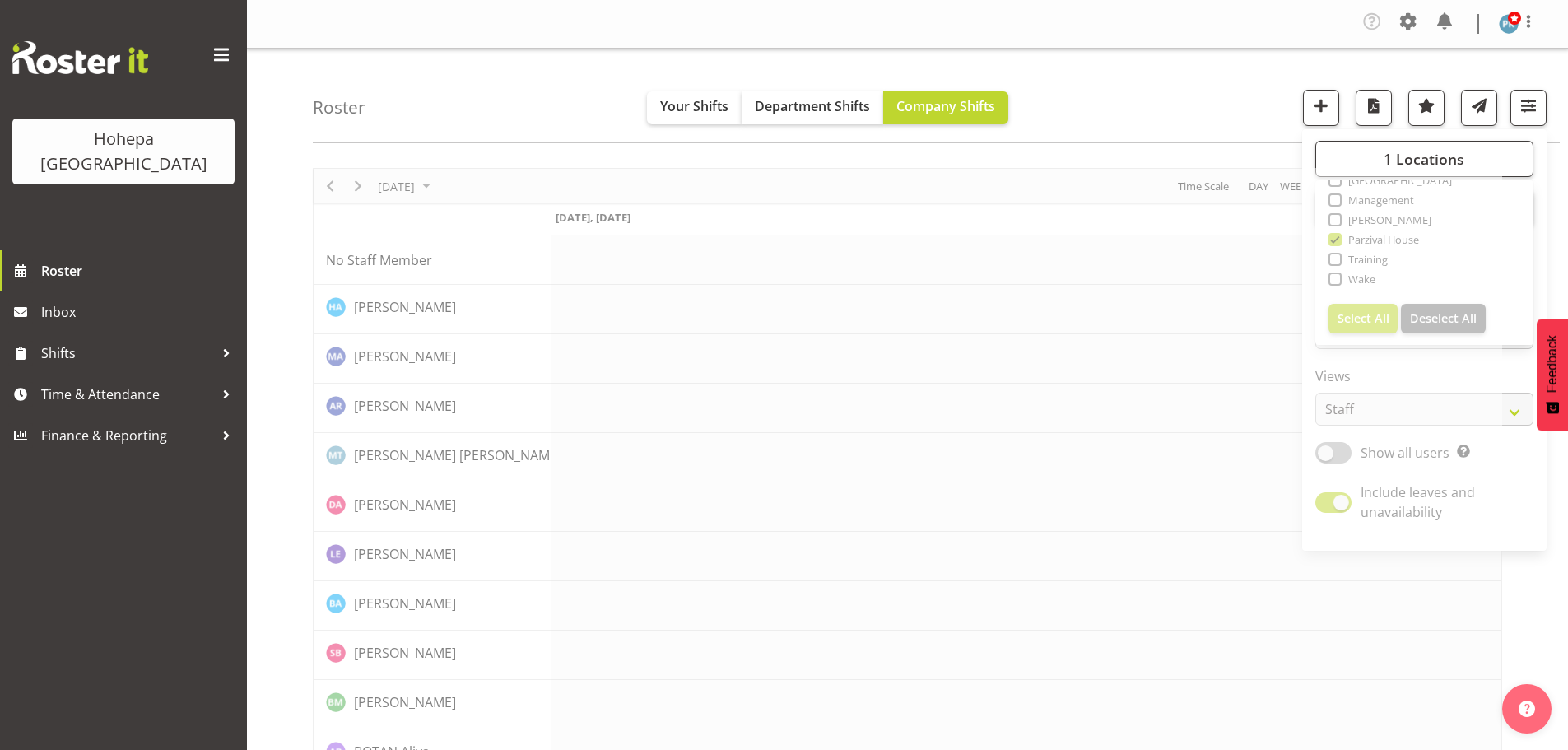
click at [1250, 130] on div "Roster Your Shifts Department Shifts Company Shifts 1 Locations [GEOGRAPHIC_DAT…" at bounding box center [936, 95] width 1247 height 94
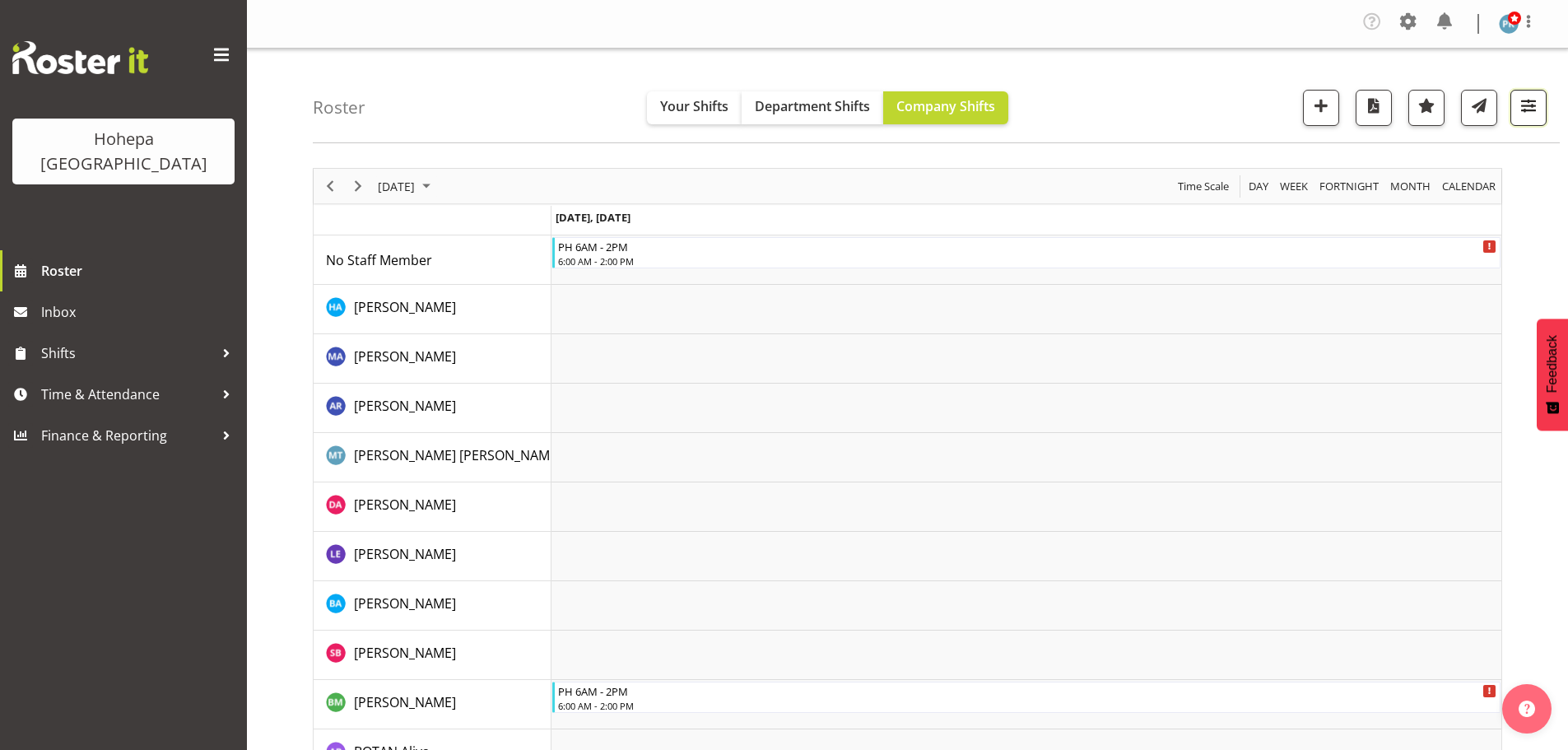
click at [1528, 100] on span "button" at bounding box center [1528, 105] width 21 height 21
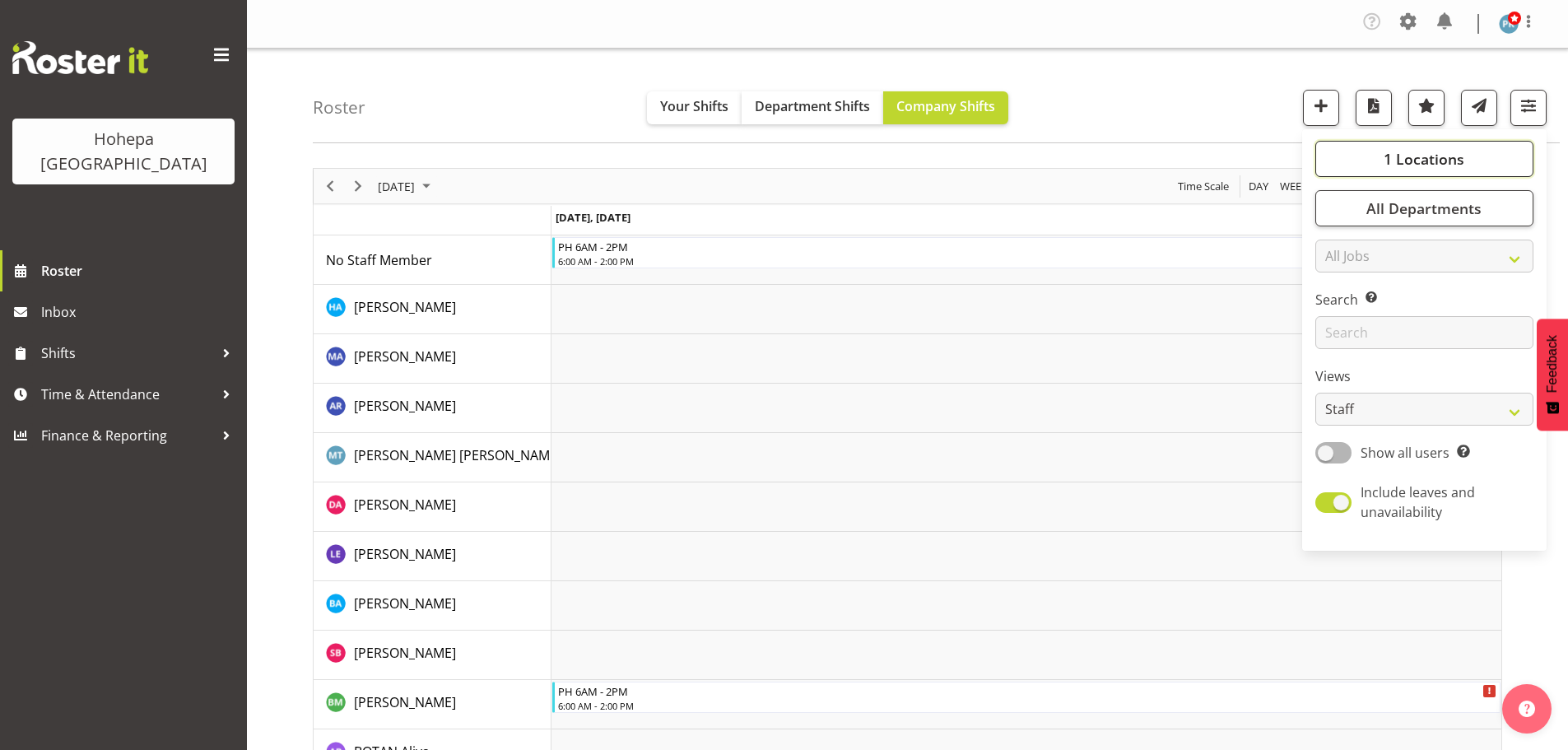
click at [1426, 160] on span "1 Locations" at bounding box center [1424, 159] width 81 height 19
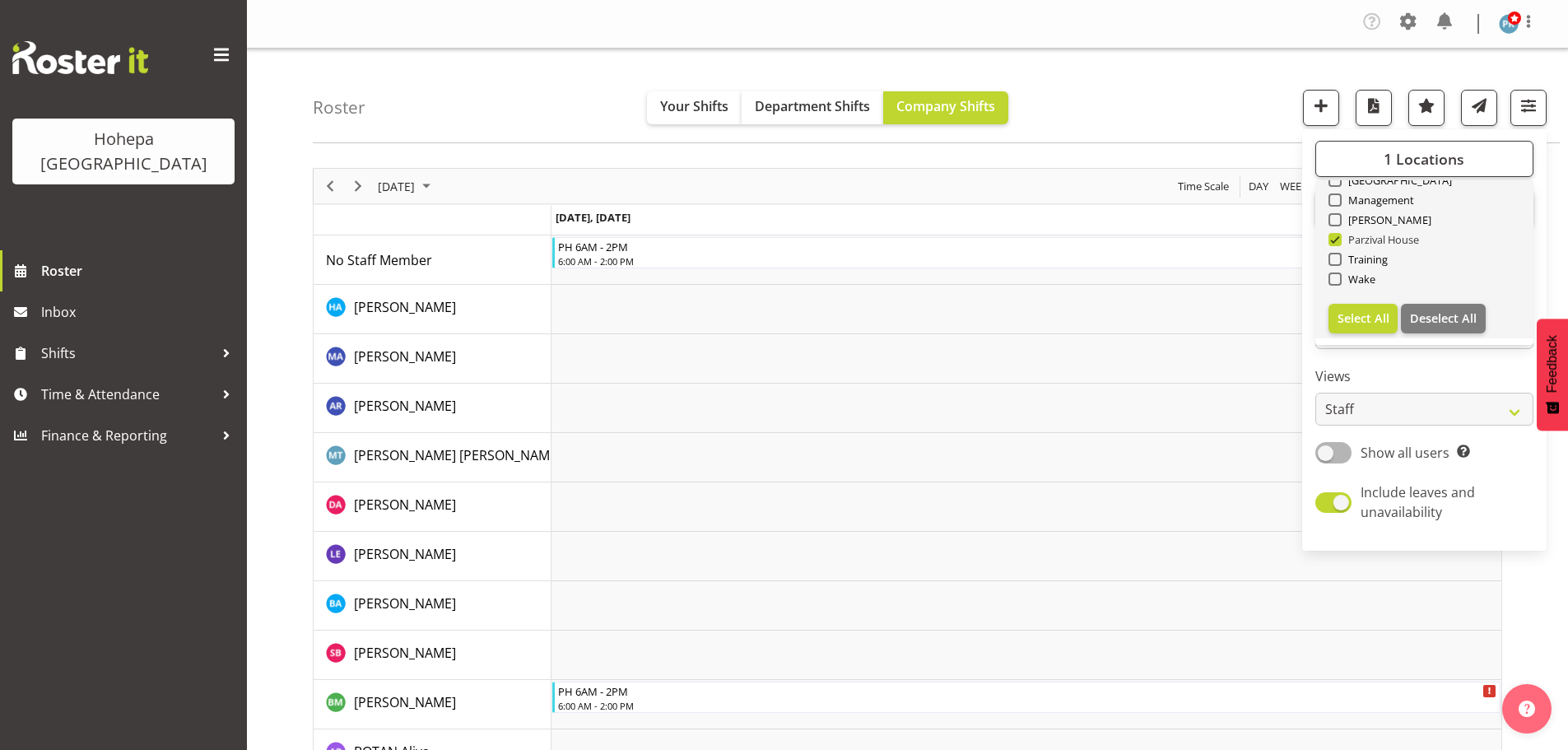
click at [1338, 242] on span at bounding box center [1334, 239] width 13 height 13
click at [1338, 242] on input "Parzival House" at bounding box center [1334, 240] width 11 height 11
checkbox input "false"
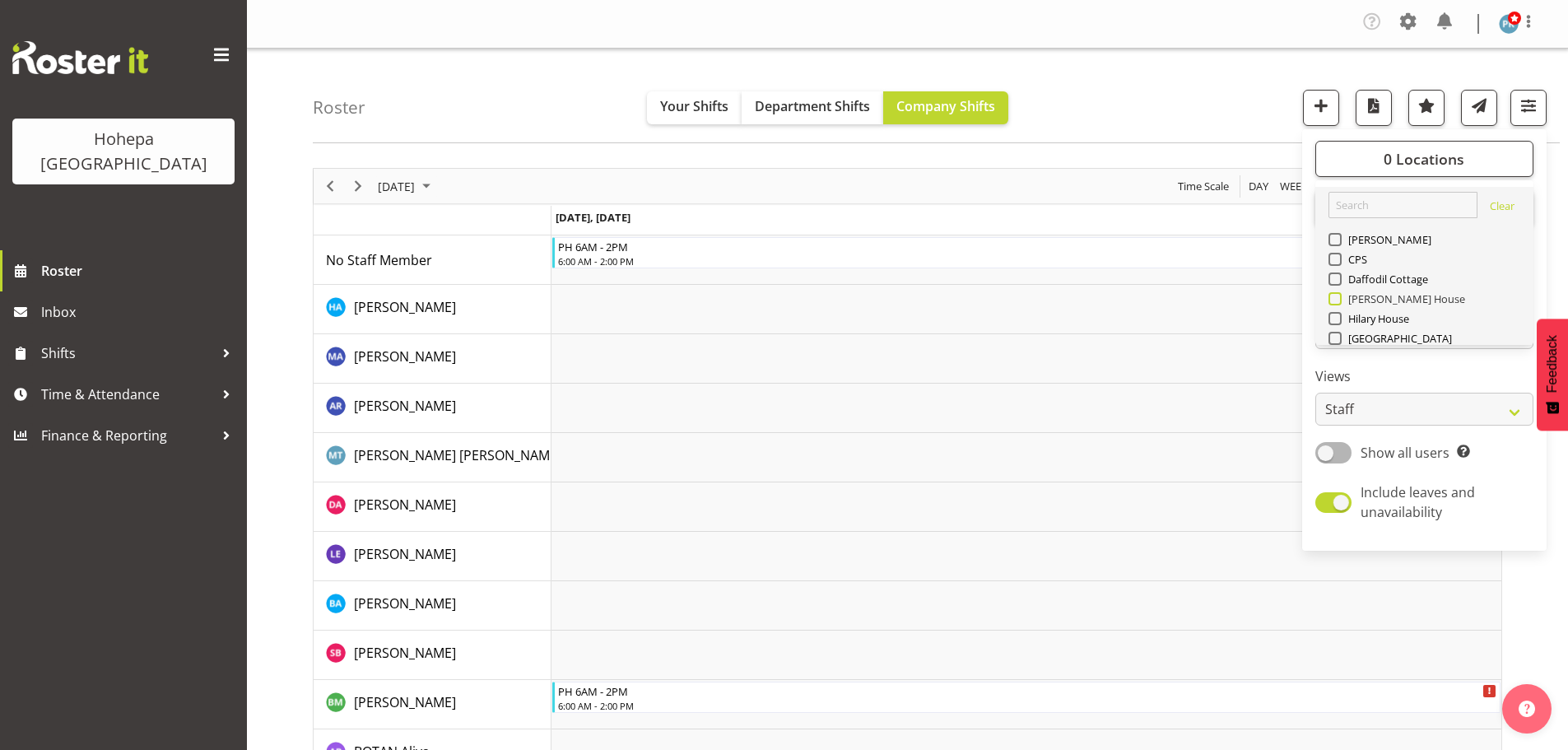
click at [1336, 301] on span at bounding box center [1334, 299] width 13 height 13
click at [1336, 301] on input "[PERSON_NAME] House" at bounding box center [1334, 299] width 11 height 11
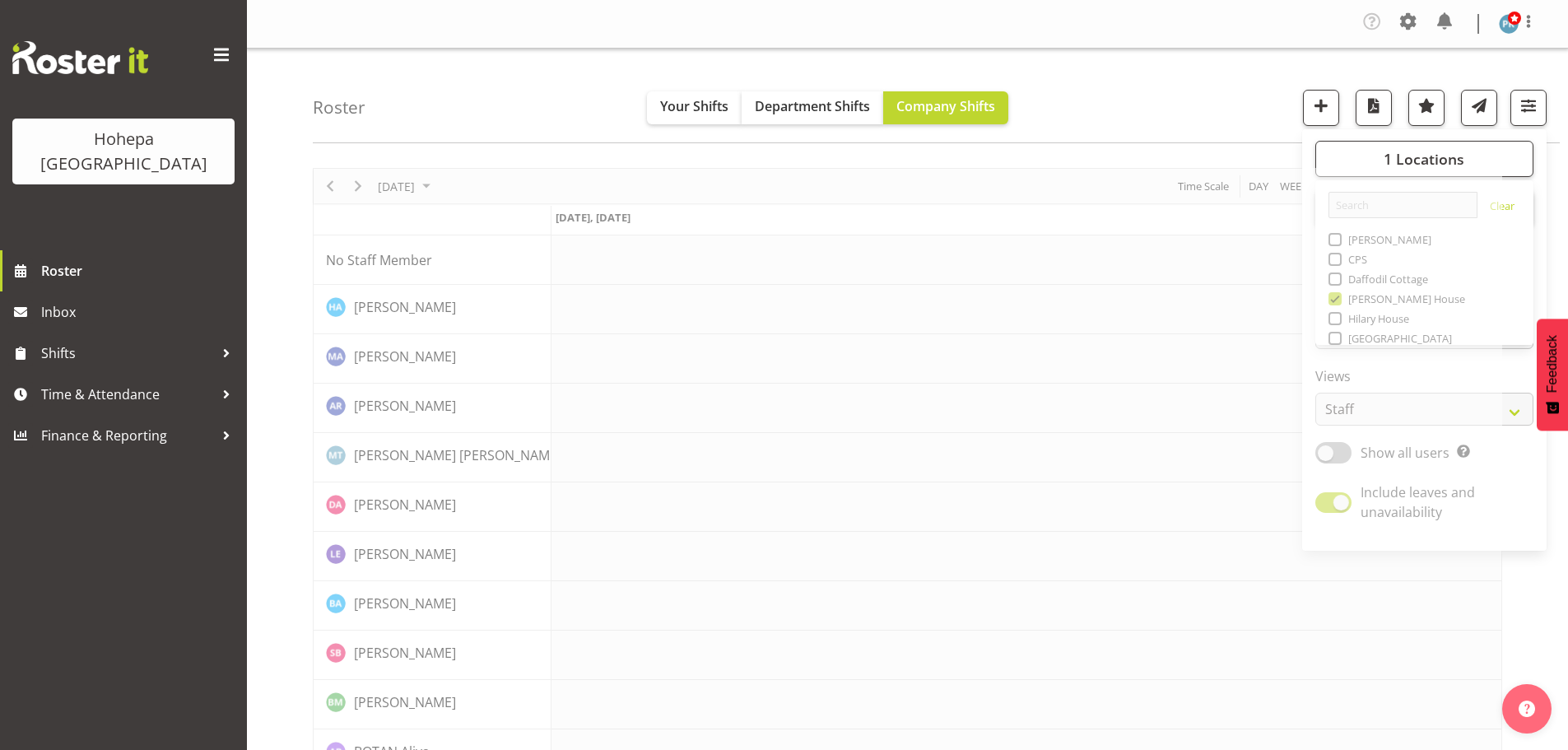
click at [1217, 81] on div "Roster Your Shifts Department Shifts Company Shifts 1 Locations [GEOGRAPHIC_DAT…" at bounding box center [936, 95] width 1247 height 94
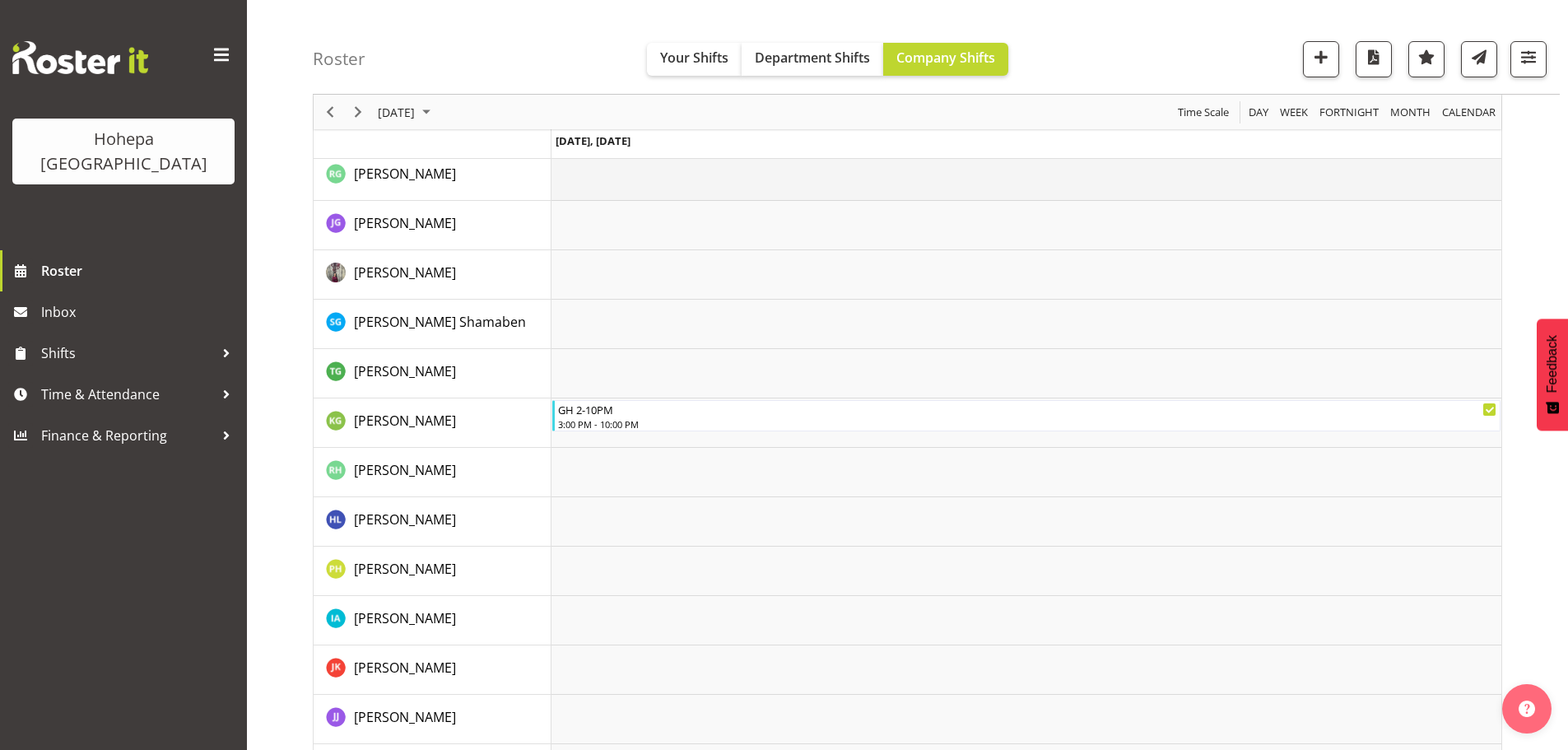
scroll to position [1308, 0]
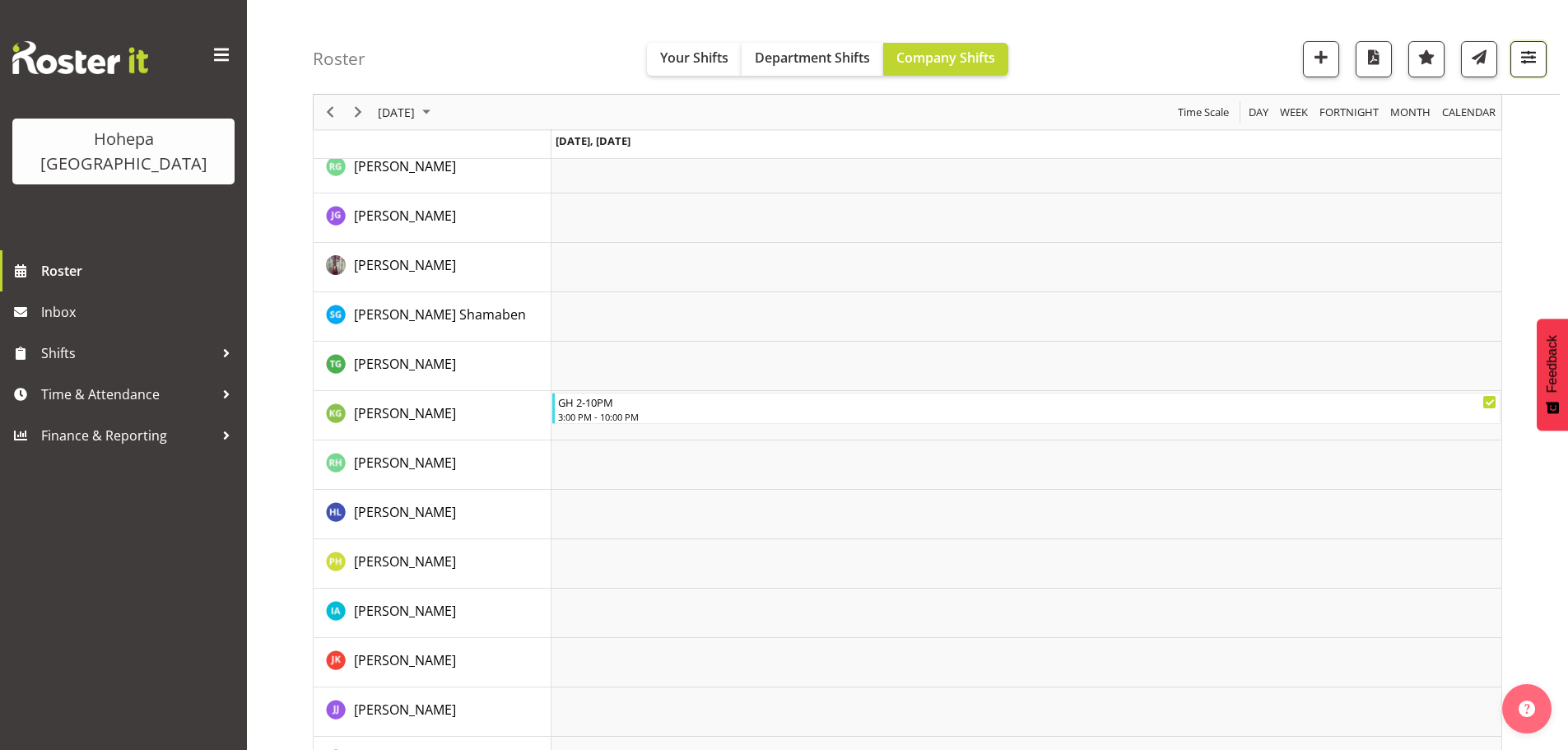
click at [1533, 58] on span "button" at bounding box center [1528, 56] width 21 height 21
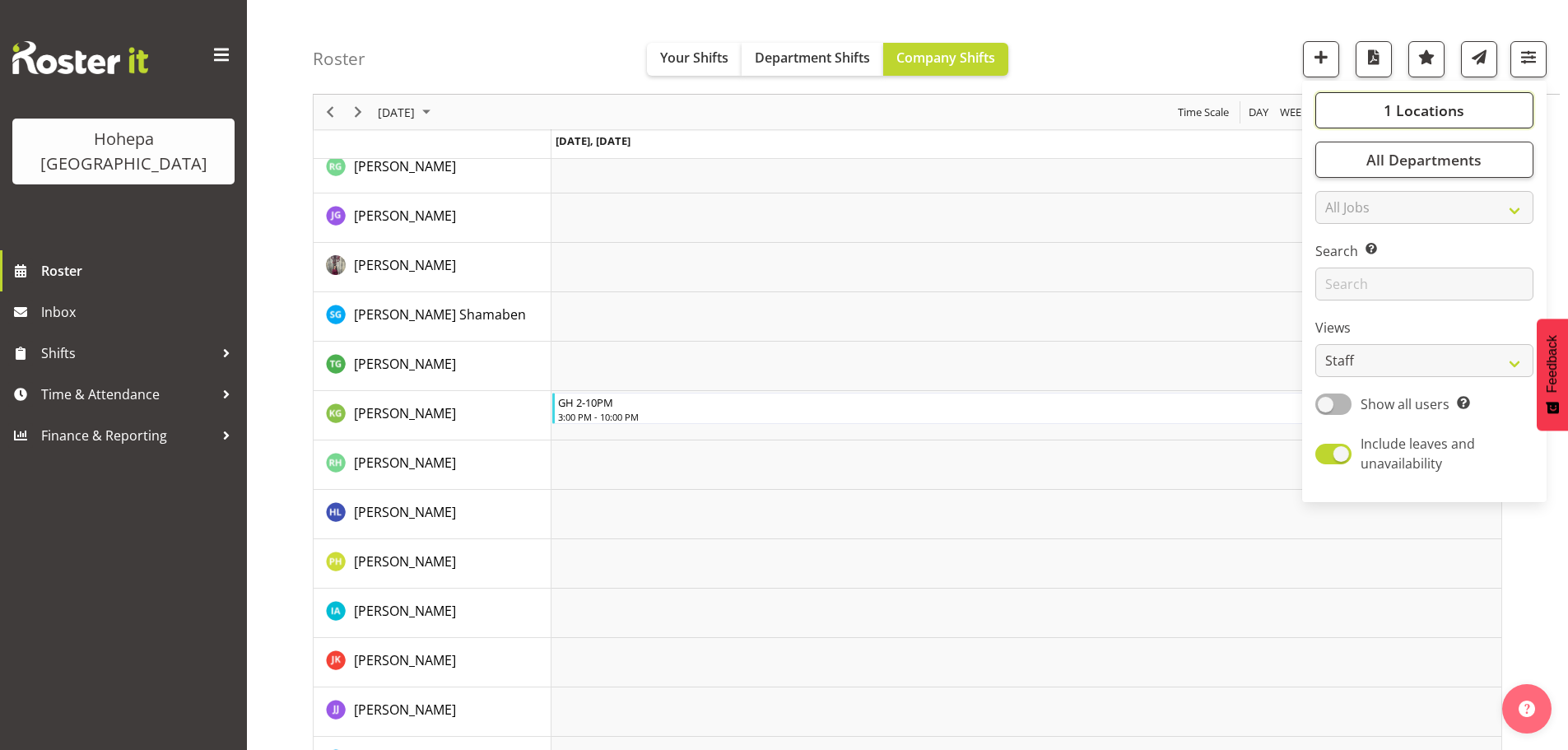
click at [1439, 104] on span "1 Locations" at bounding box center [1424, 110] width 81 height 19
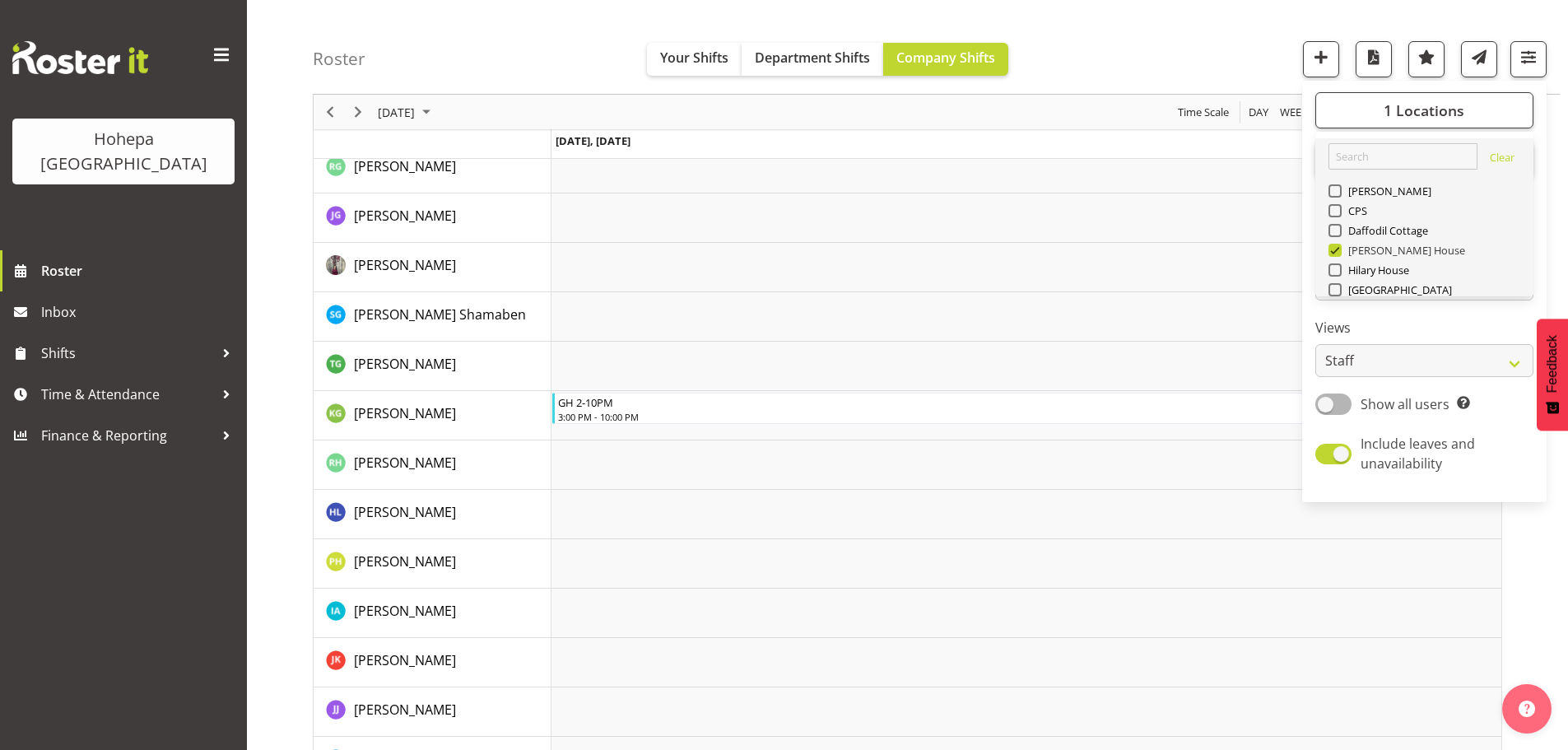
click at [1337, 249] on span at bounding box center [1334, 249] width 13 height 13
click at [1337, 249] on input "[PERSON_NAME] House" at bounding box center [1334, 250] width 11 height 11
checkbox input "false"
click at [1334, 267] on span at bounding box center [1334, 270] width 13 height 13
click at [1334, 267] on input "Hilary House" at bounding box center [1334, 271] width 11 height 11
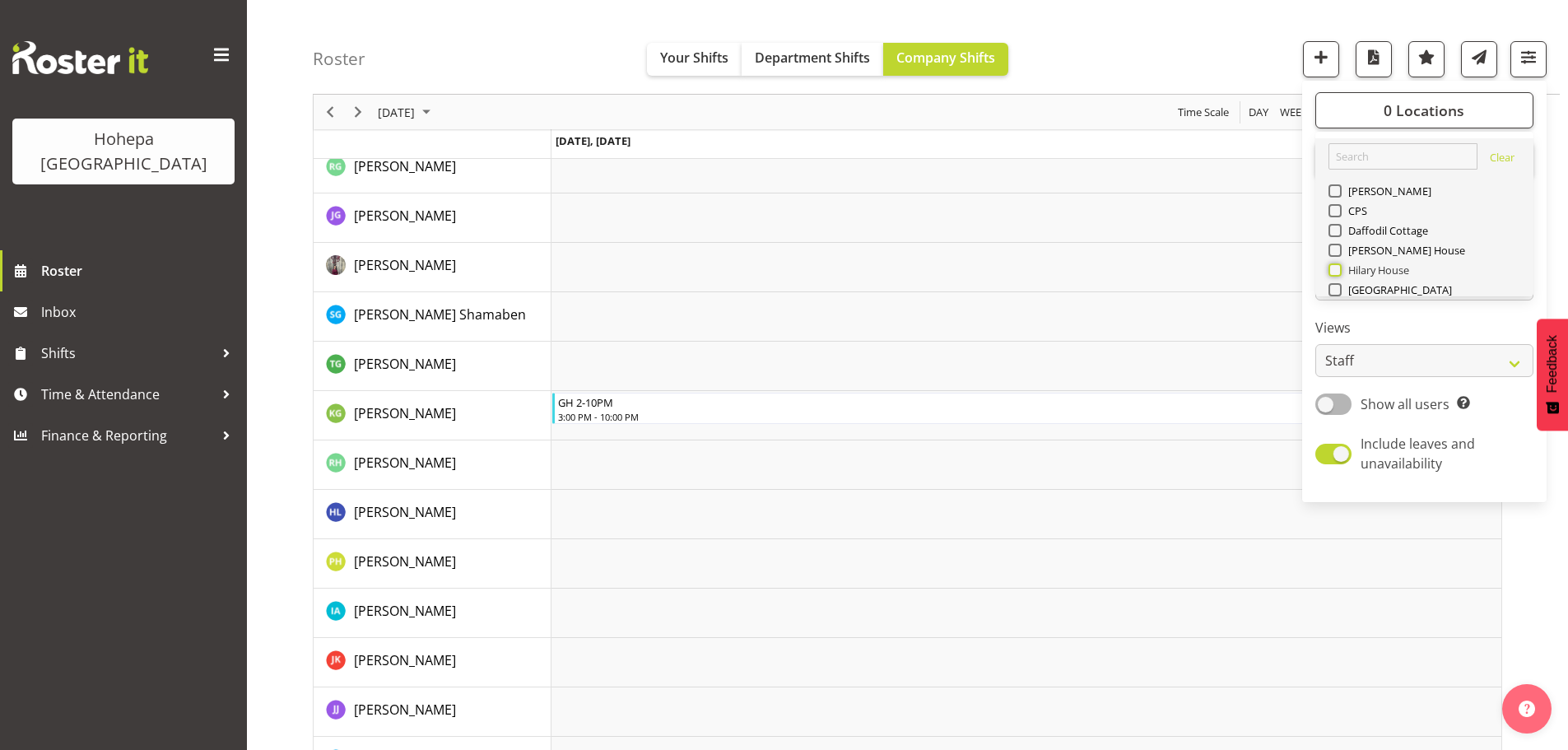
checkbox input "true"
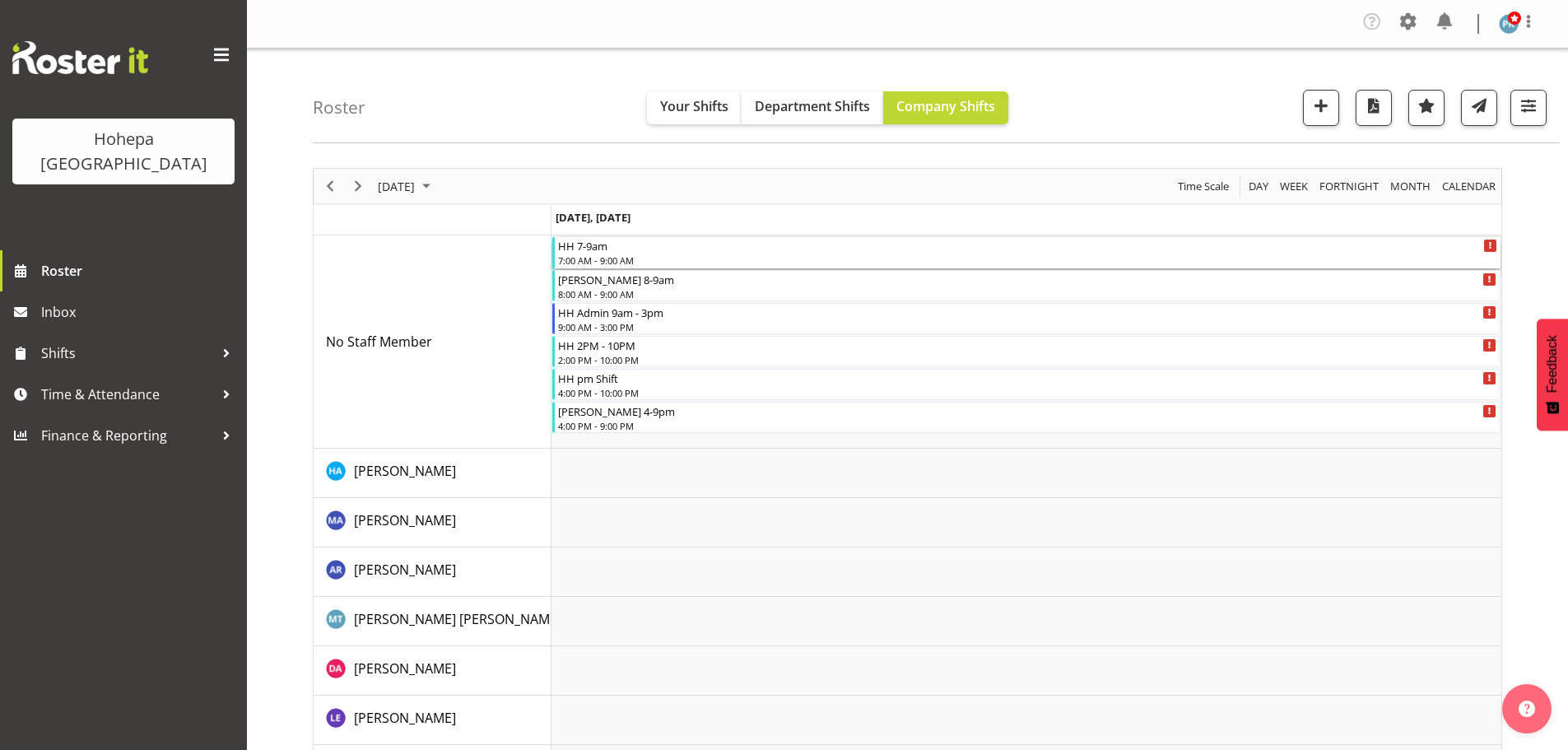
click at [610, 254] on div "7:00 AM - 9:00 AM" at bounding box center [1028, 260] width 940 height 13
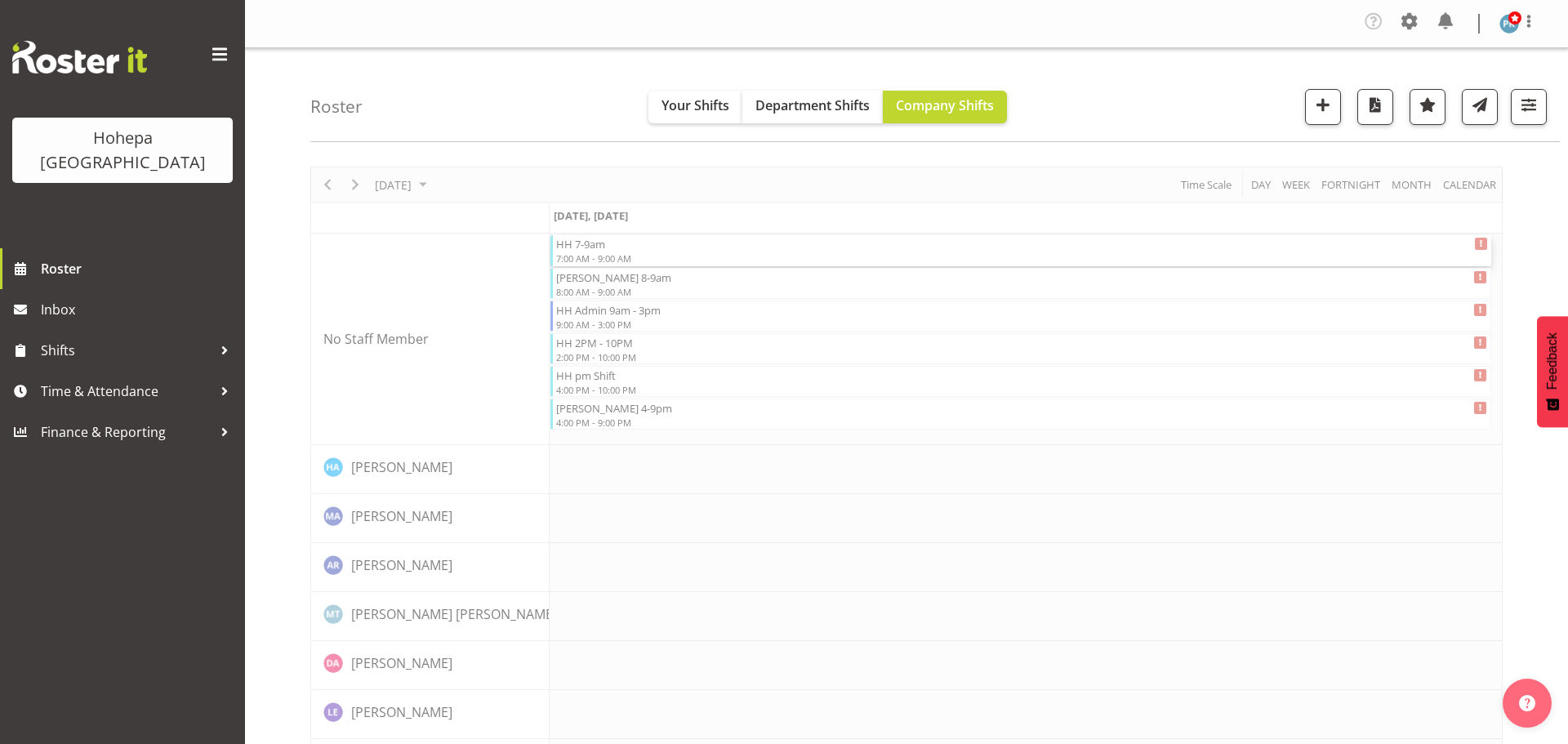
click at [605, 252] on body "Hohepa [GEOGRAPHIC_DATA] Roster Inbox Shifts Time & Attendance Finance & Report…" at bounding box center [784, 372] width 1568 height 744
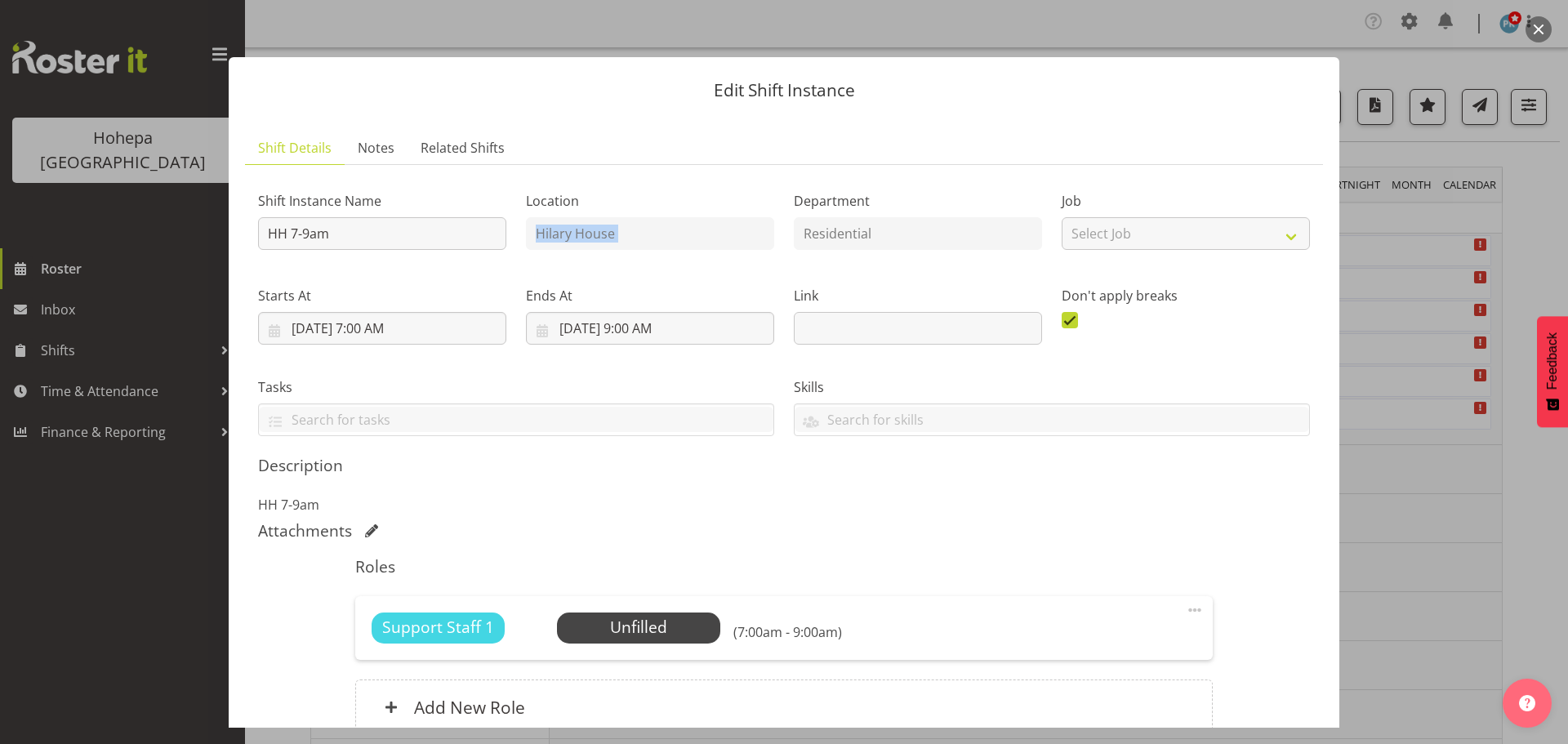
click at [605, 252] on div "Location [GEOGRAPHIC_DATA]" at bounding box center [650, 215] width 268 height 94
click at [1185, 608] on span at bounding box center [1195, 609] width 19 height 19
click at [1063, 646] on link "Edit" at bounding box center [1125, 650] width 157 height 30
select select "7"
select select "2025"
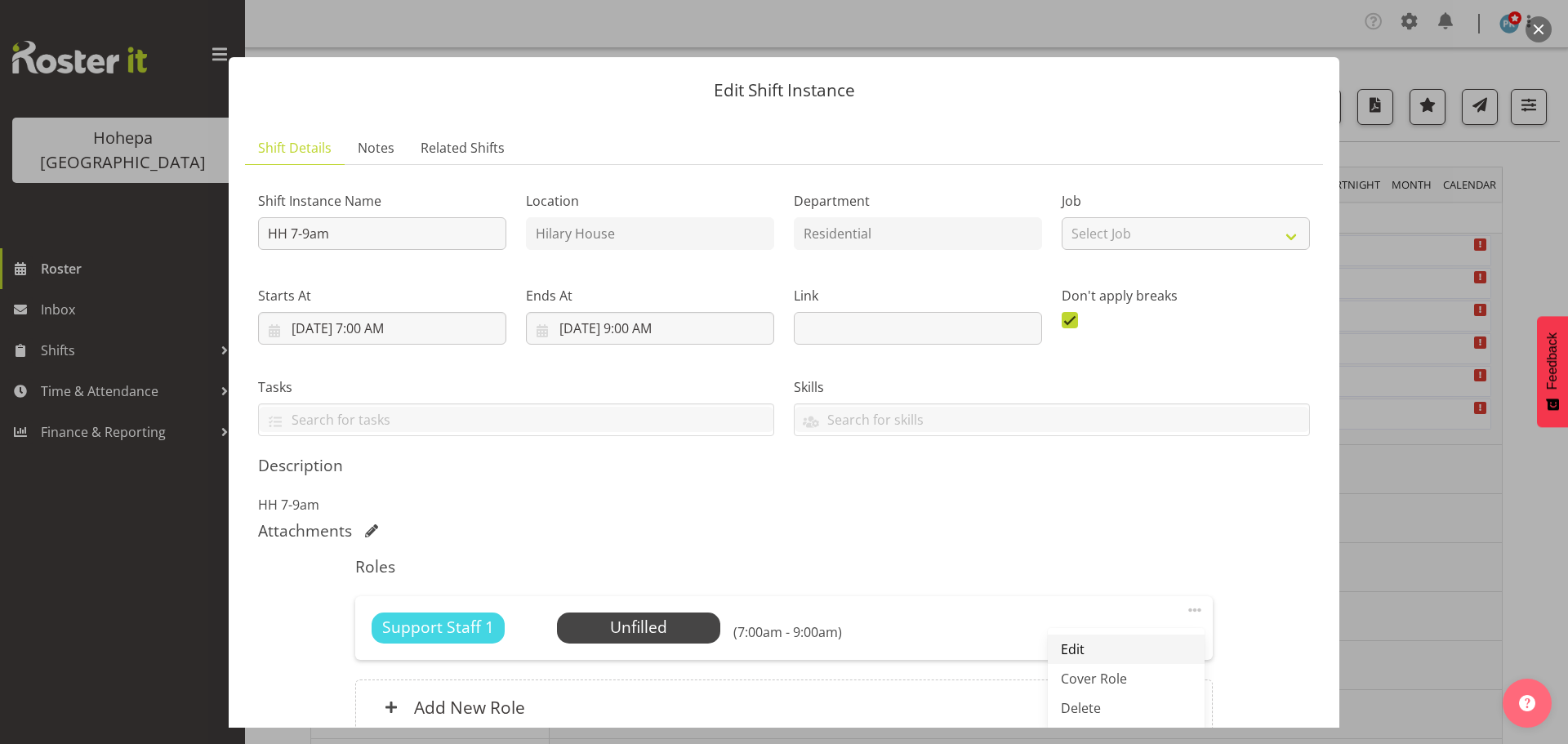
select select "9"
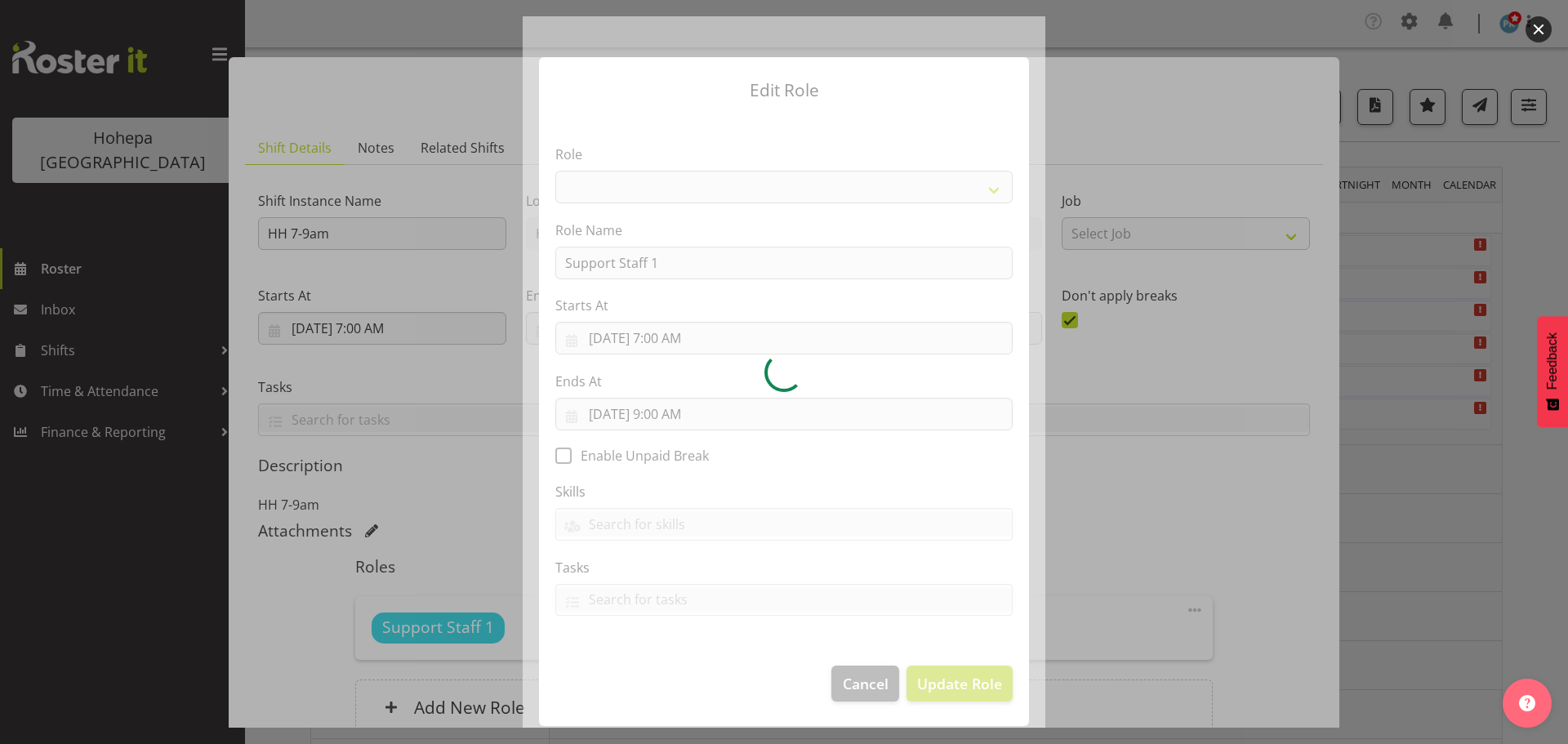
select select "1091"
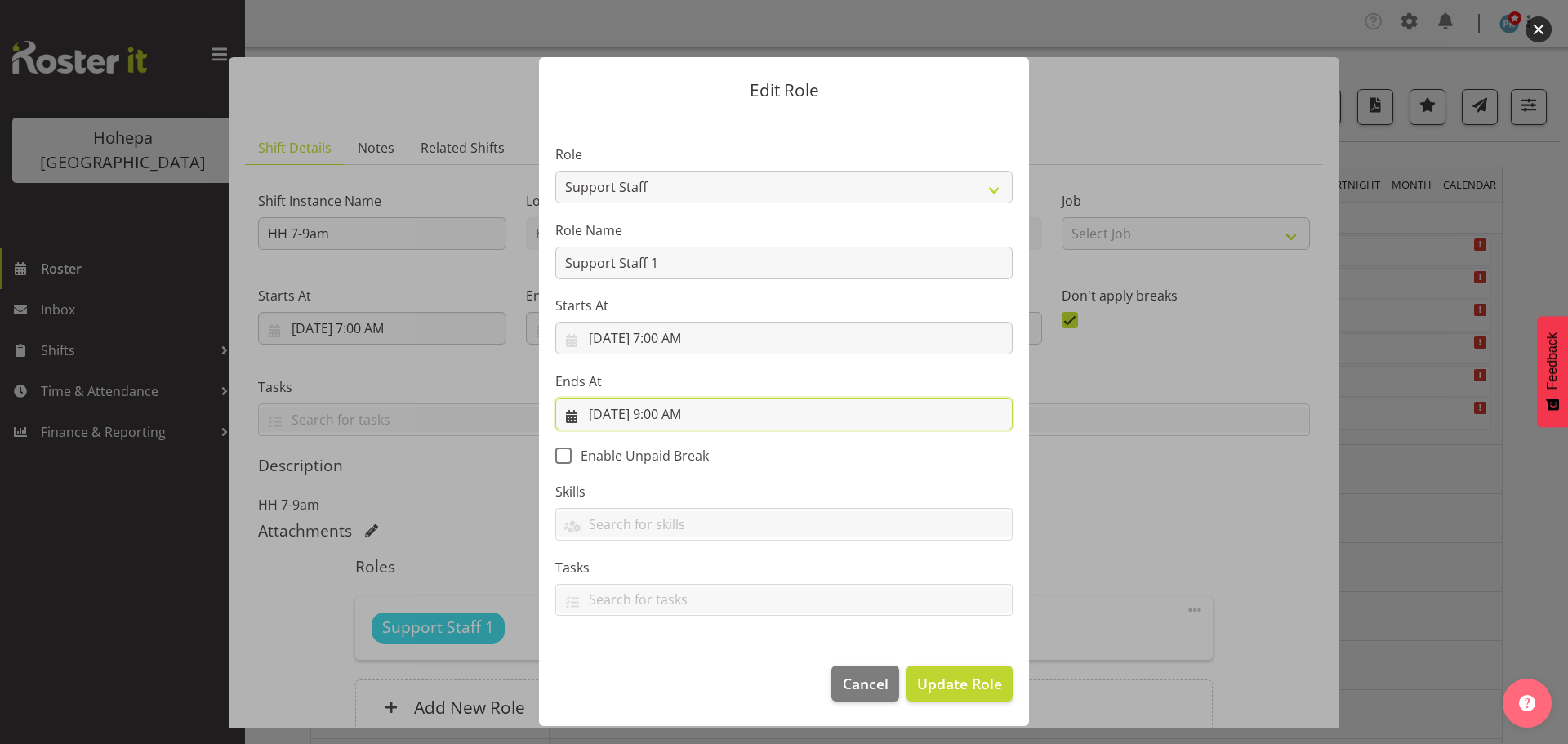
click at [678, 415] on input "[DATE] 9:00 AM" at bounding box center [784, 414] width 457 height 32
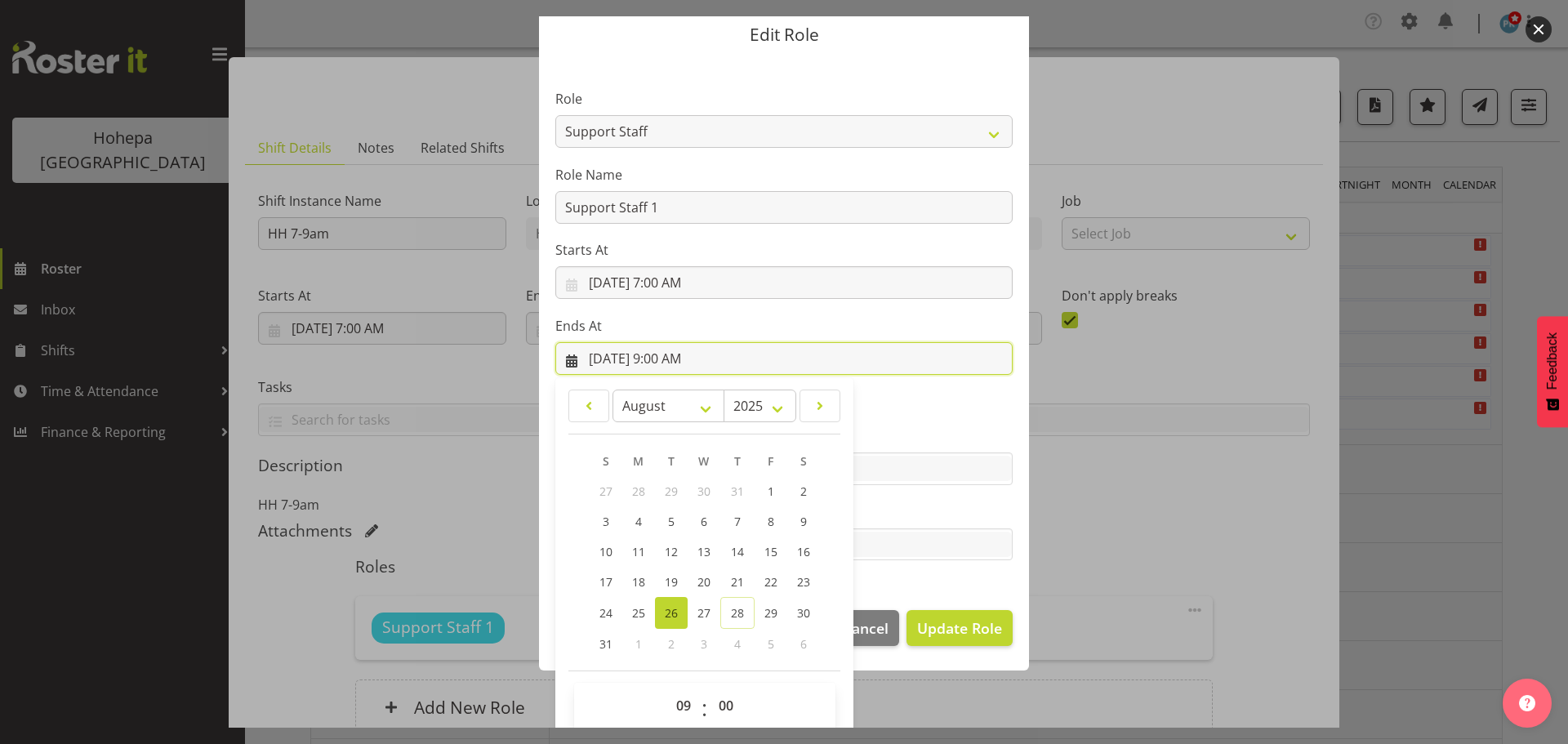
scroll to position [76, 0]
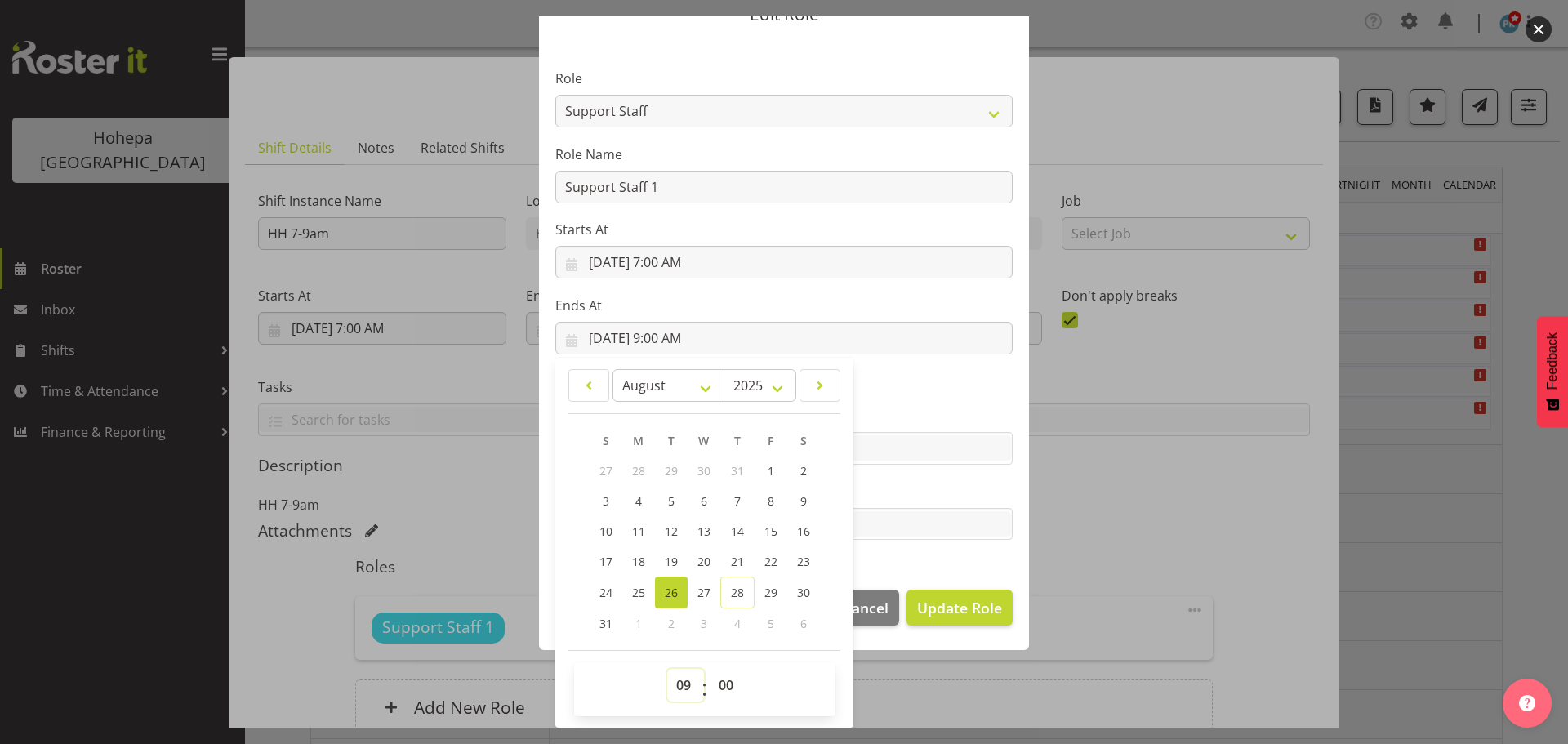
click at [682, 684] on select "00 01 02 03 04 05 06 07 08 09 10 11 12 13 14 15 16 17 18 19 20 21 22 23" at bounding box center [686, 685] width 37 height 32
select select "13"
click at [667, 669] on select "00 01 02 03 04 05 06 07 08 09 10 11 12 13 14 15 16 17 18 19 20 21 22 23" at bounding box center [686, 685] width 37 height 32
type input "[DATE] 1:00 PM"
click at [902, 647] on footer "Cancel Update Role" at bounding box center [784, 612] width 490 height 77
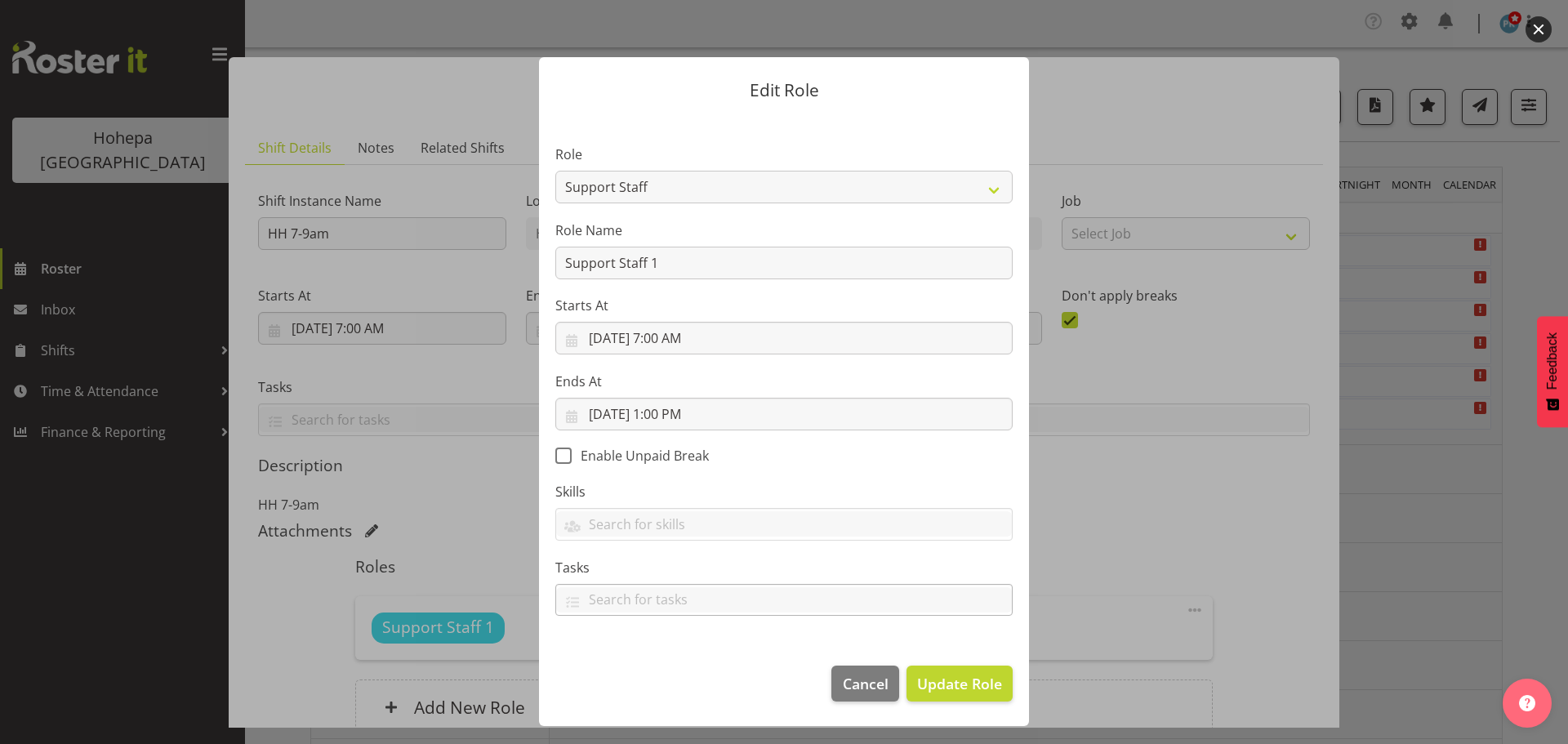
scroll to position [0, 0]
click at [940, 613] on div at bounding box center [784, 601] width 456 height 28
click at [931, 680] on span "Update Role" at bounding box center [959, 683] width 85 height 21
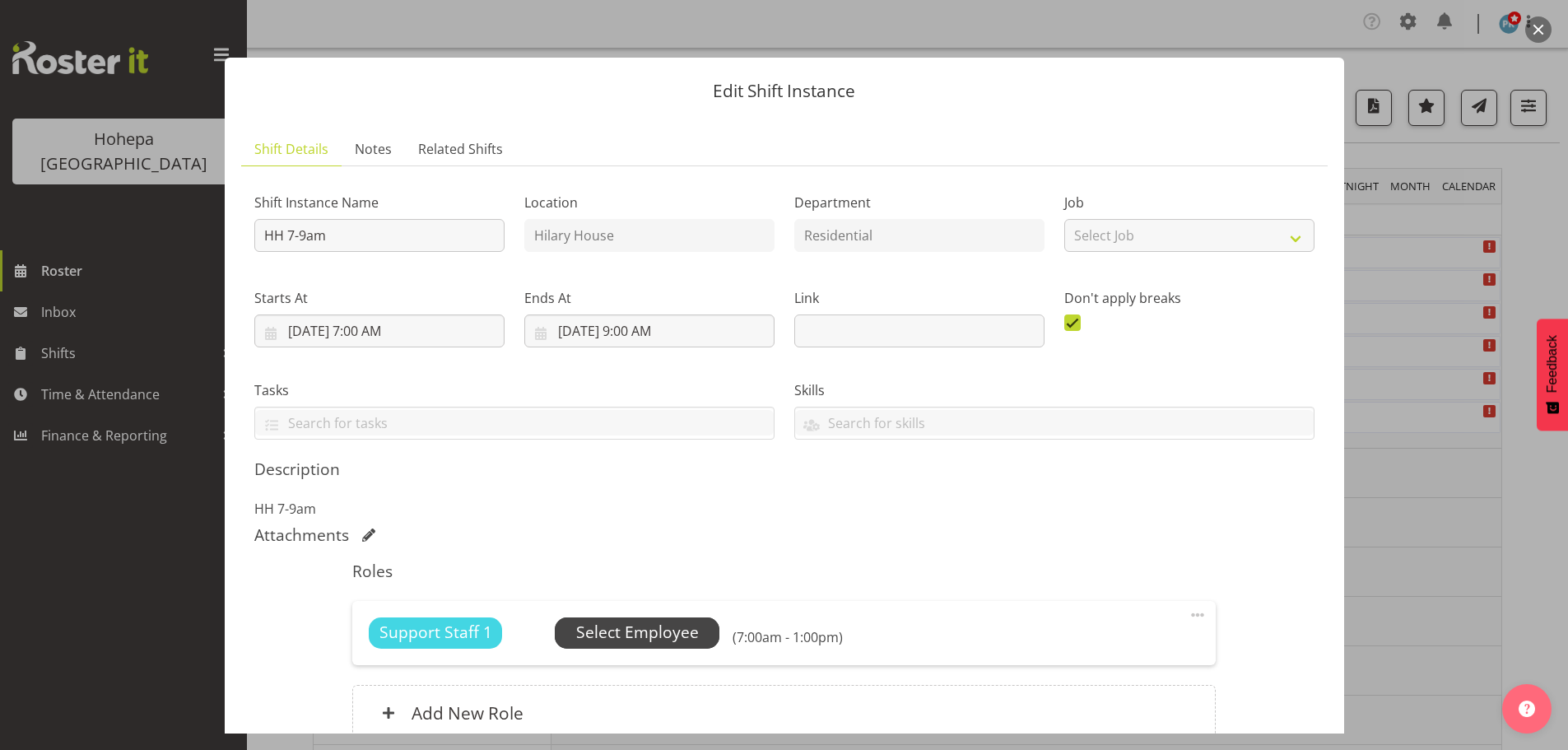
click at [672, 631] on span "Select Employee" at bounding box center [637, 632] width 123 height 24
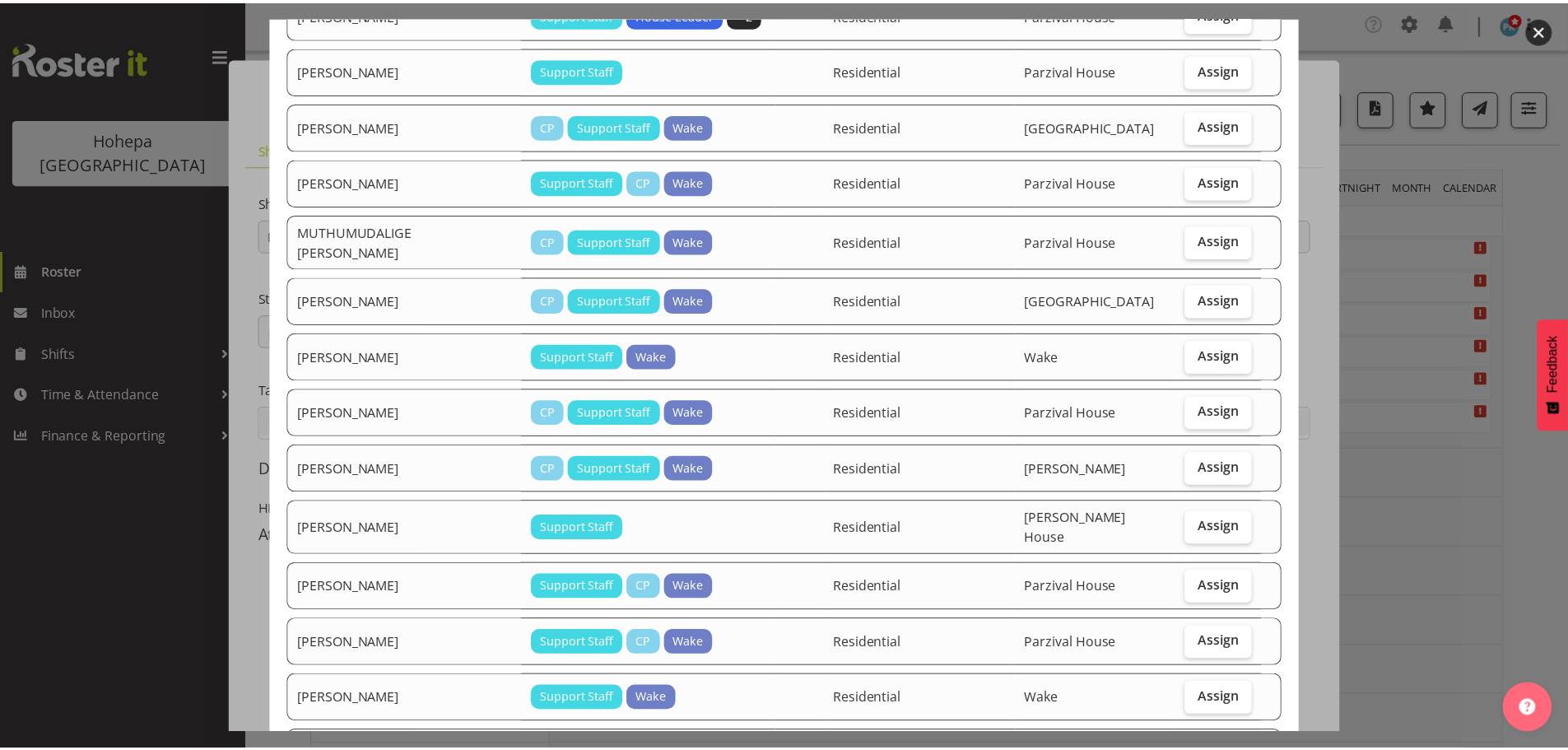
scroll to position [988, 0]
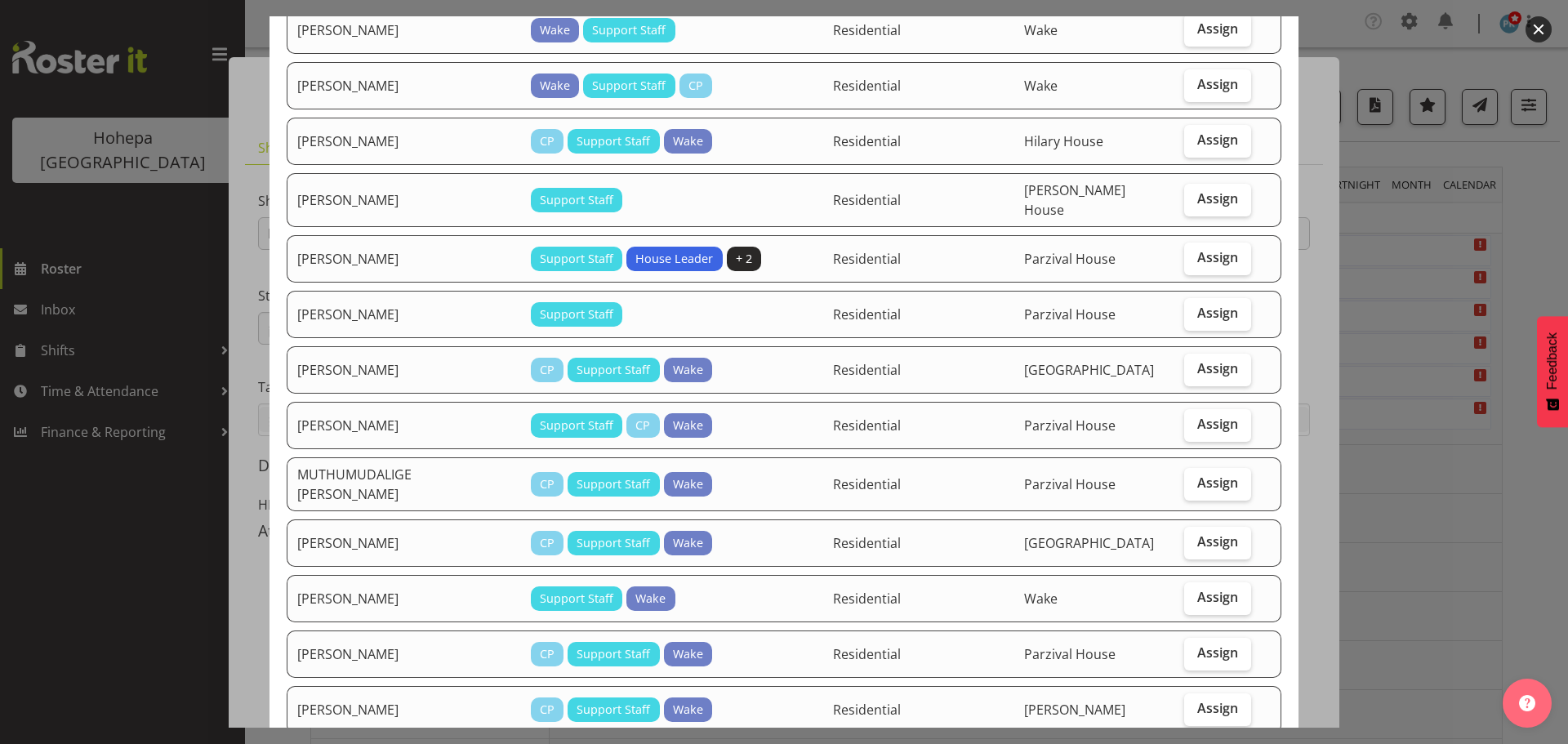
click at [1538, 563] on div at bounding box center [784, 372] width 1568 height 744
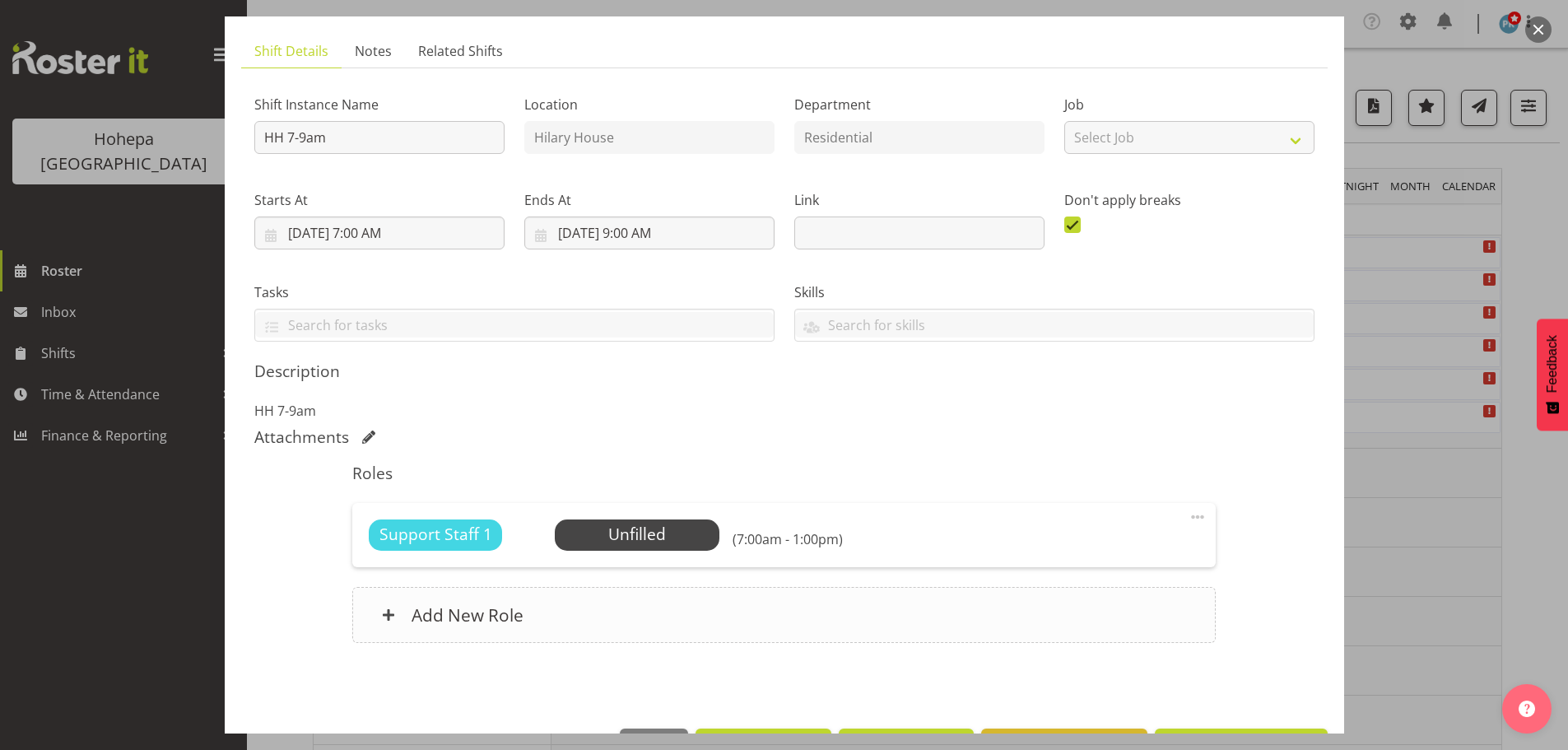
scroll to position [154, 0]
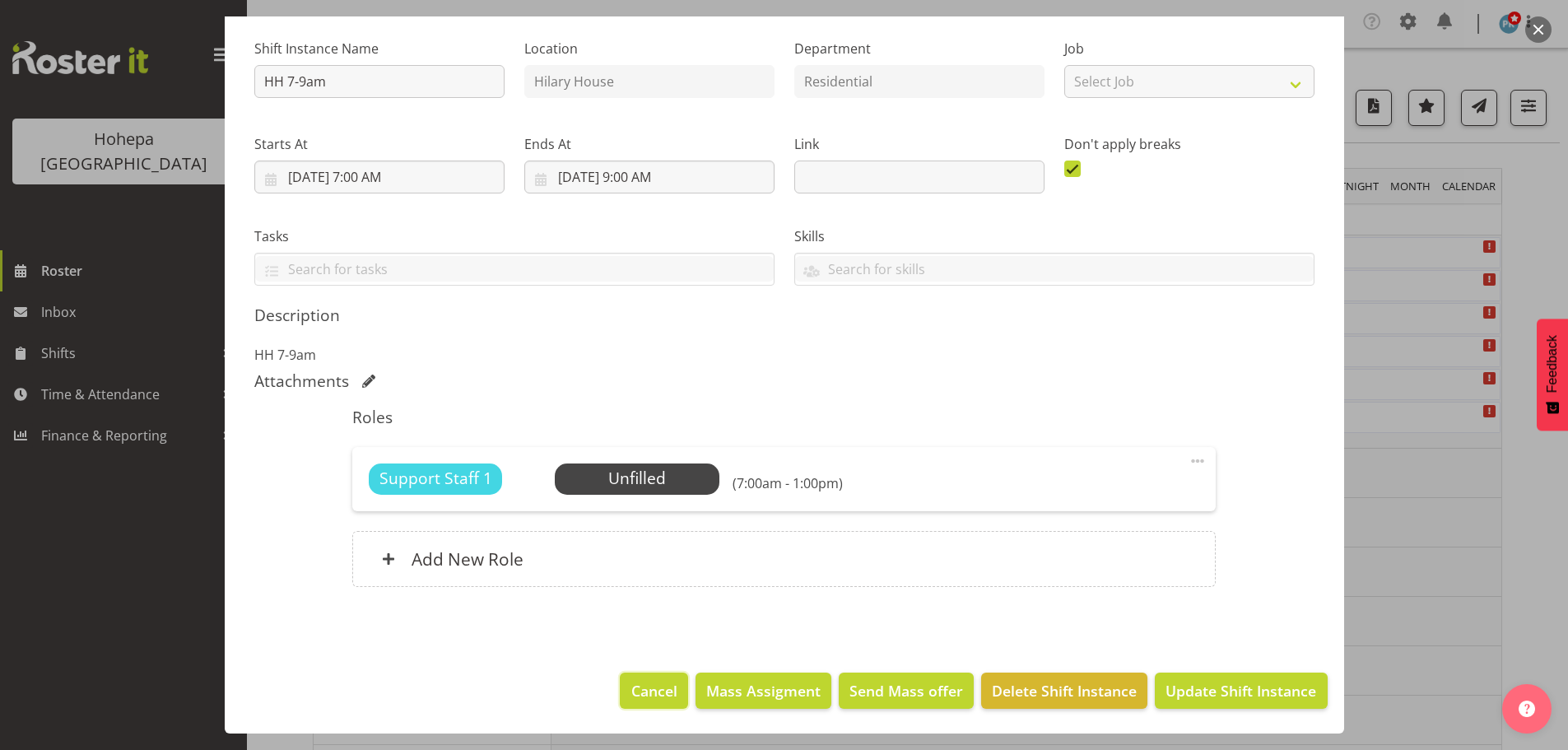
click at [645, 686] on span "Cancel" at bounding box center [654, 690] width 46 height 21
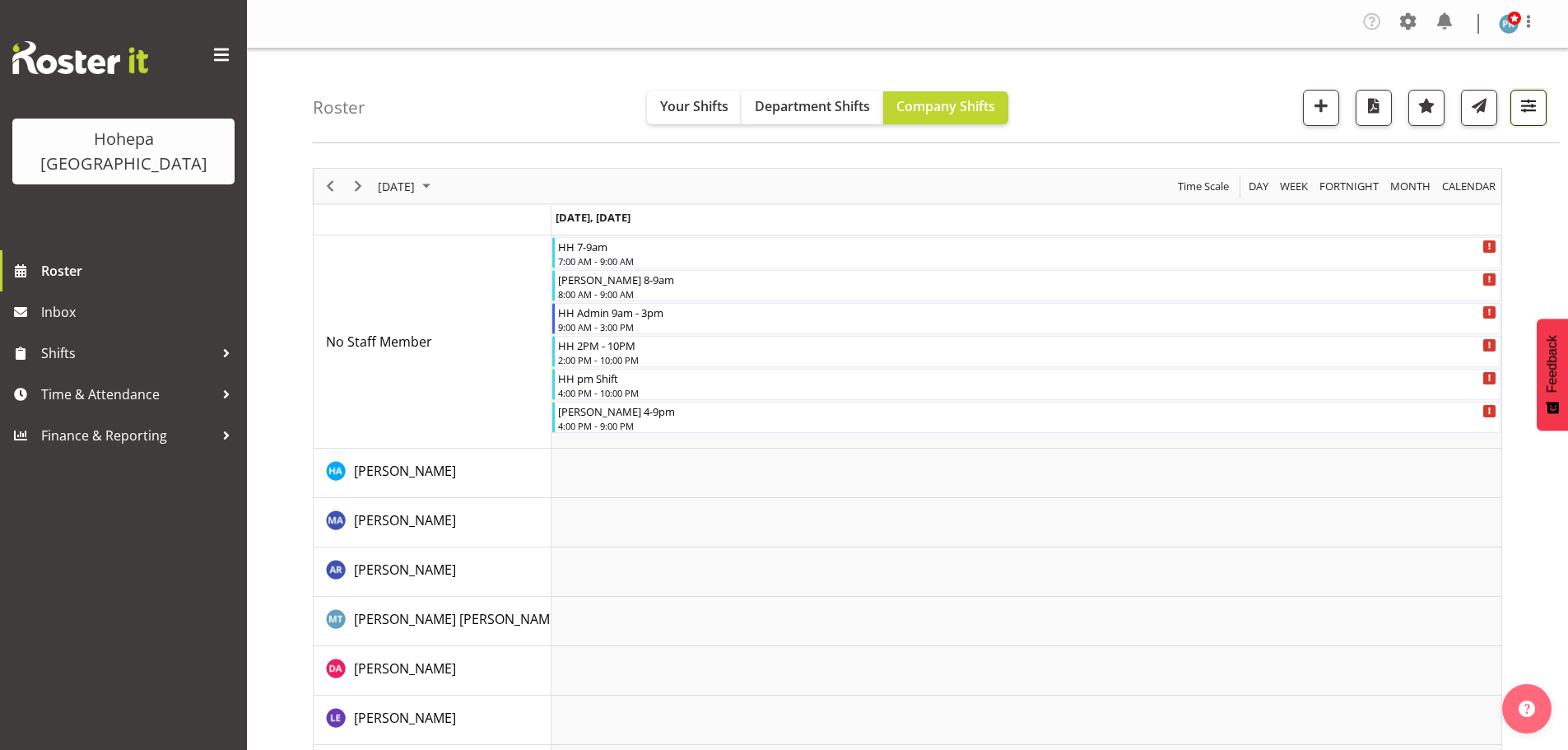
click at [1524, 112] on span "button" at bounding box center [1528, 105] width 21 height 21
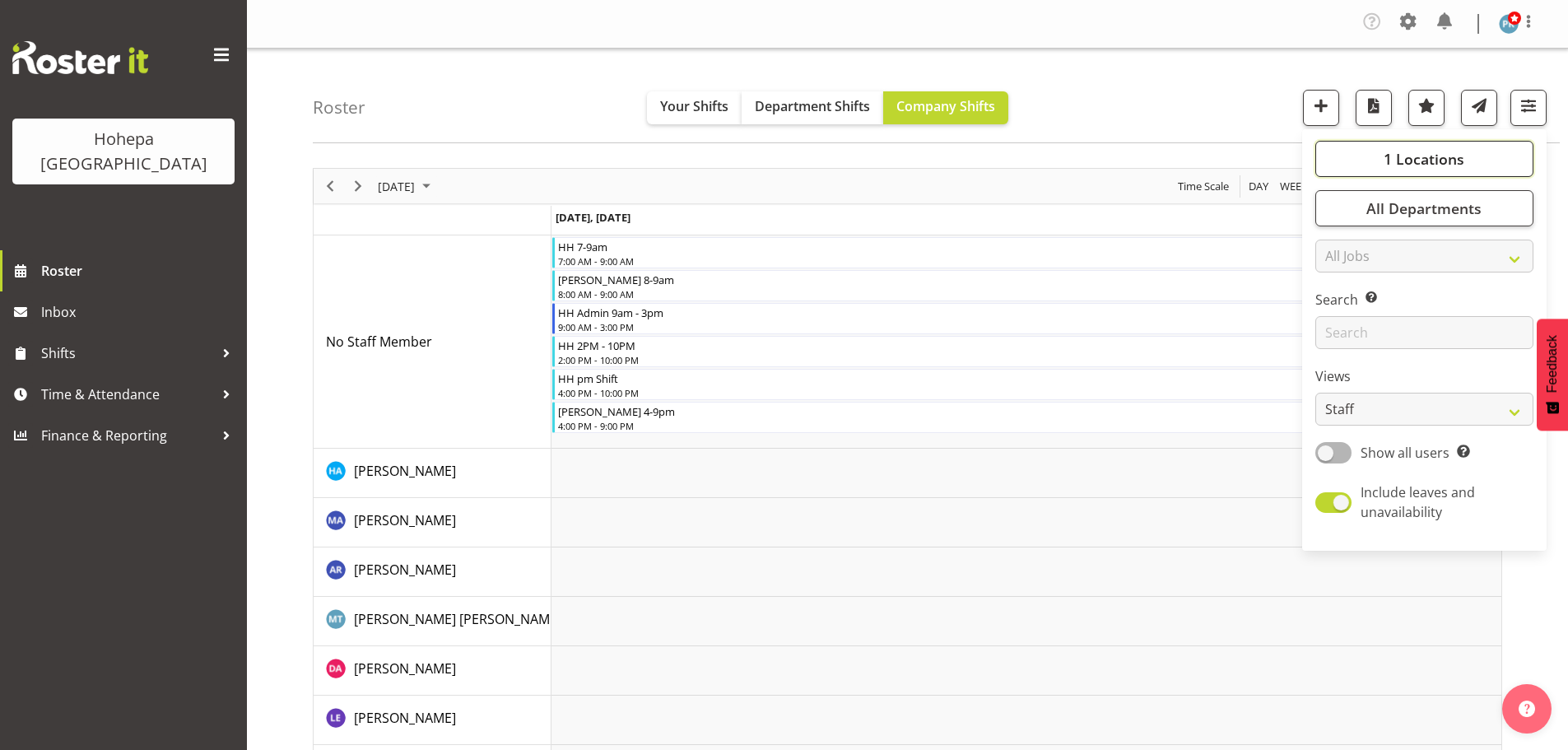
click at [1401, 161] on span "1 Locations" at bounding box center [1424, 159] width 81 height 19
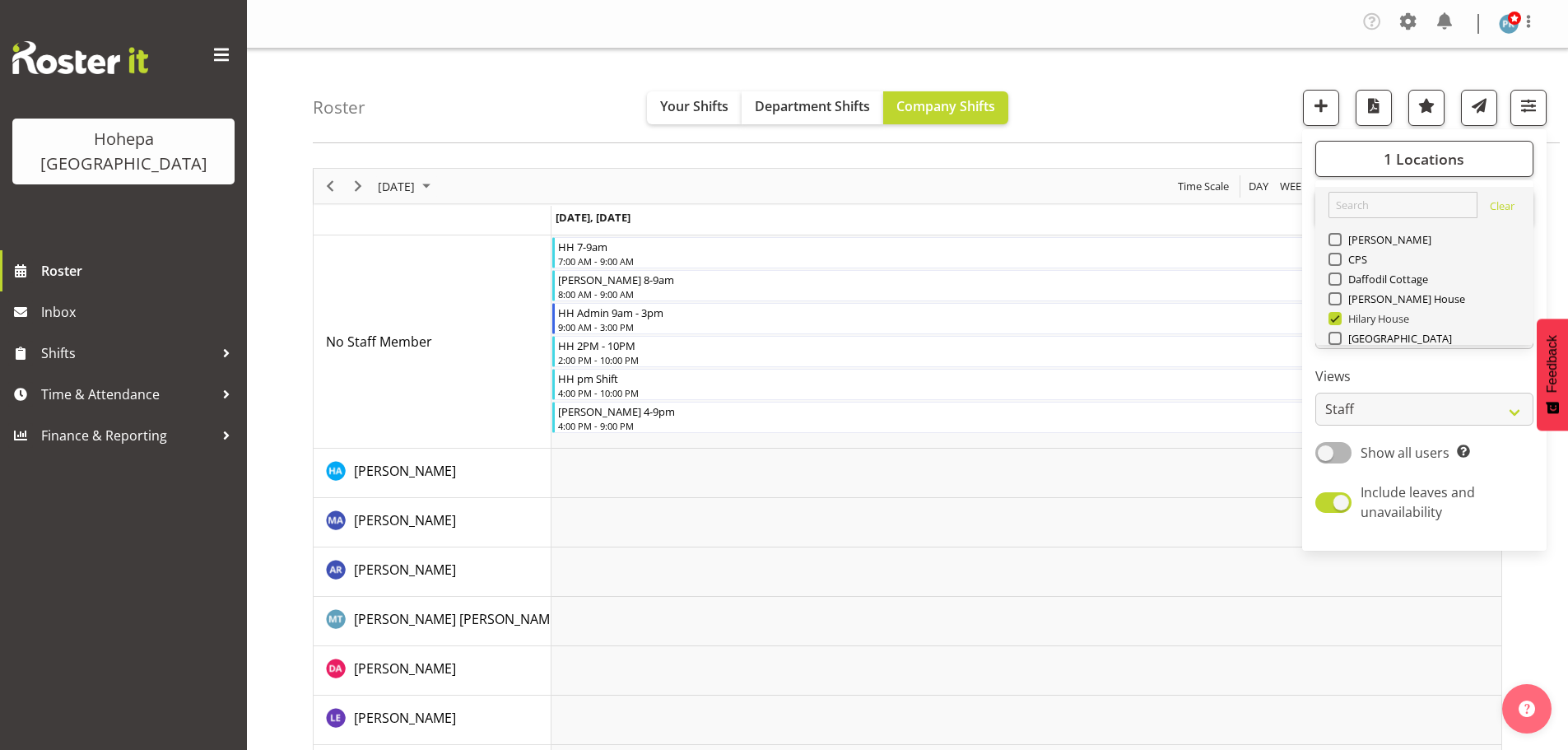
click at [1335, 322] on span at bounding box center [1334, 318] width 13 height 13
click at [1335, 322] on input "Hilary House" at bounding box center [1334, 319] width 11 height 11
checkbox input "false"
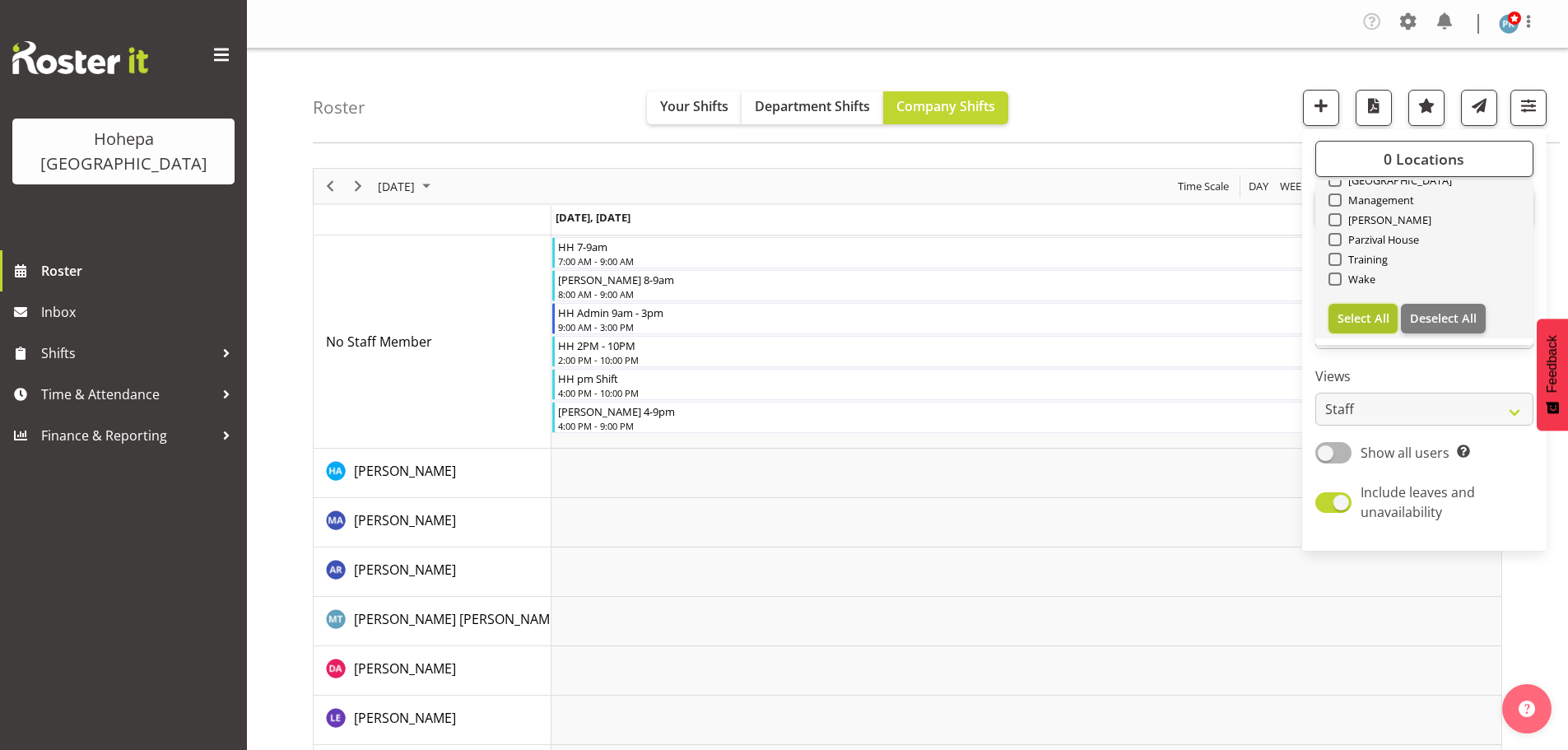
click at [1381, 317] on span "Select All" at bounding box center [1363, 318] width 52 height 16
checkbox input "true"
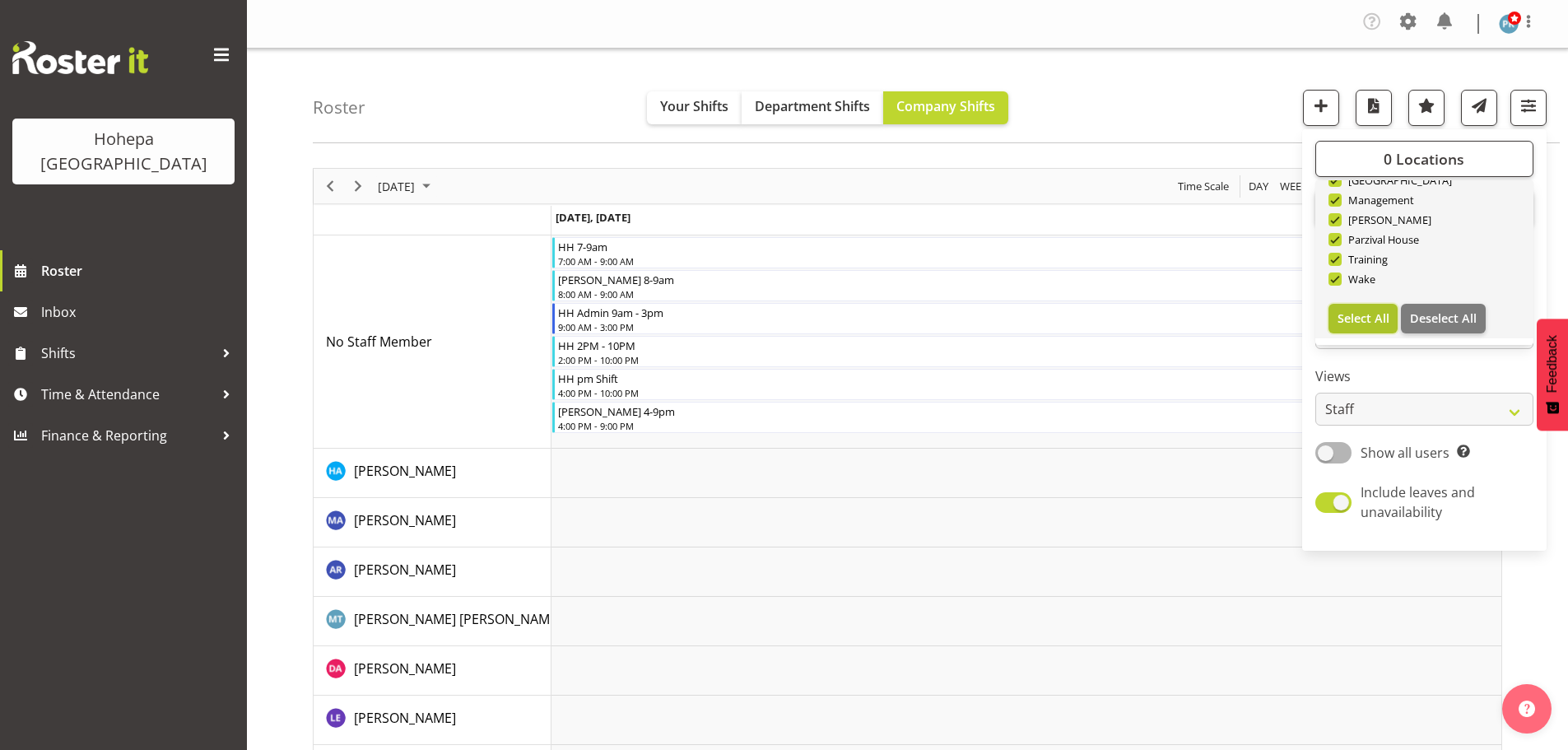
checkbox input "true"
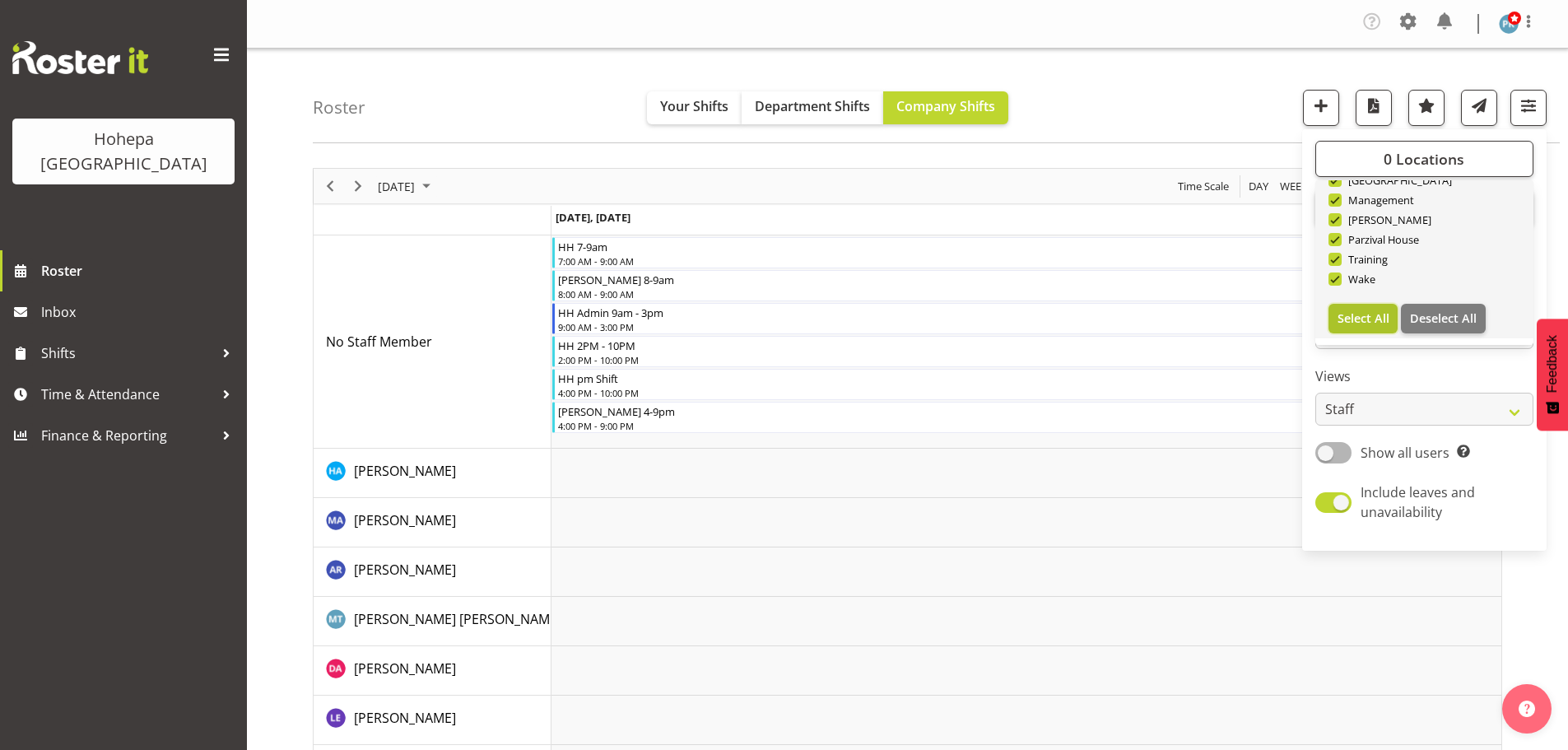
checkbox input "true"
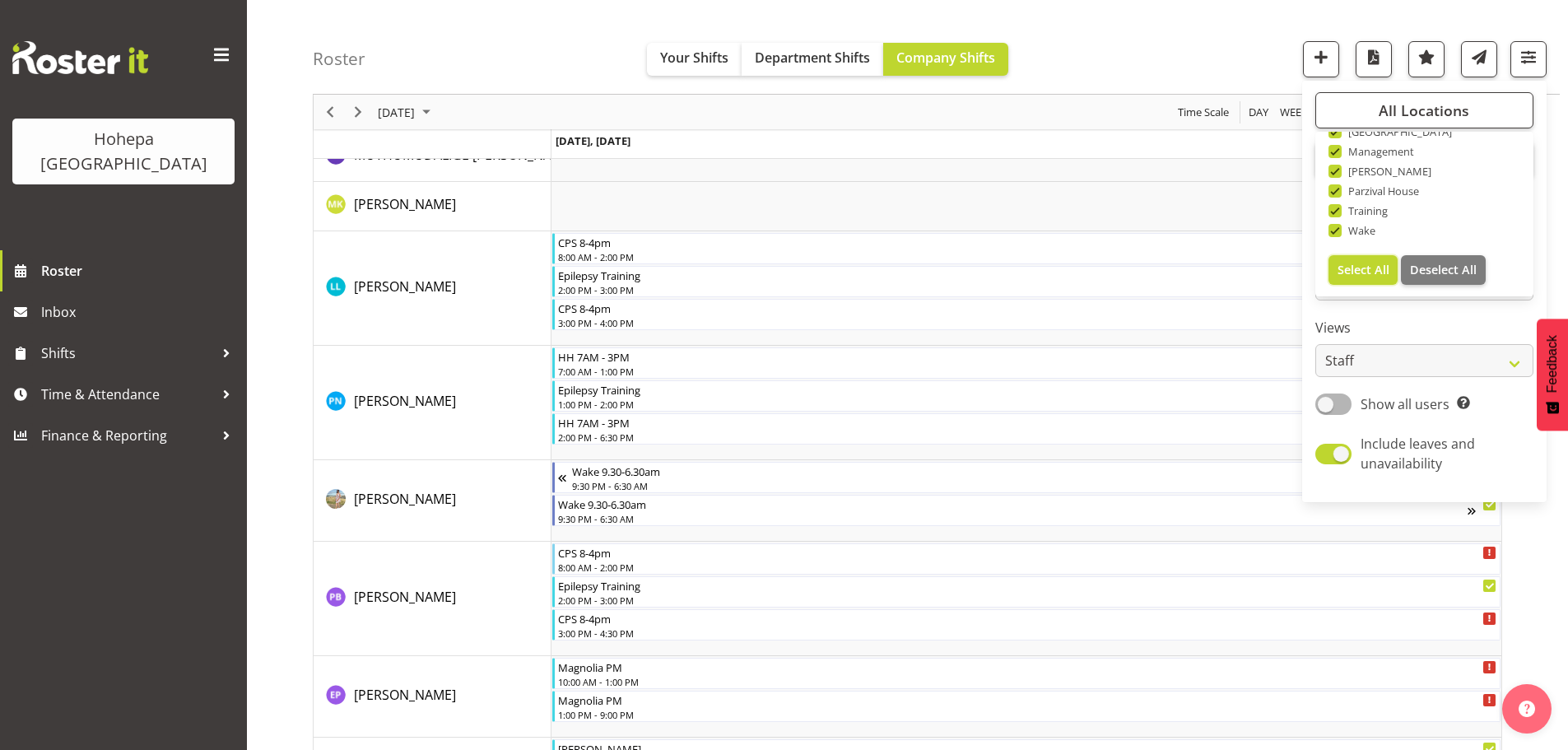
scroll to position [3703, 0]
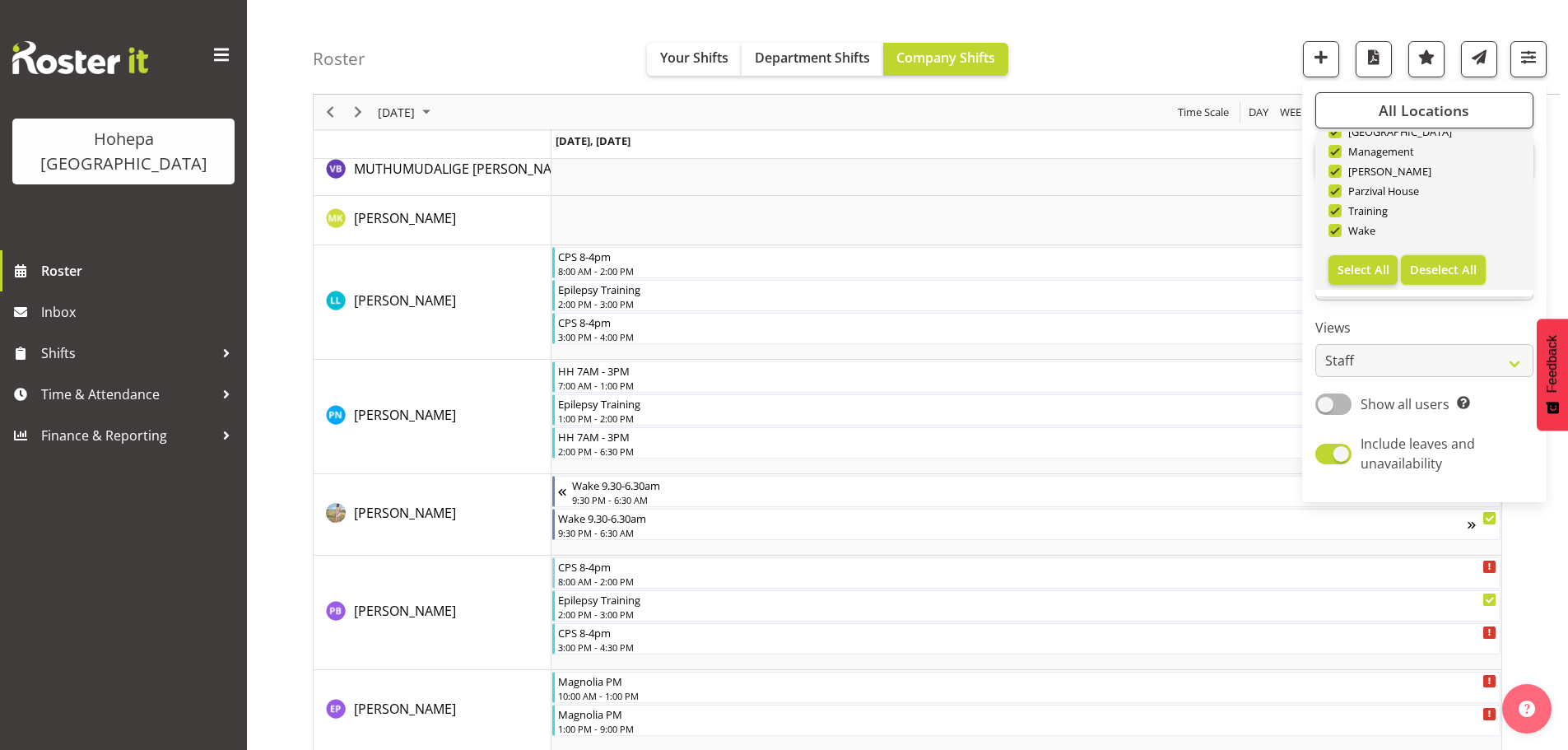
click at [1424, 271] on span "Deselect All" at bounding box center [1444, 270] width 67 height 16
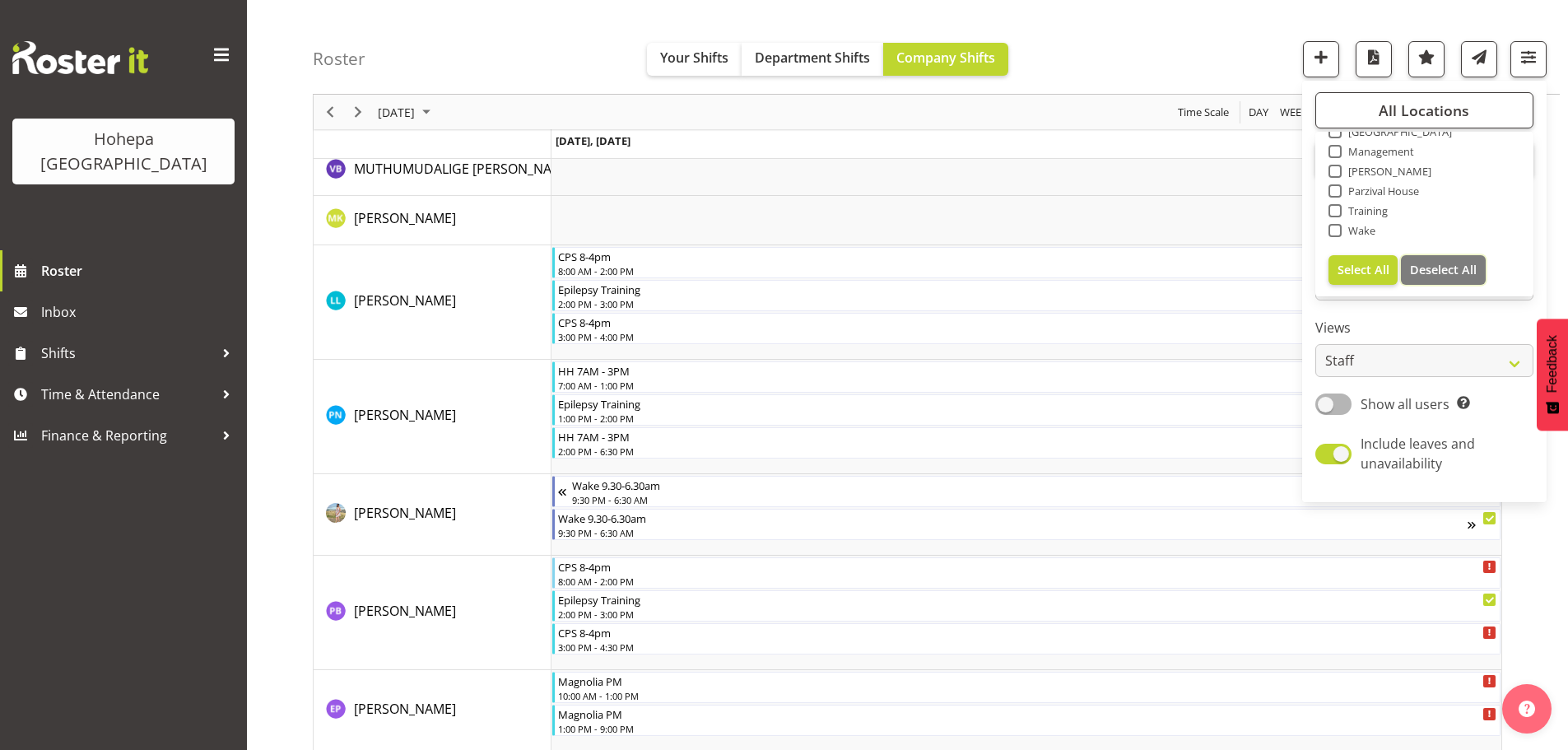
checkbox input "false"
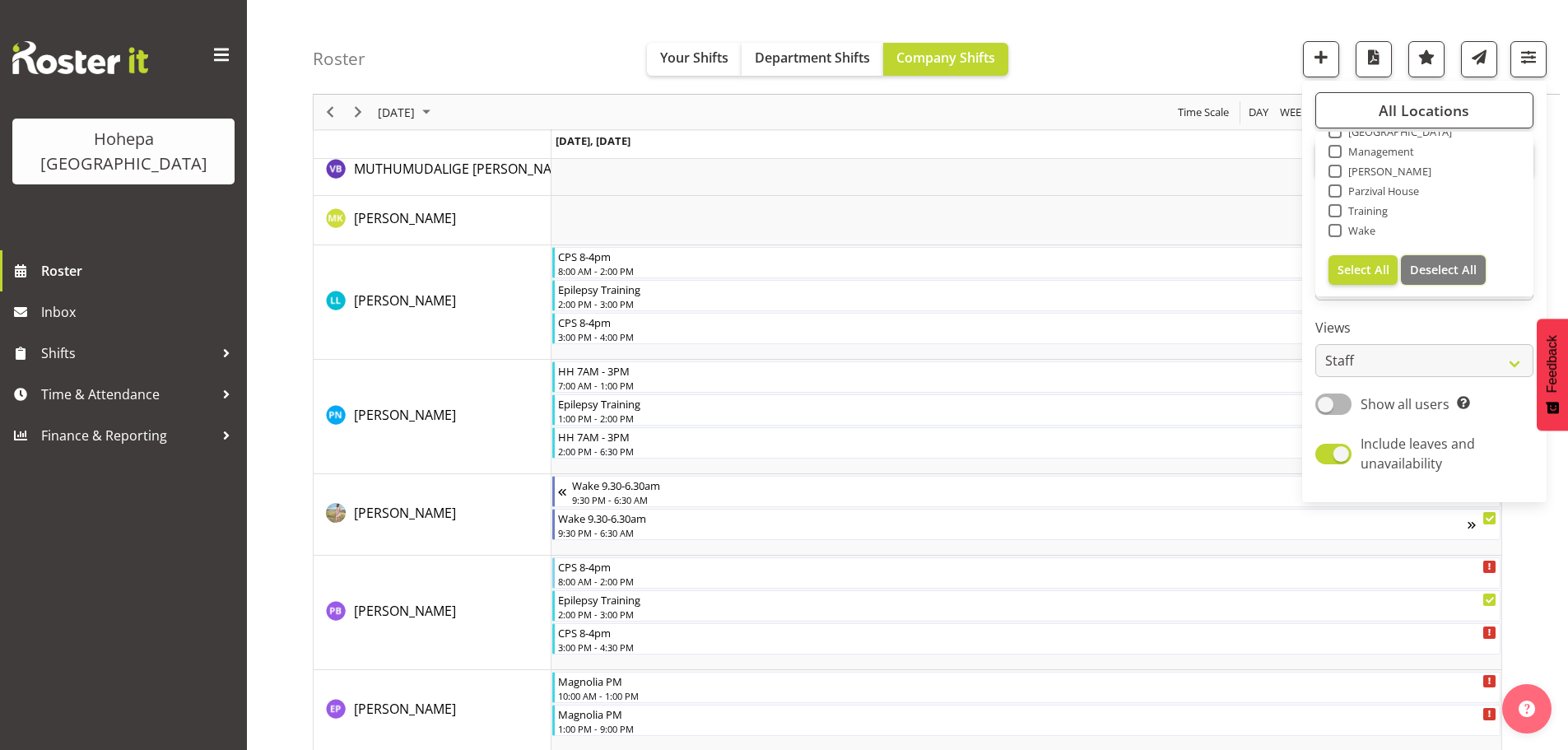
checkbox input "false"
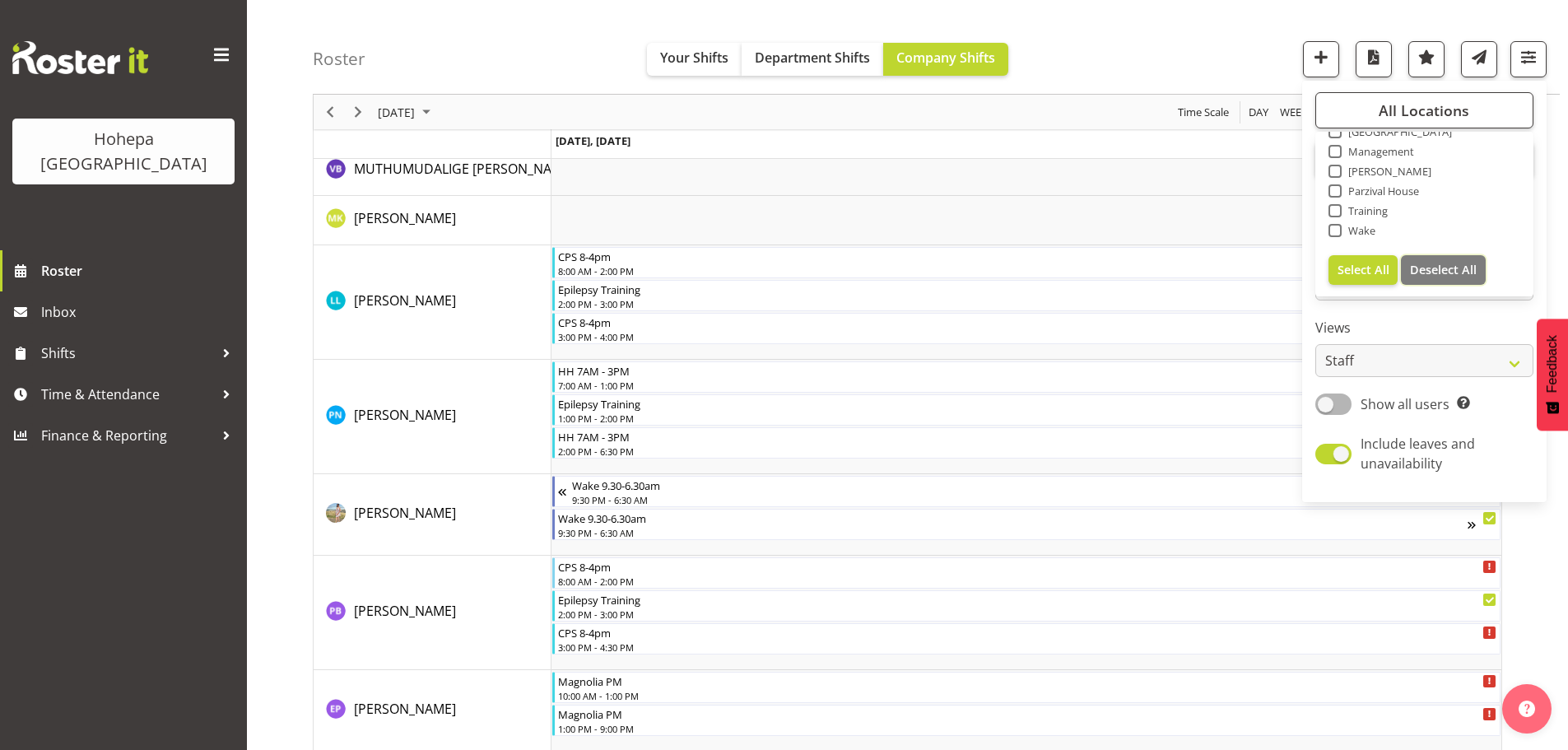
checkbox input "false"
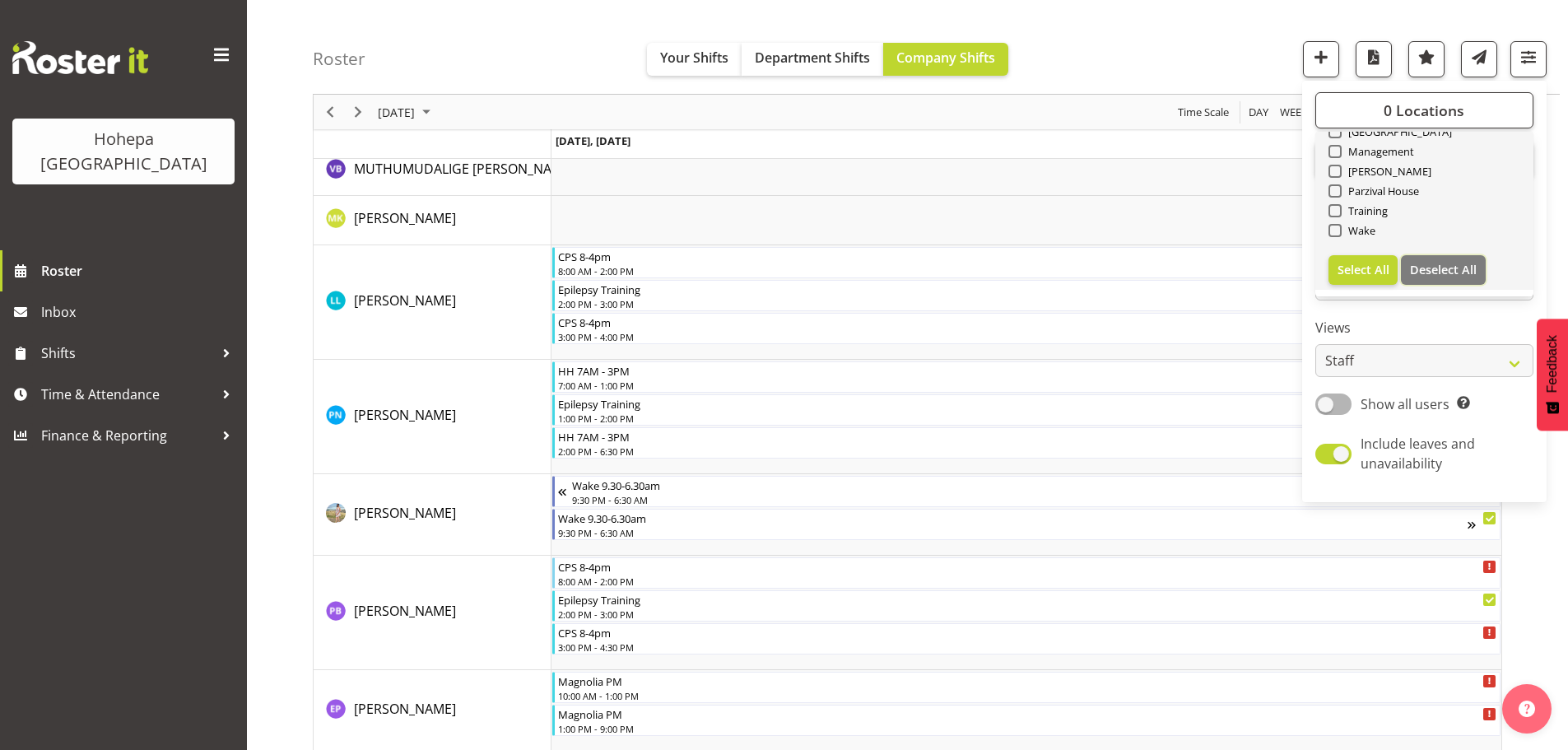
scroll to position [0, 0]
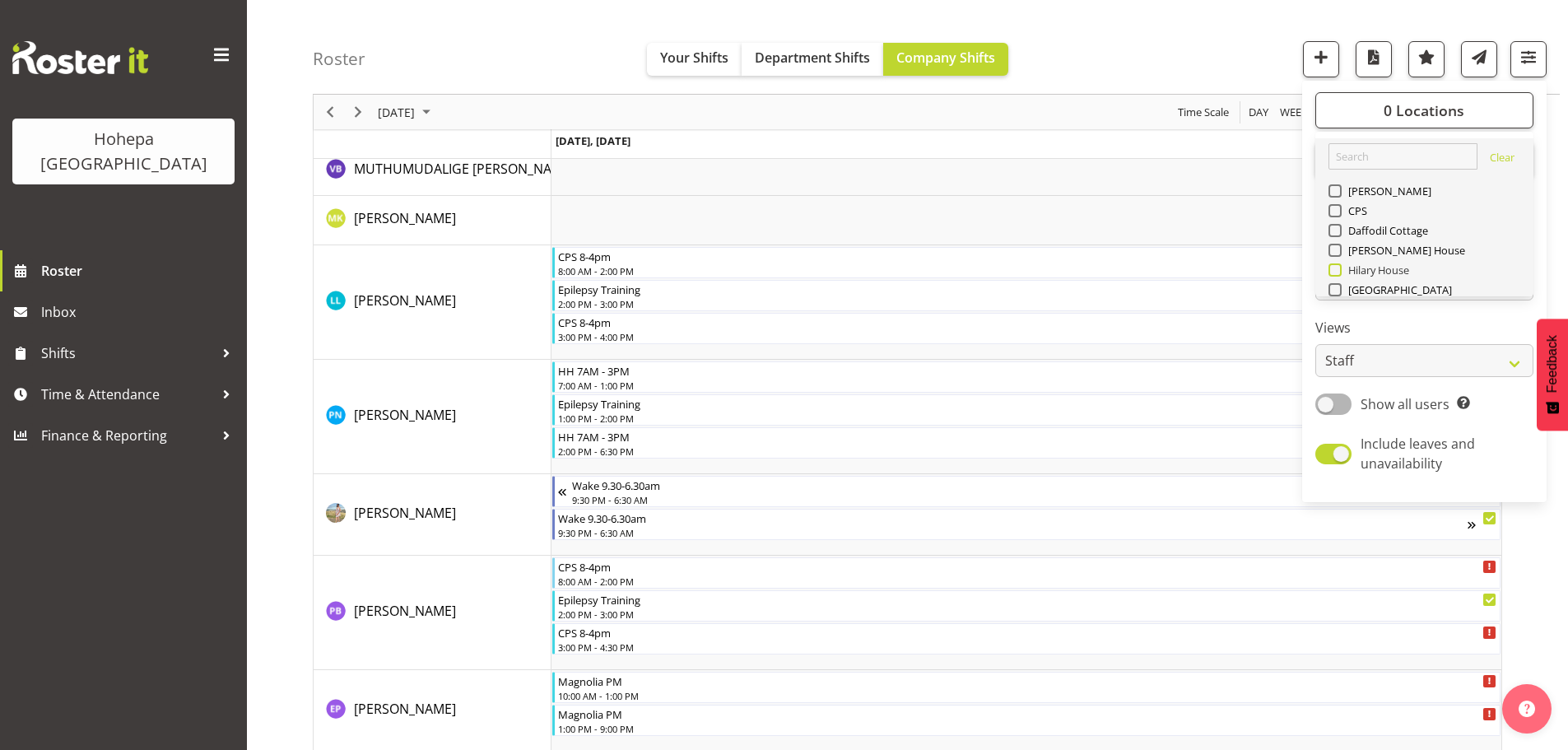
click at [1336, 271] on span at bounding box center [1334, 270] width 13 height 13
click at [1336, 271] on input "Hilary House" at bounding box center [1334, 271] width 11 height 11
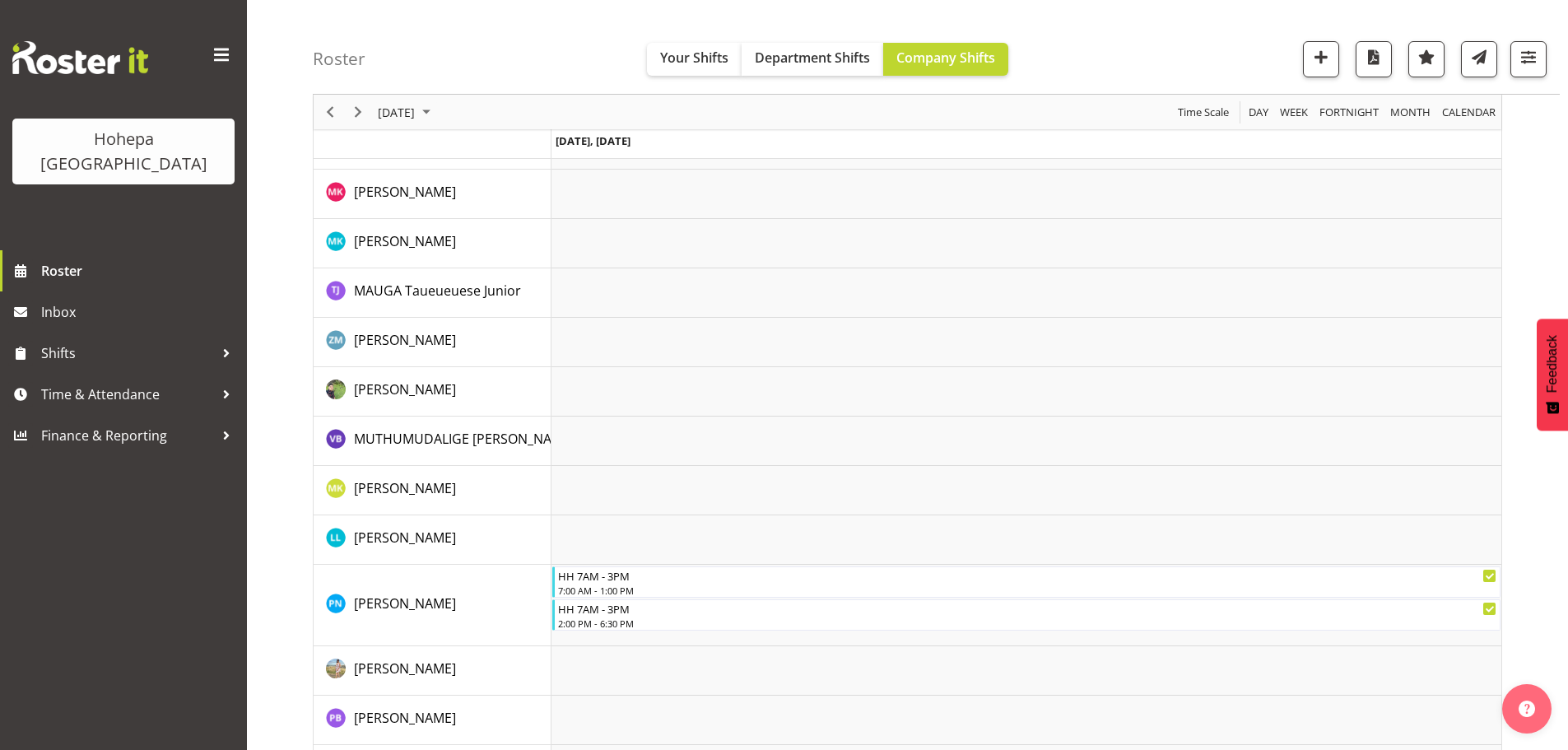
scroll to position [1917, 0]
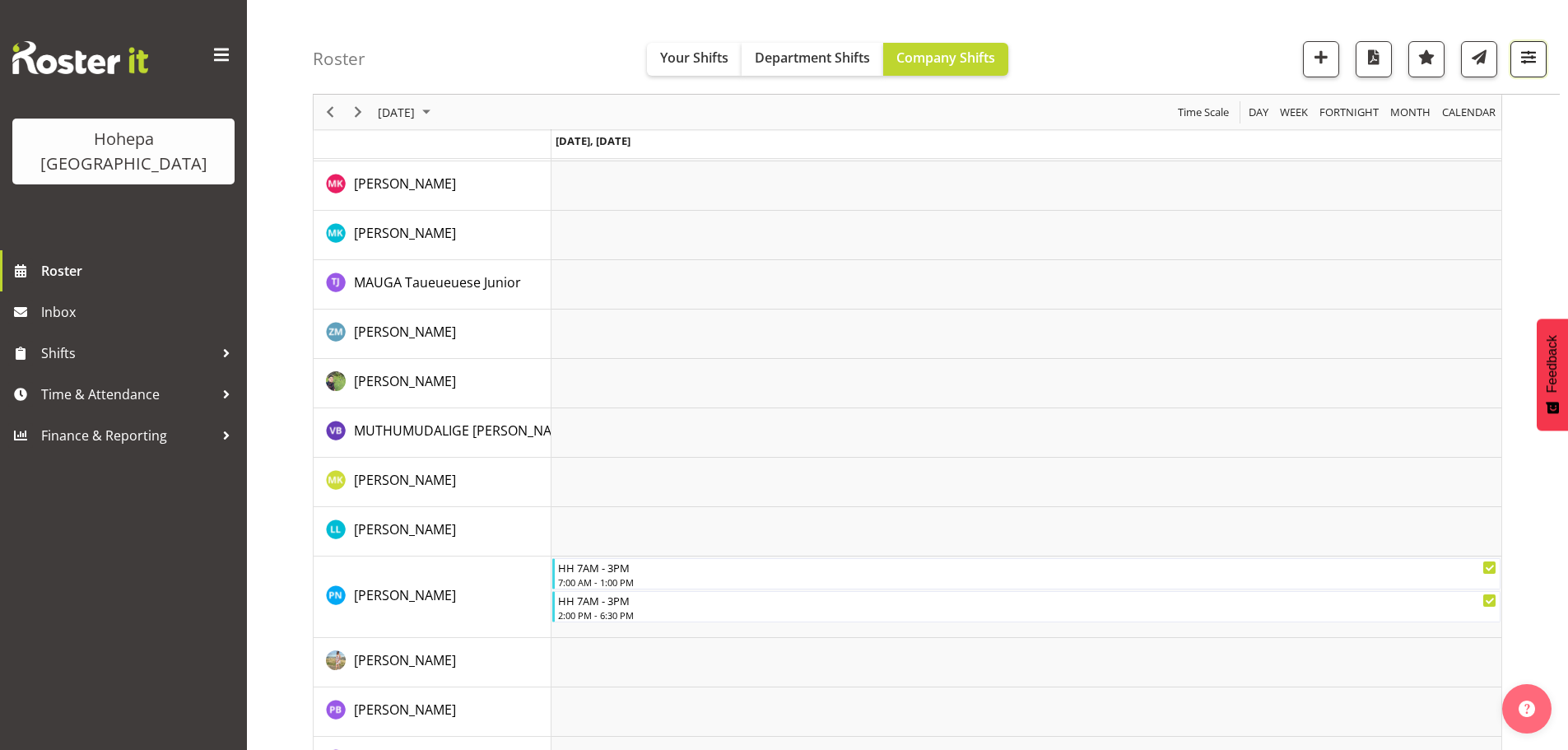
click at [1527, 53] on span "button" at bounding box center [1528, 56] width 21 height 21
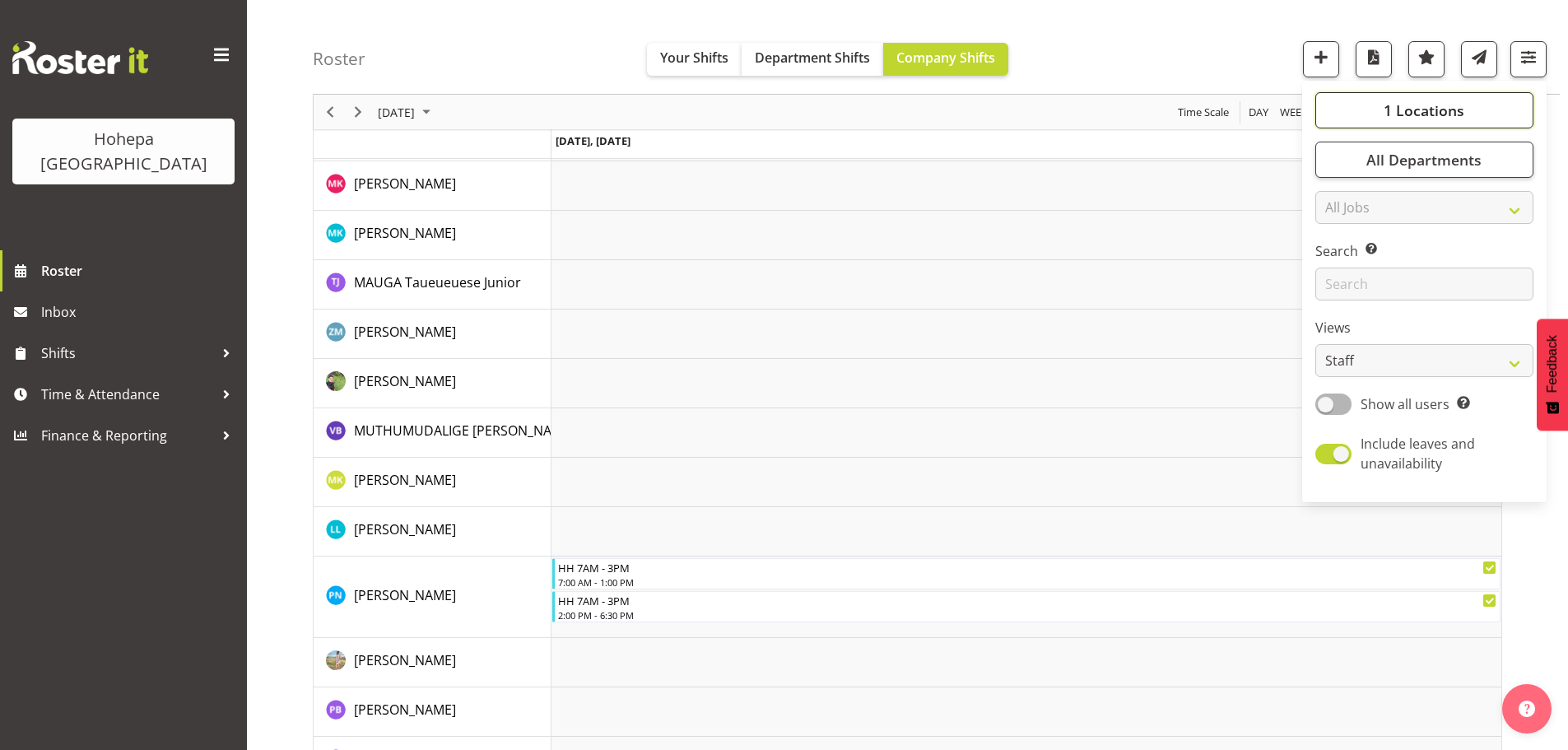
click at [1432, 101] on span "1 Locations" at bounding box center [1424, 110] width 81 height 19
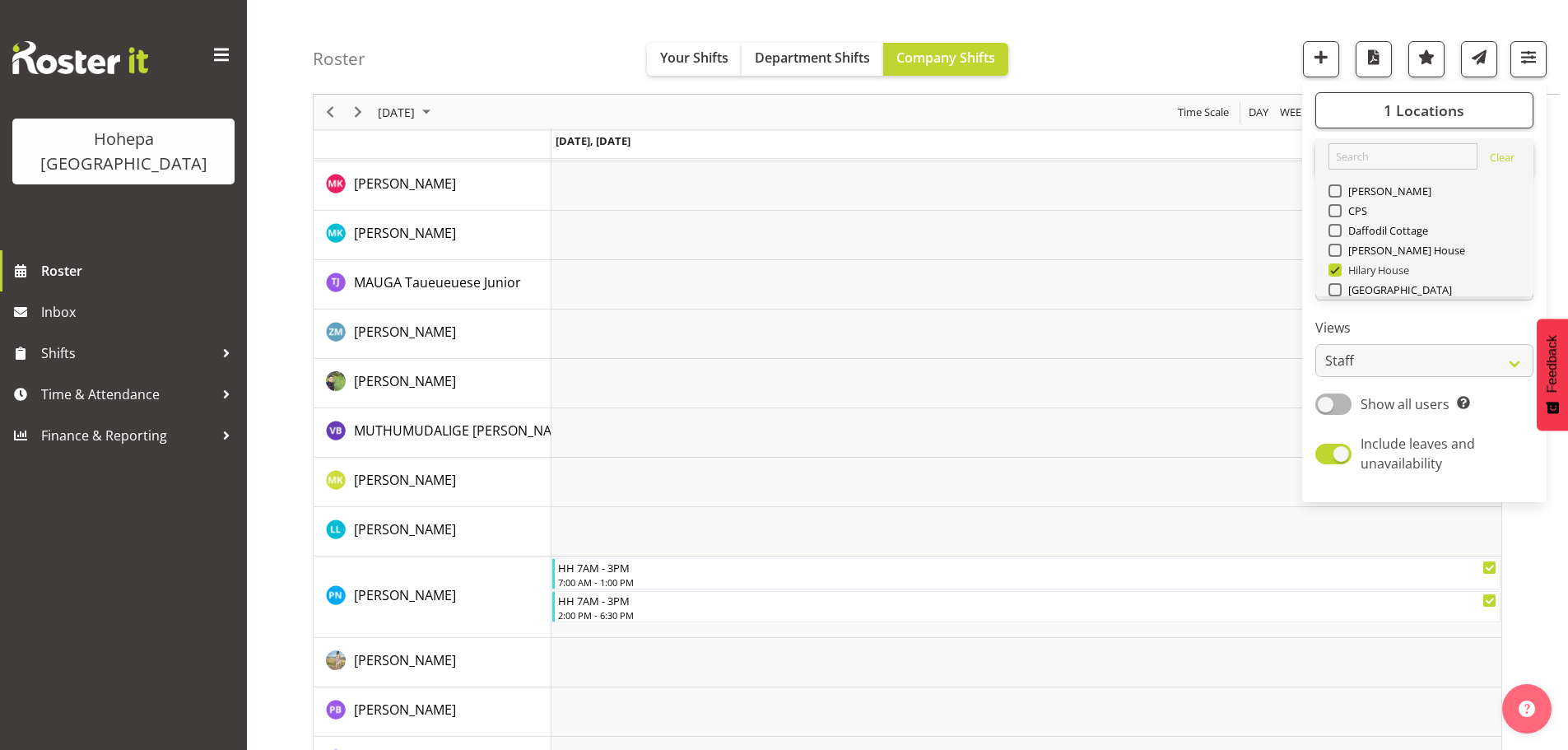
click at [1334, 272] on span at bounding box center [1334, 270] width 13 height 13
click at [1334, 272] on input "Hilary House" at bounding box center [1334, 271] width 11 height 11
checkbox input "false"
click at [1338, 233] on span at bounding box center [1334, 230] width 13 height 13
click at [1338, 233] on input "Daffodil Cottage" at bounding box center [1334, 231] width 11 height 11
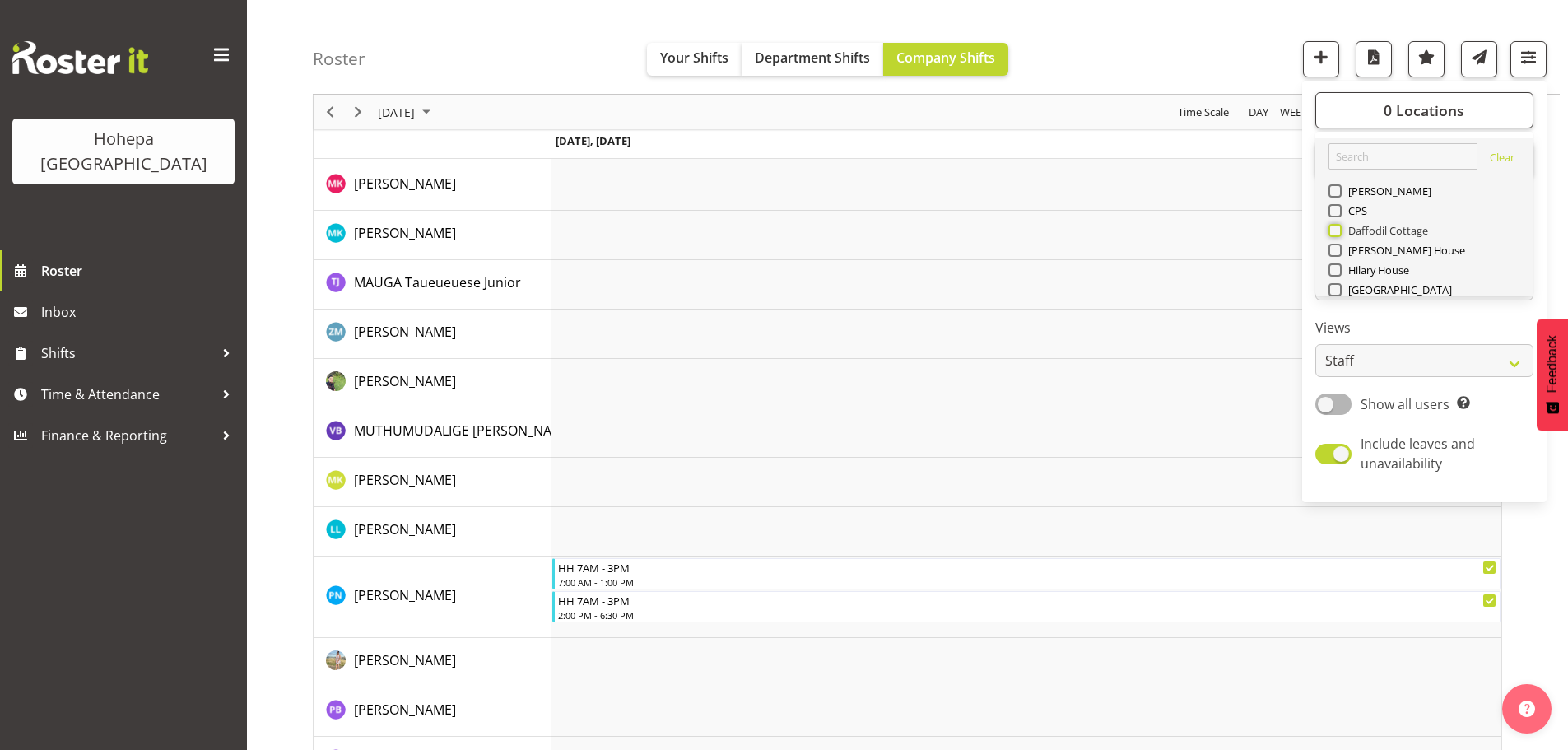
checkbox input "true"
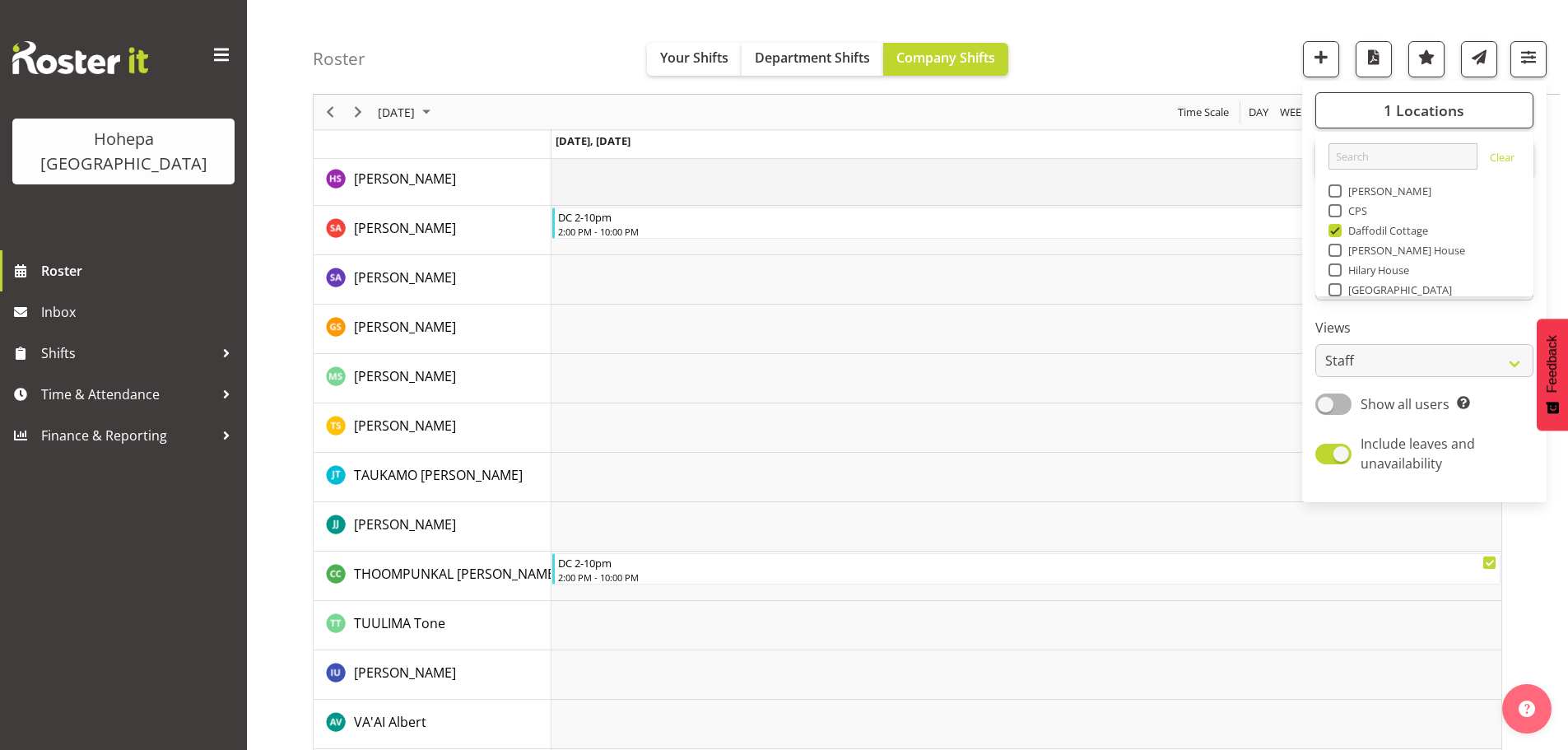
scroll to position [2716, 0]
